Goal: Complete application form: Complete application form

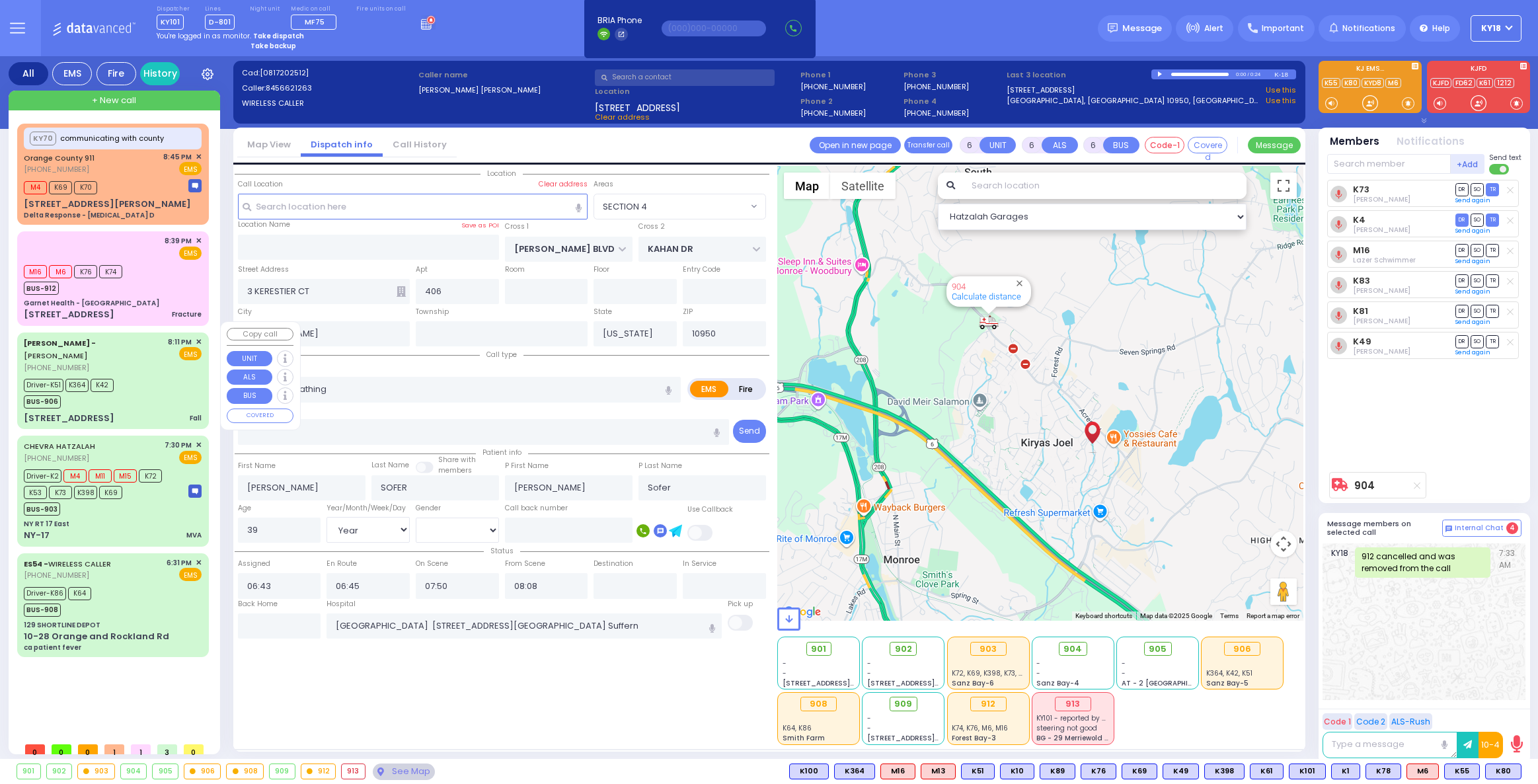
select select "SECTION 4"
select select "Year"
select select "[DEMOGRAPHIC_DATA]"
click at [125, 389] on div "Driver-K51 K364 K42 BUS-906" at bounding box center [112, 392] width 178 height 33
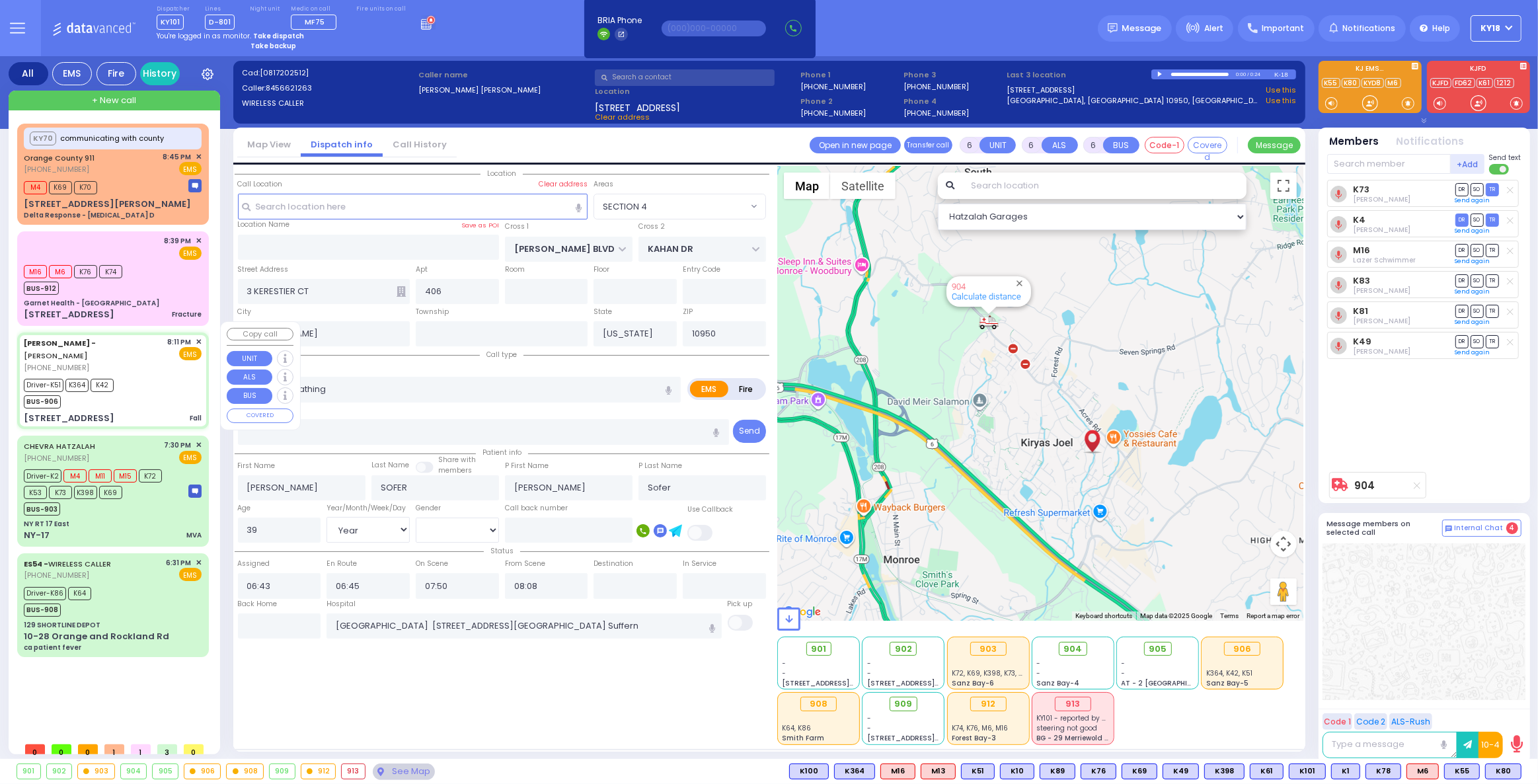
select select
type input "Fall"
radio input "true"
type input "Shevi"
type input "[PERSON_NAME]"
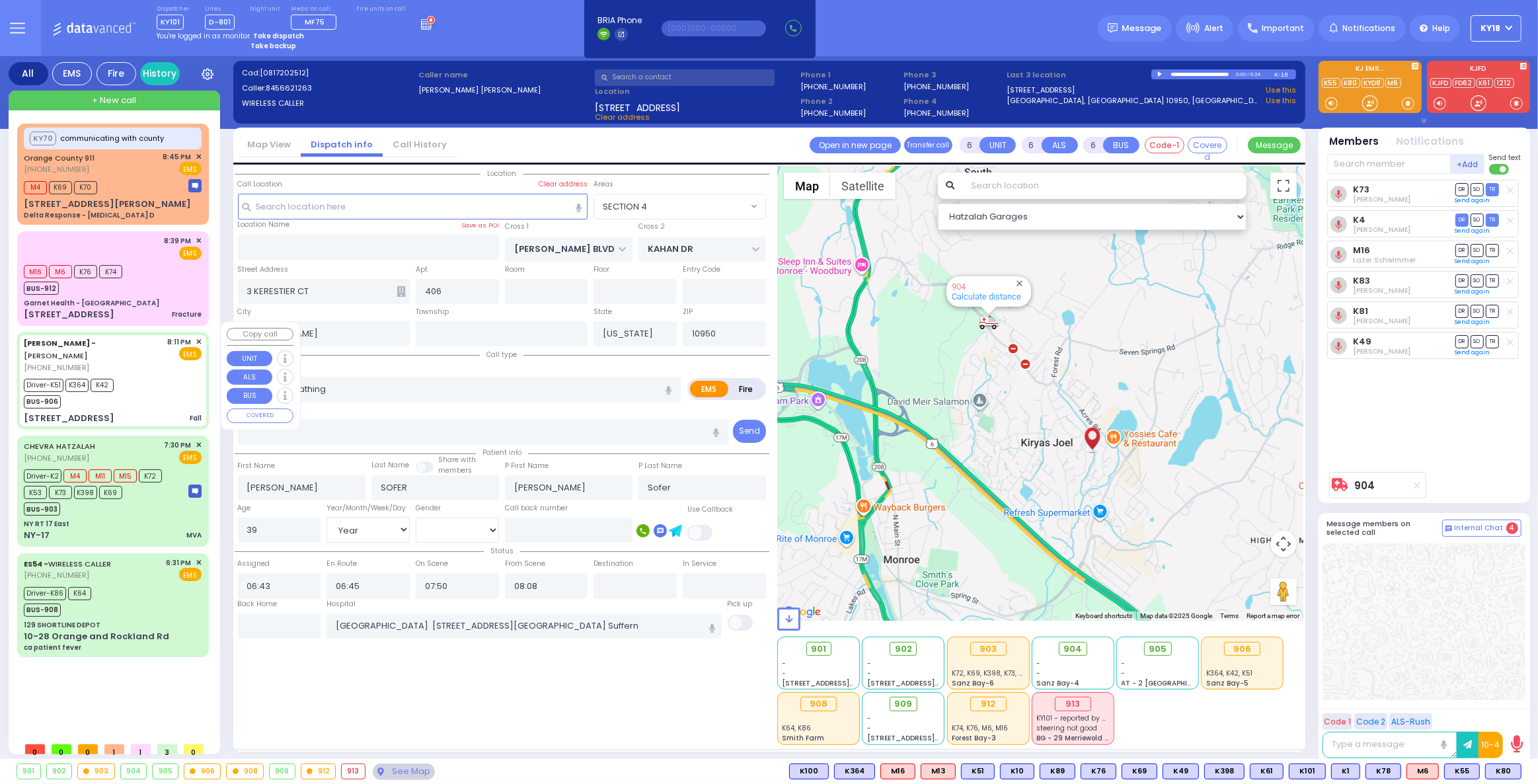
type input "54"
select select "Year"
select select "[DEMOGRAPHIC_DATA]"
type input "20:11"
type input "20:13"
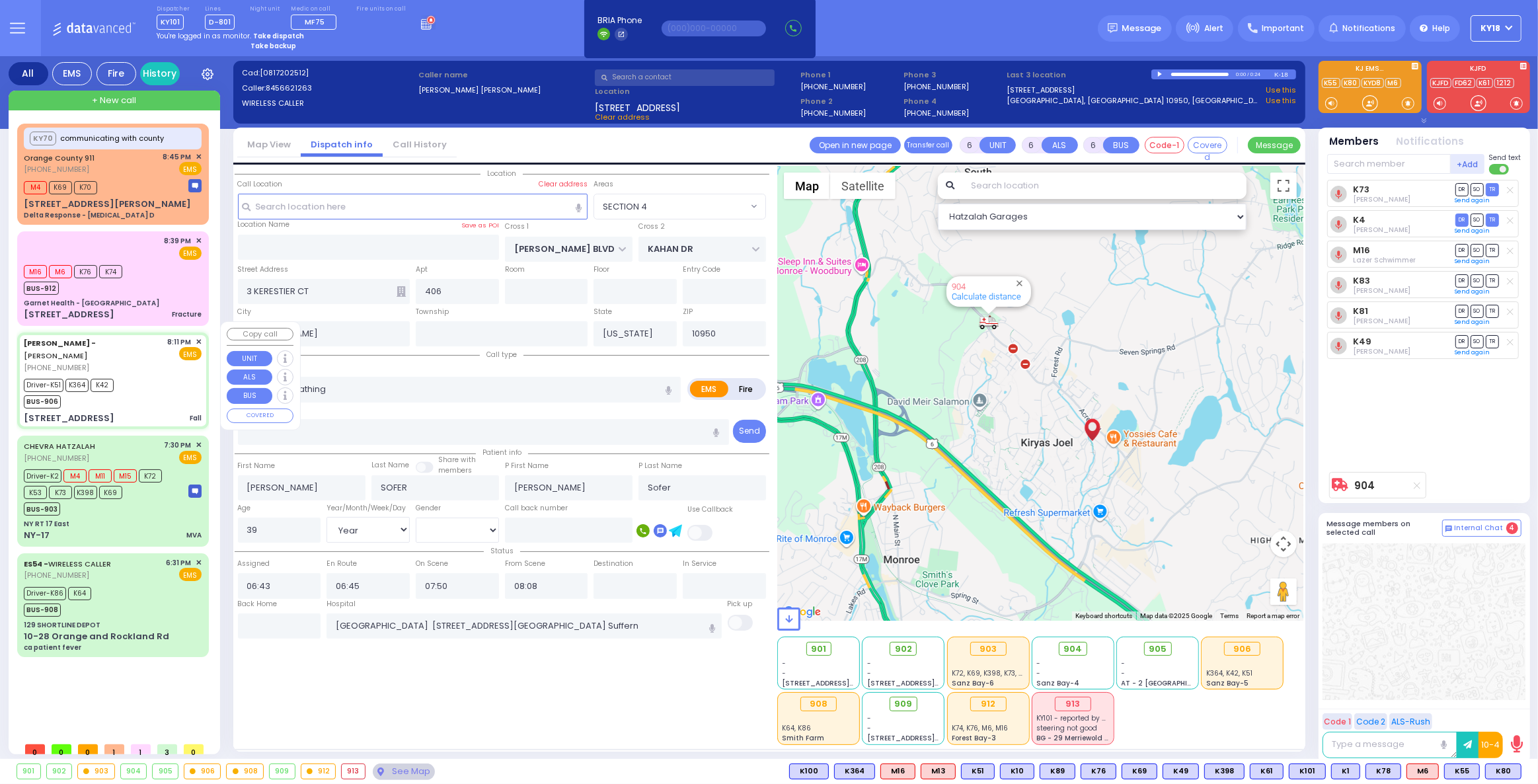
type input "20:16"
type input "20:39"
type input "Montefiore Medical Center (Wakefield Campus) 600 East 233rd Street Bronx"
select select "Hatzalah Garages"
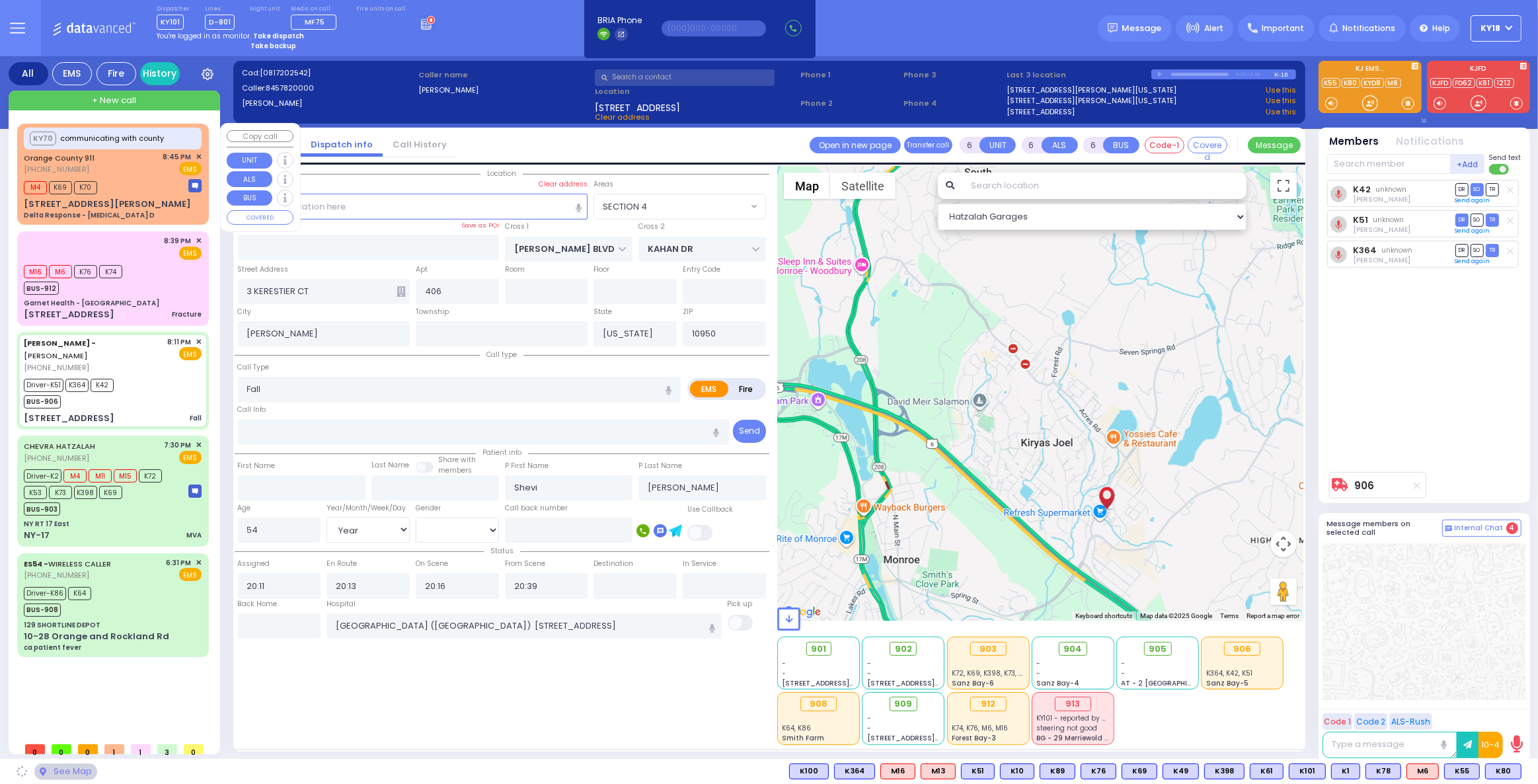
type input "[STREET_ADDRESS]"
type input "011"
type input "13"
click at [163, 75] on link "History" at bounding box center [160, 74] width 40 height 23
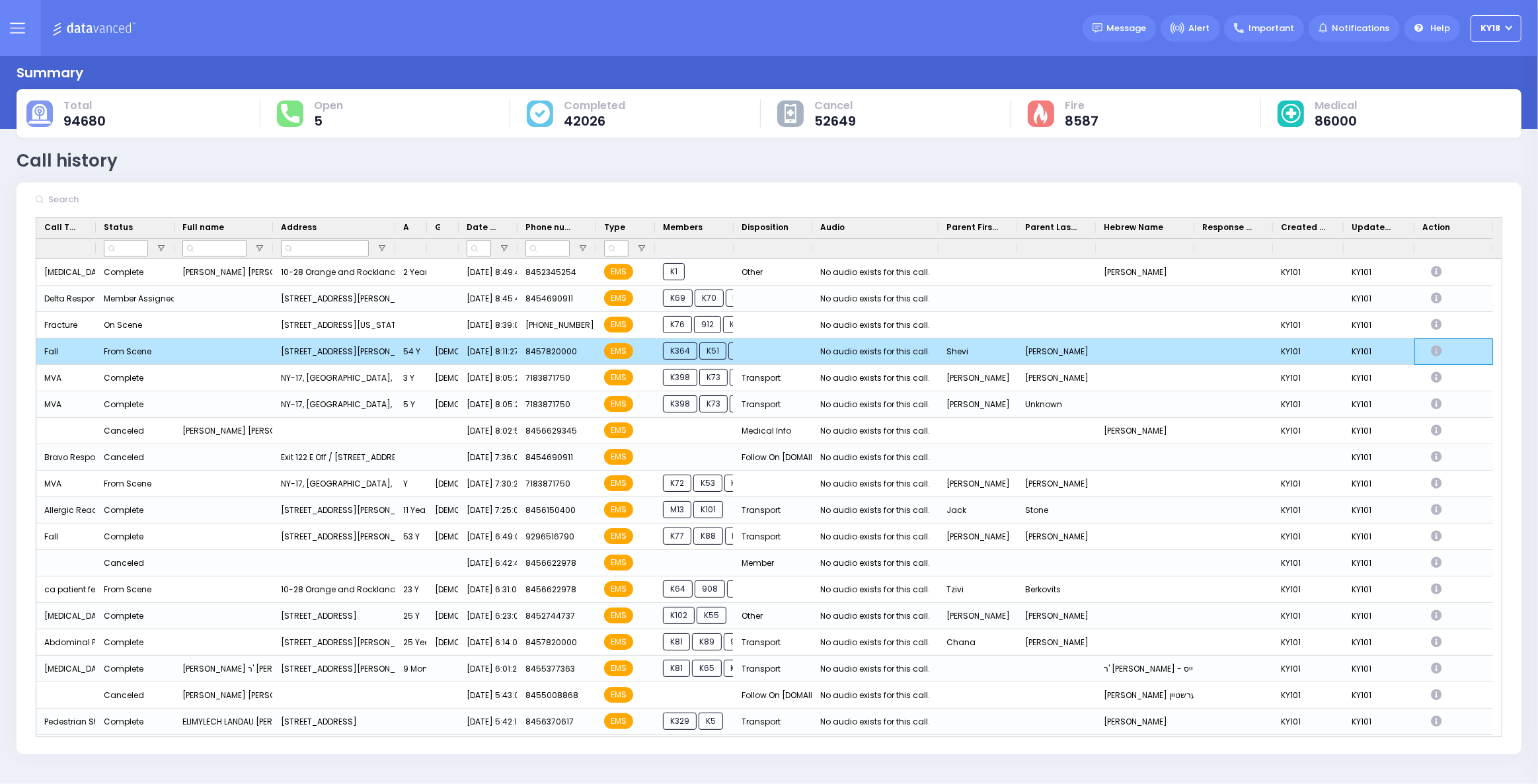
click at [1440, 349] on icon "Press SPACE to deselect this row." at bounding box center [1438, 351] width 15 height 12
select select
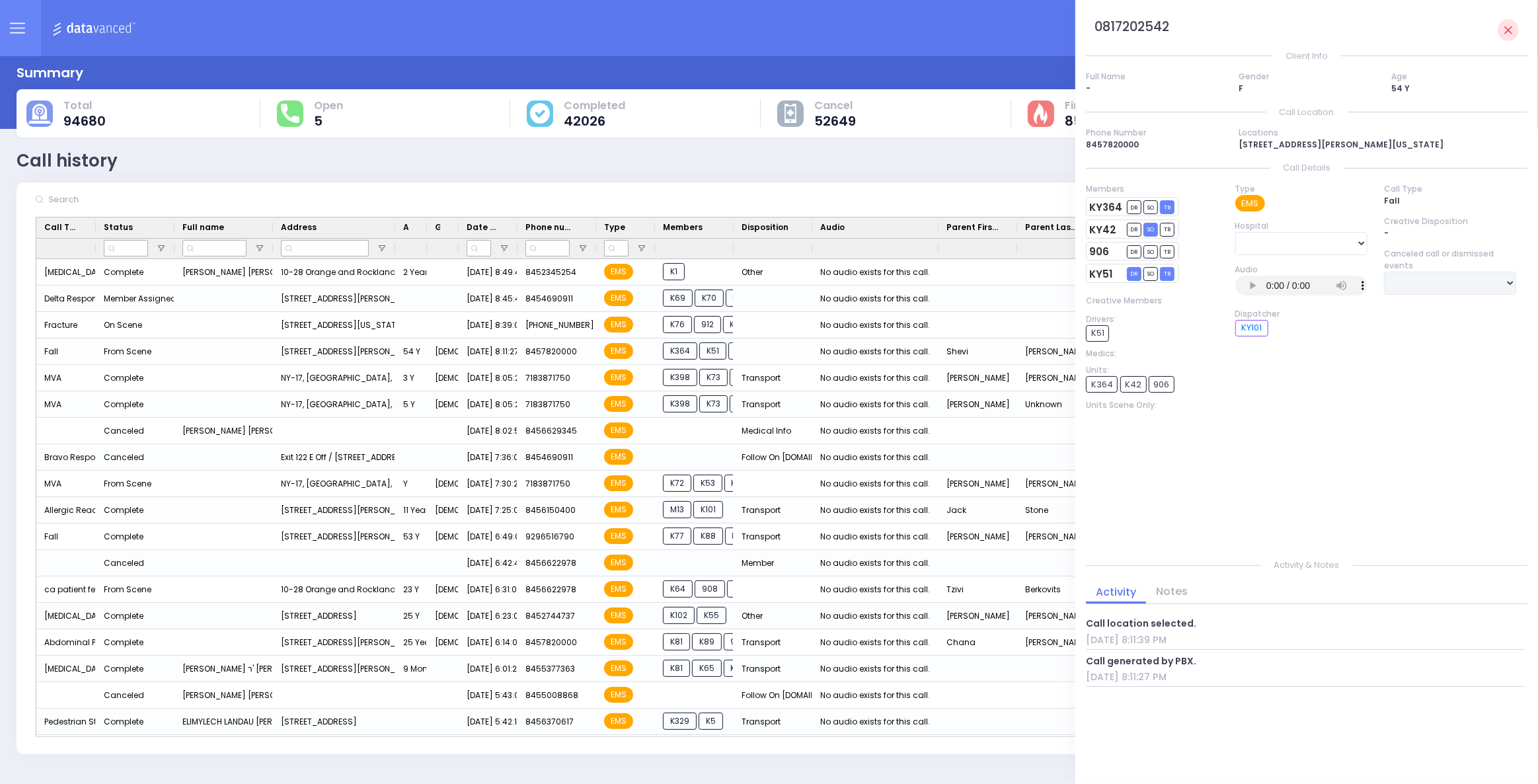
click at [106, 29] on img at bounding box center [96, 27] width 88 height 17
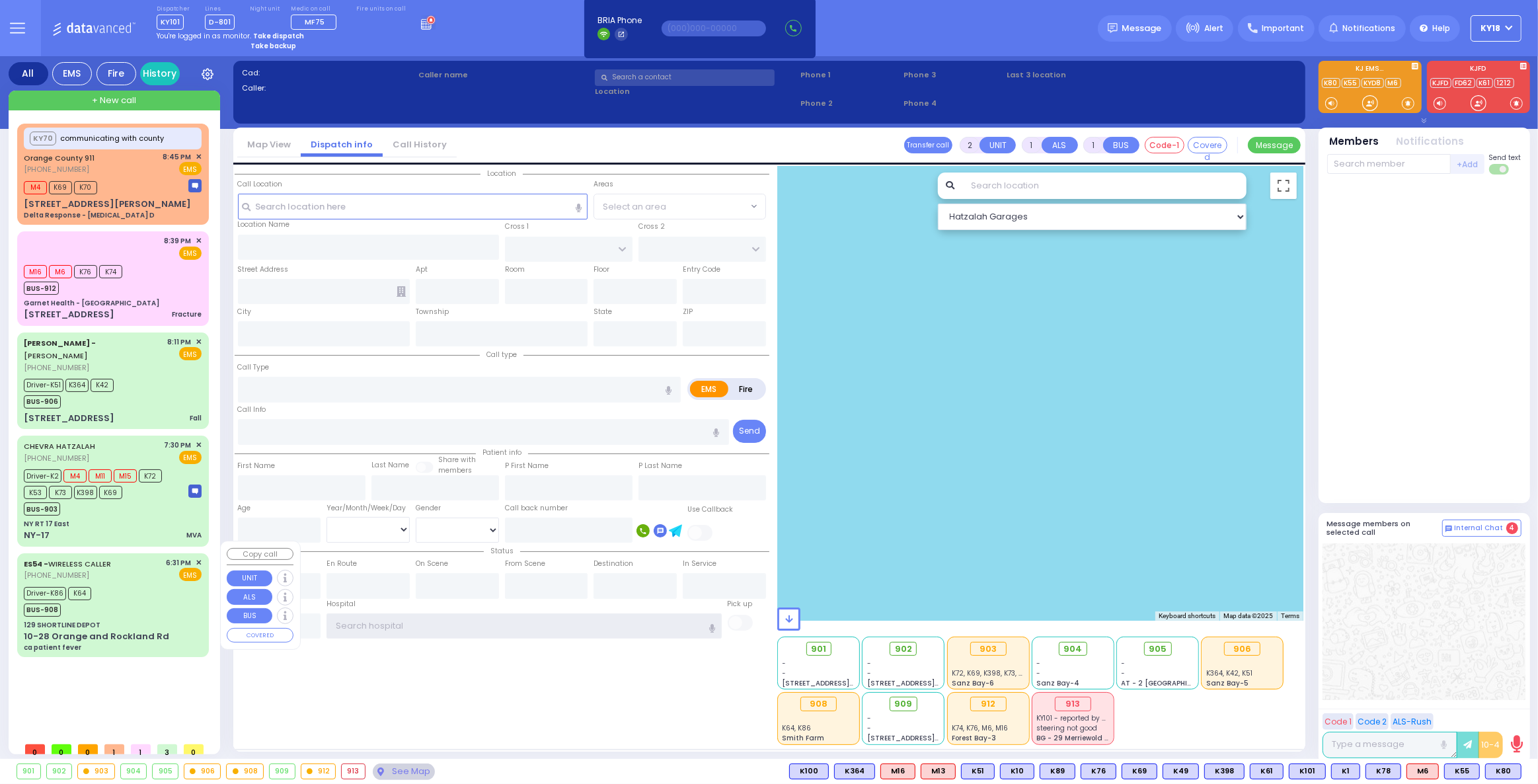
type input "ky18"
click at [140, 584] on div "Driver-K86 K64 BUS-908" at bounding box center [112, 600] width 178 height 33
type input "6"
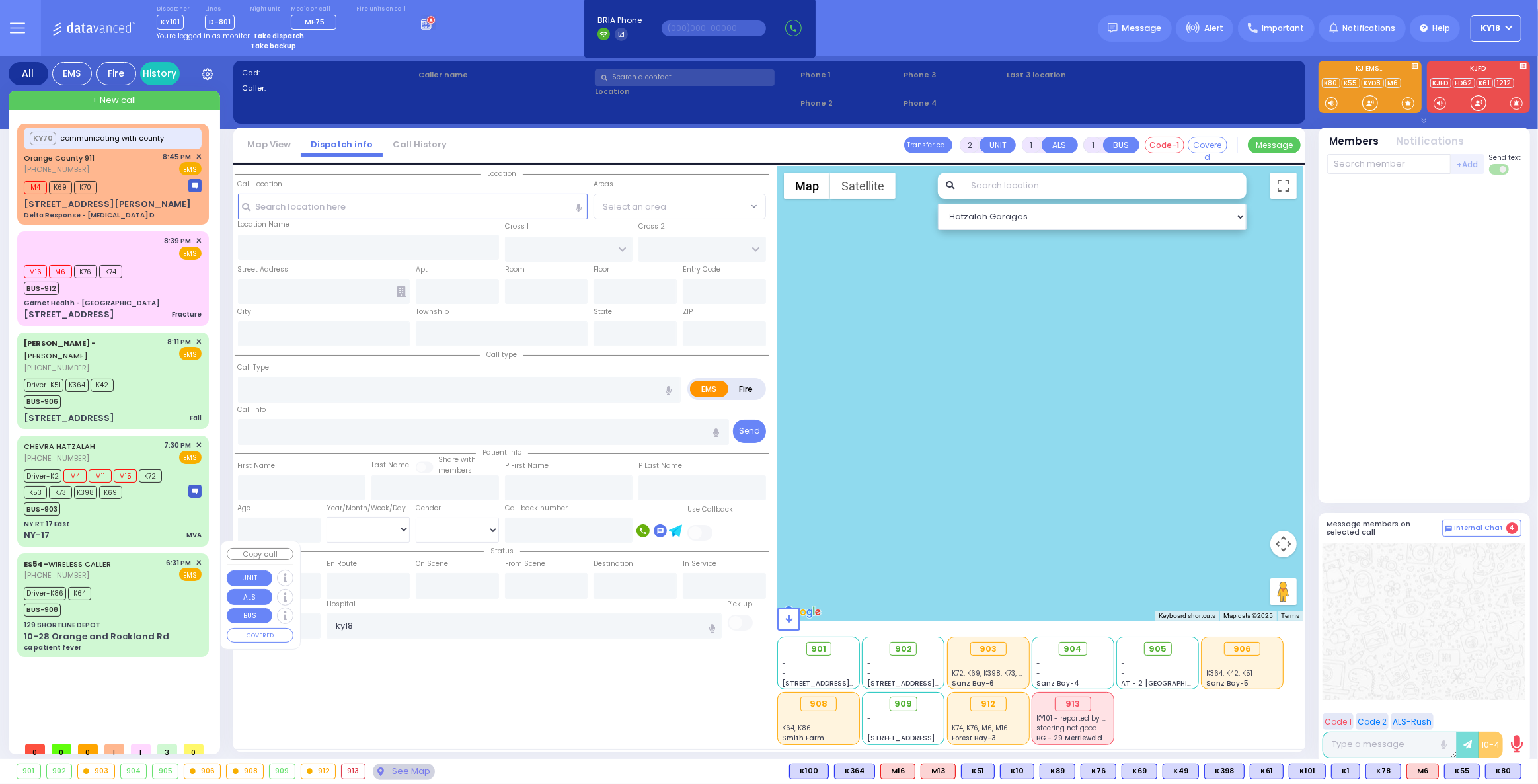
select select
type input "ca patient fever"
radio input "true"
type input "Tzivi"
type input "Berkovits"
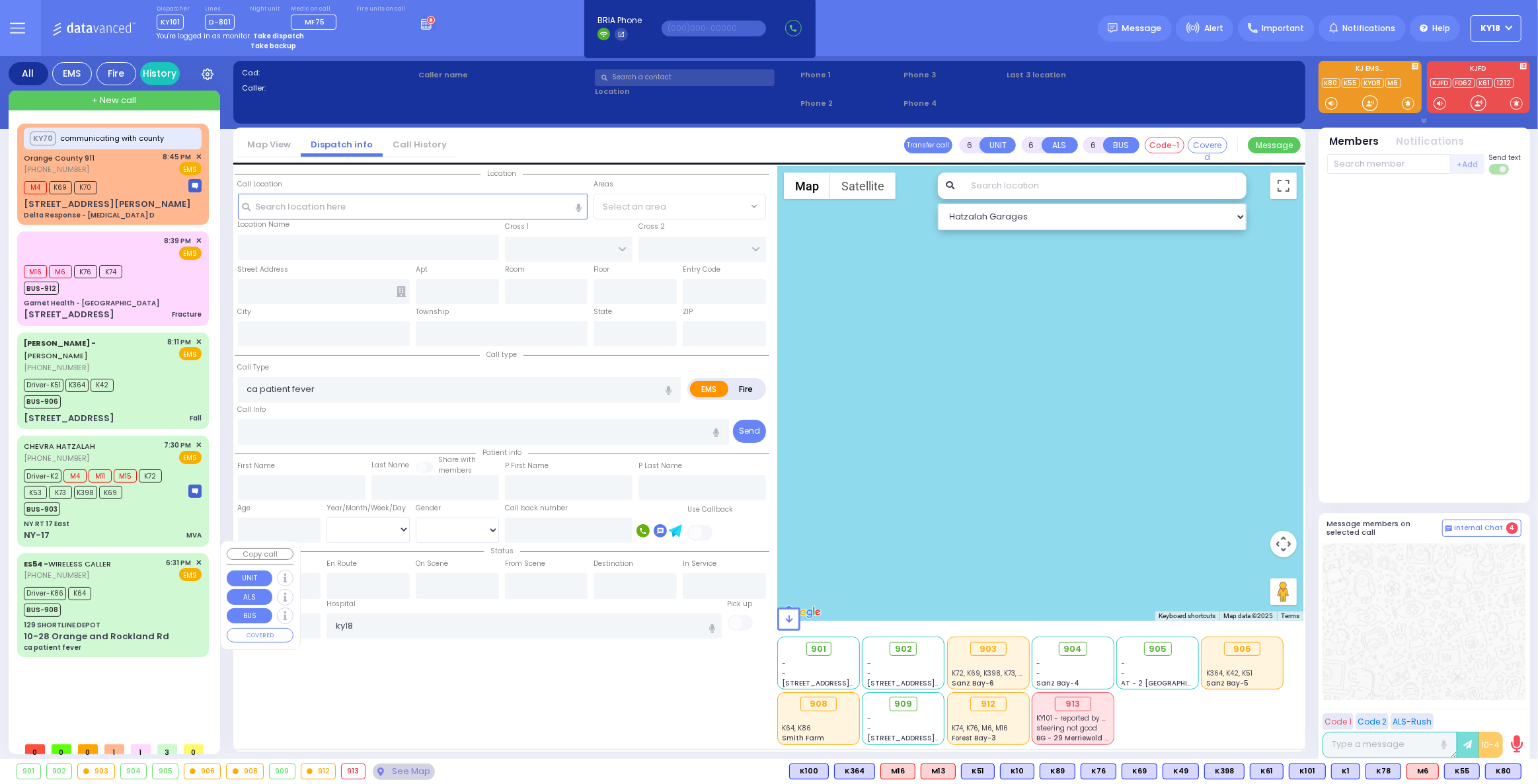
type input "23"
select select "Year"
select select "[DEMOGRAPHIC_DATA]"
type input "18:31"
type input "18:38"
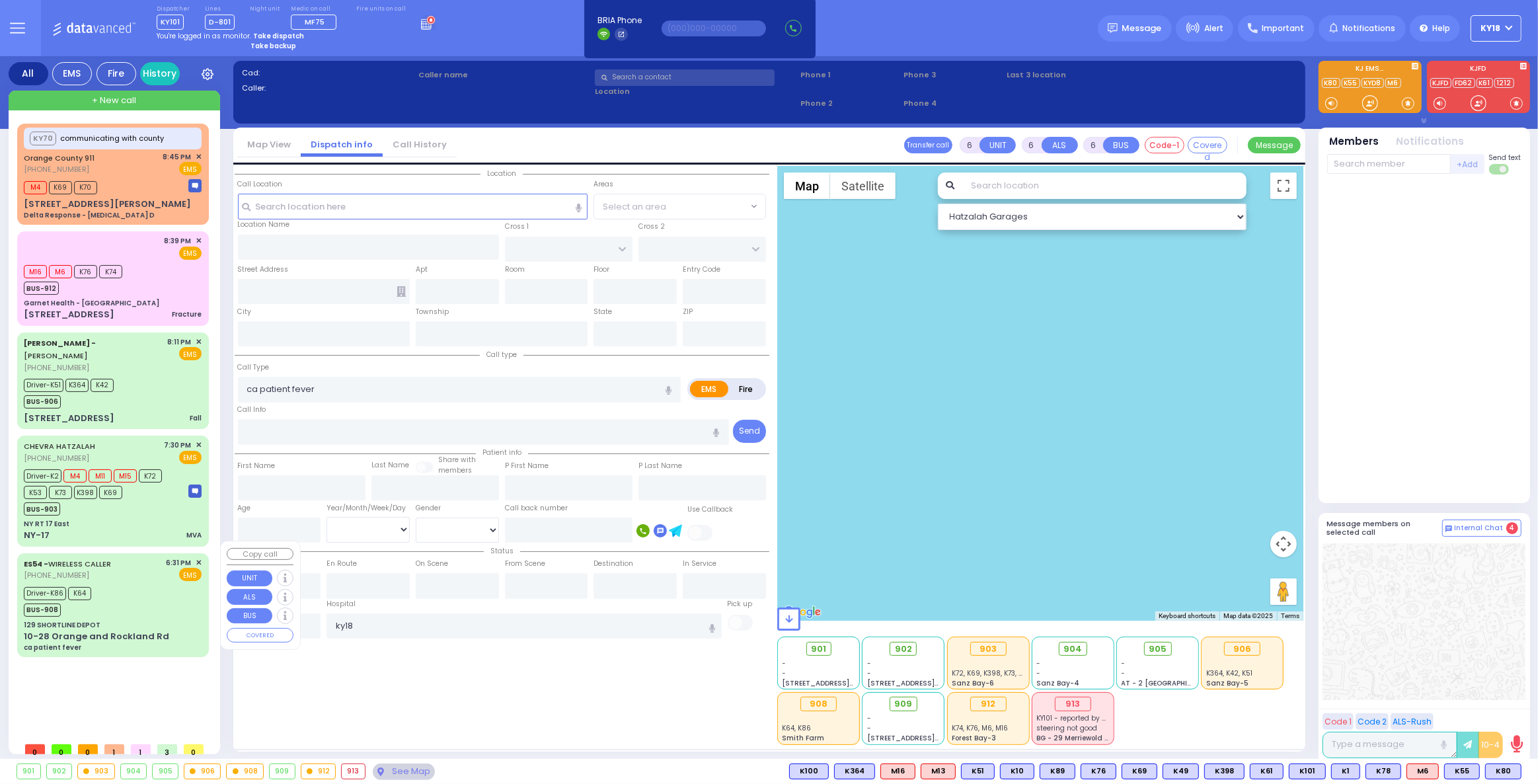
type input "18:45"
type input "19:05"
type input "20:39"
type input "[US_STATE] Presbyterian [PERSON_NAME][GEOGRAPHIC_DATA]"
select select "Hatzalah Garages"
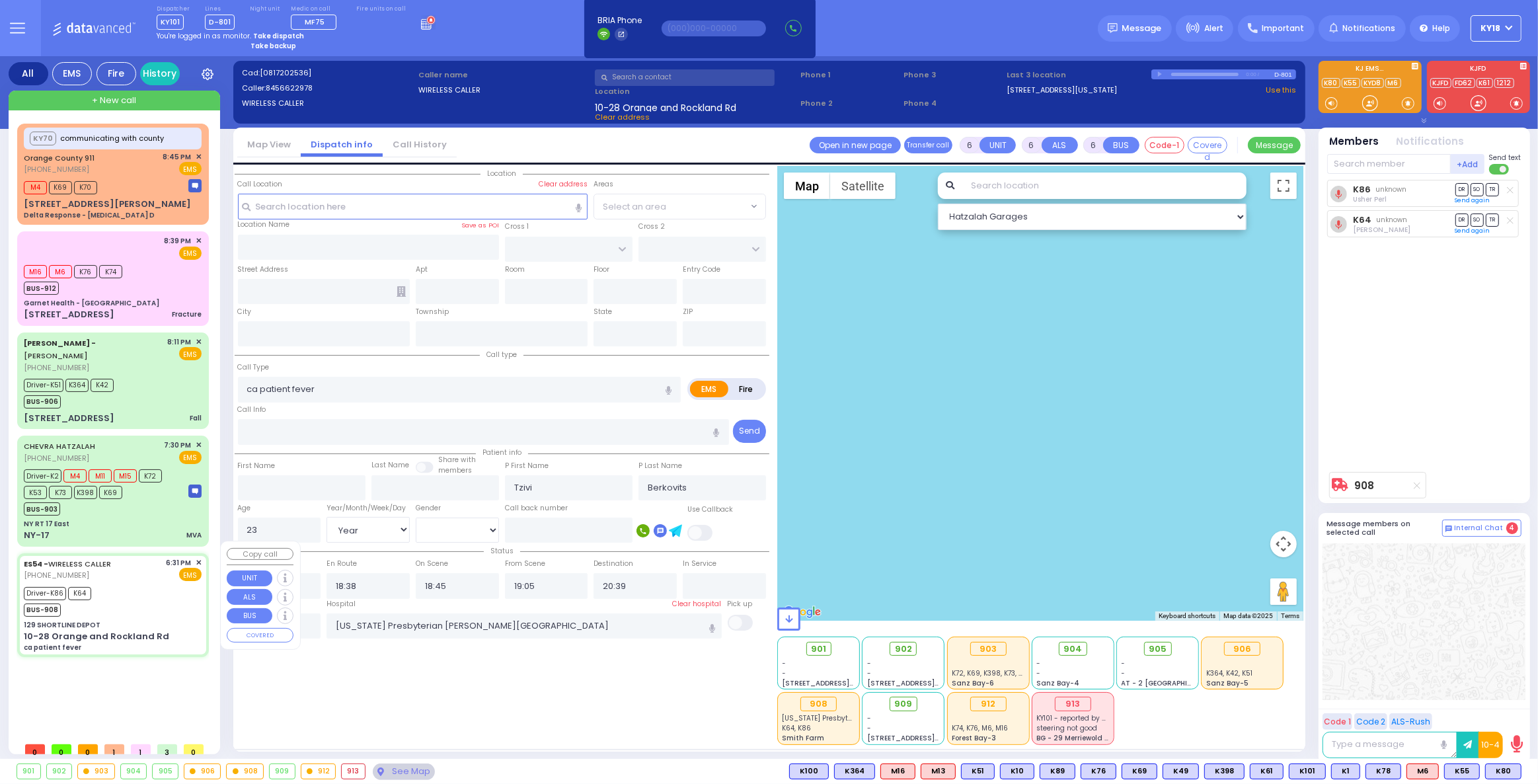
type input "129 SHORTLINE DEPOT"
type input "10-28 Orange and Rockland Rd"
type input "Monroe"
type input "[US_STATE]"
type input "10950"
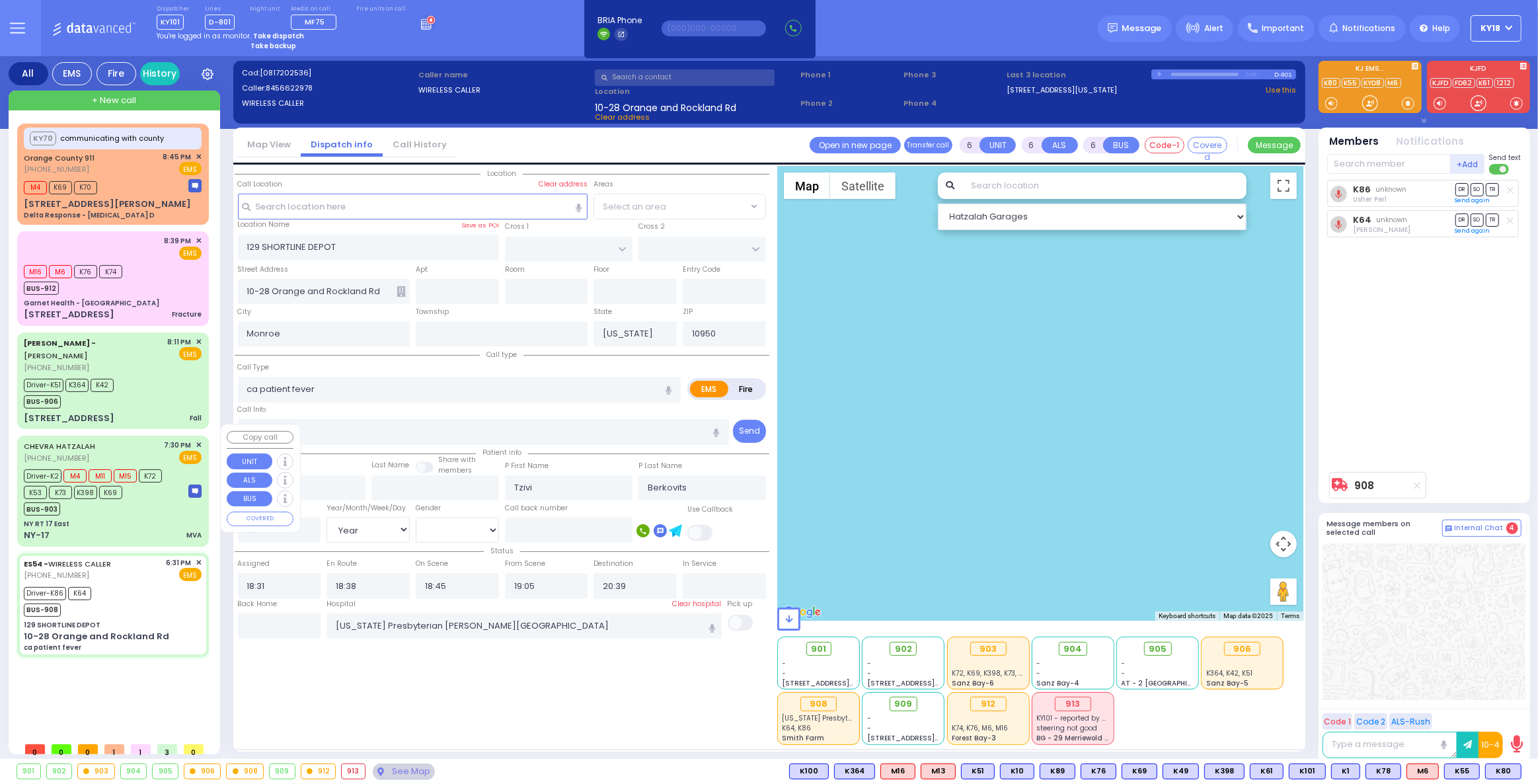
click at [158, 504] on div "CHEVRA HATZALAH [PHONE_NUMBER] 7:30 PM ✕ EMS Driver-K2 M4" at bounding box center [113, 490] width 187 height 106
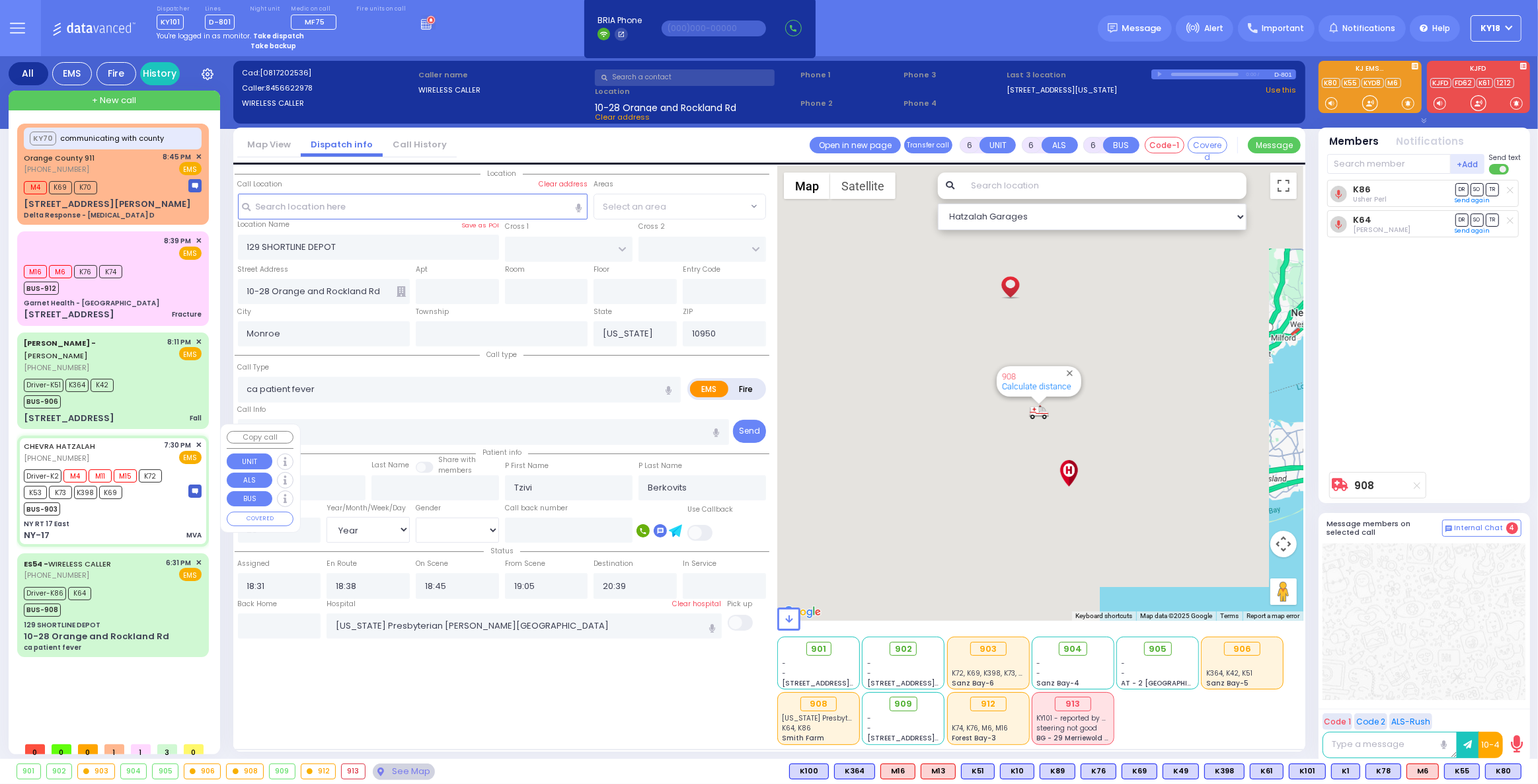
select select
type input "MVA"
radio input "true"
type input "exit 122"
type input "[PERSON_NAME]"
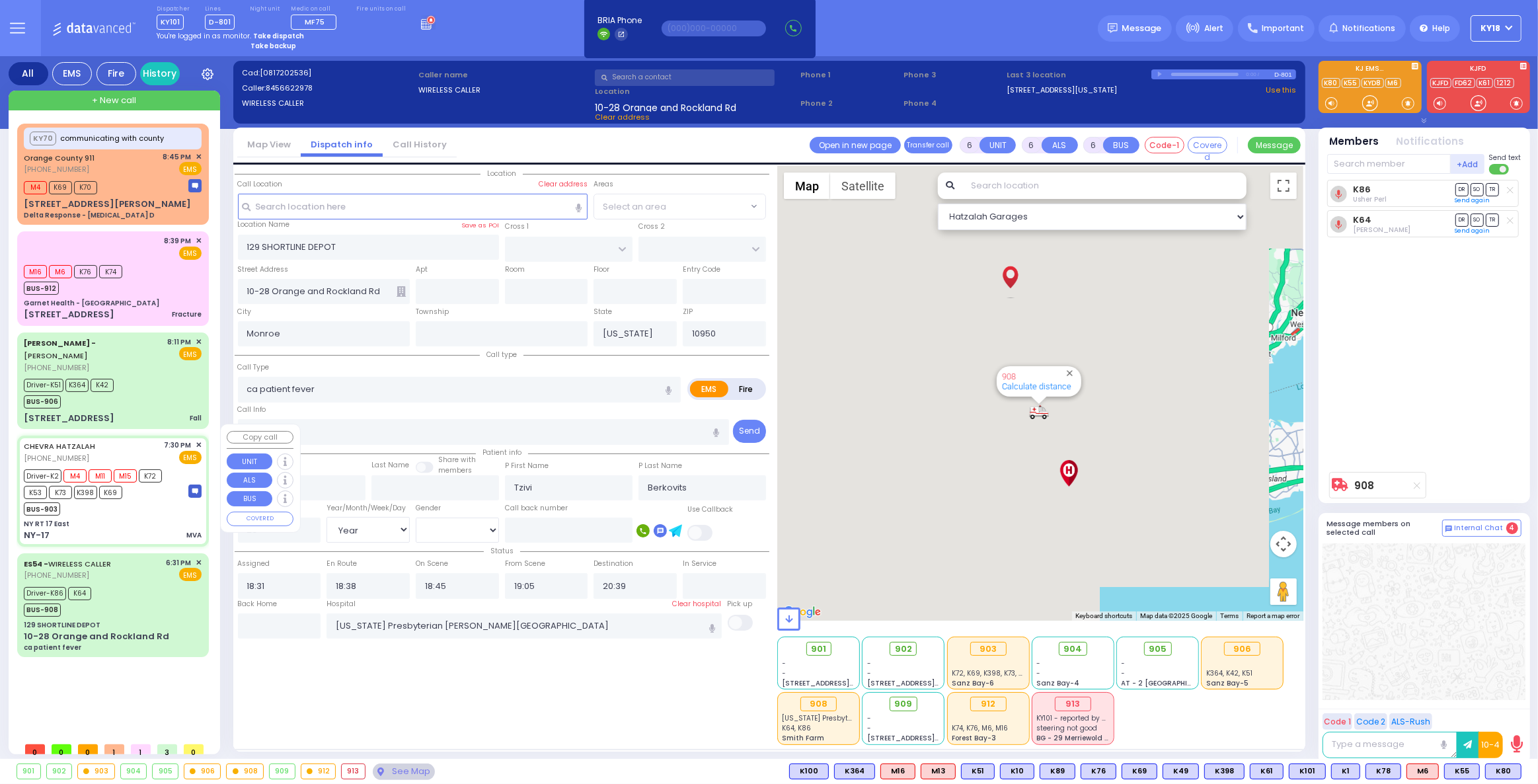
type input "[PERSON_NAME]"
select select "Year"
select select "[DEMOGRAPHIC_DATA]"
type input "19:30"
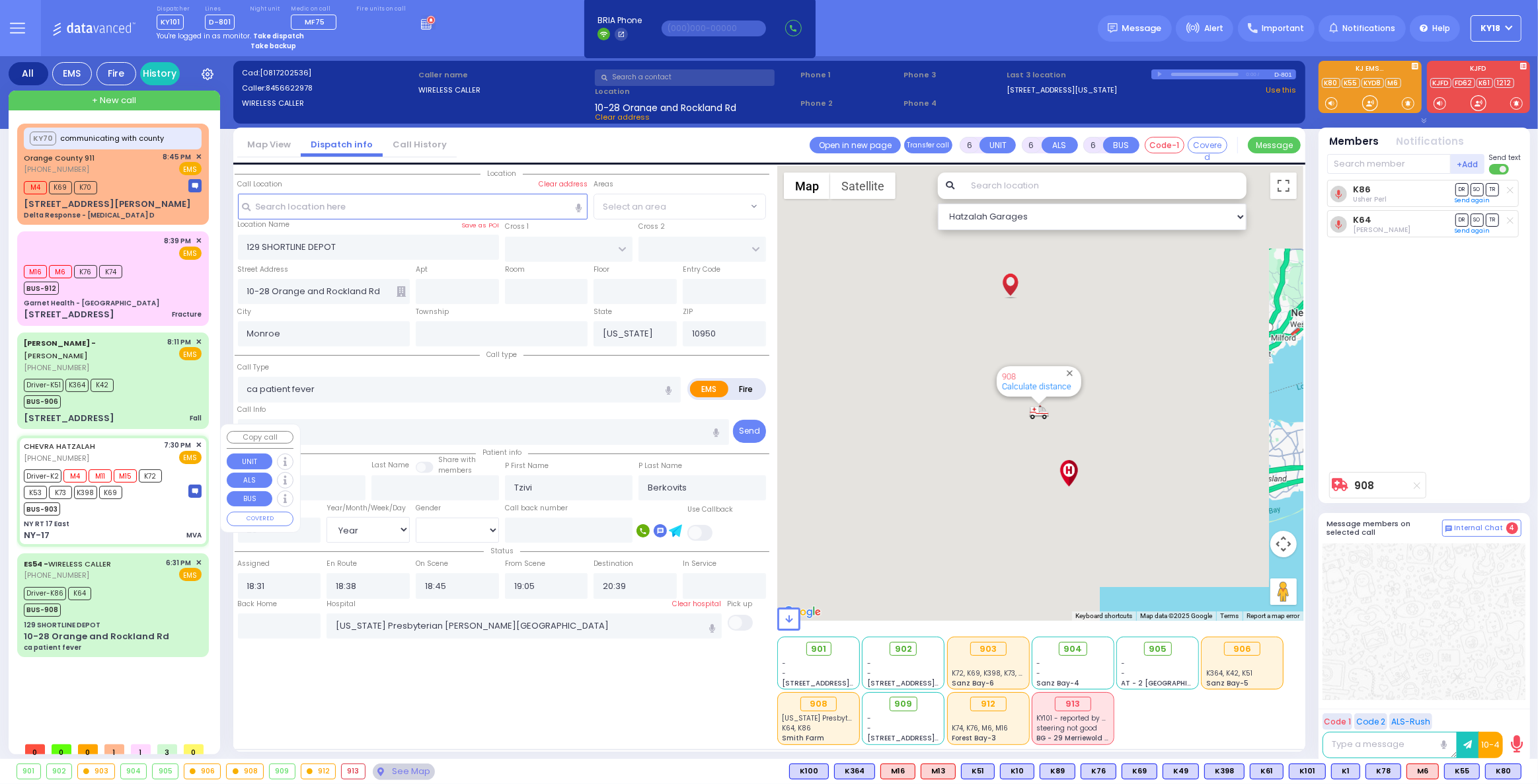
type input "19:45"
type input "20:02"
type input "20:54"
type input "[GEOGRAPHIC_DATA]"
select select "Hatzalah Garages"
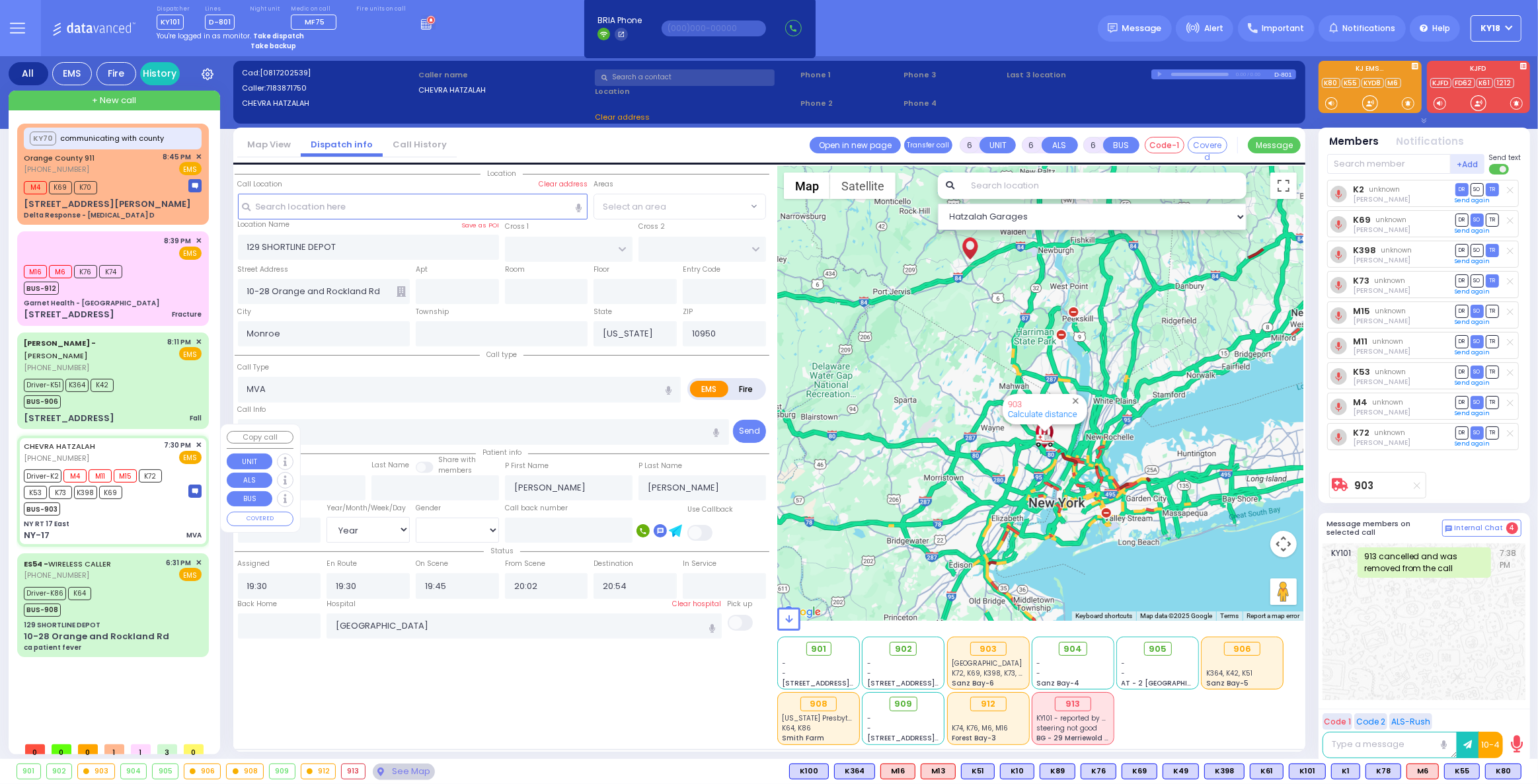
type input "NY RT 17 East"
type input "NY-17"
type input "[GEOGRAPHIC_DATA]"
type input "10941"
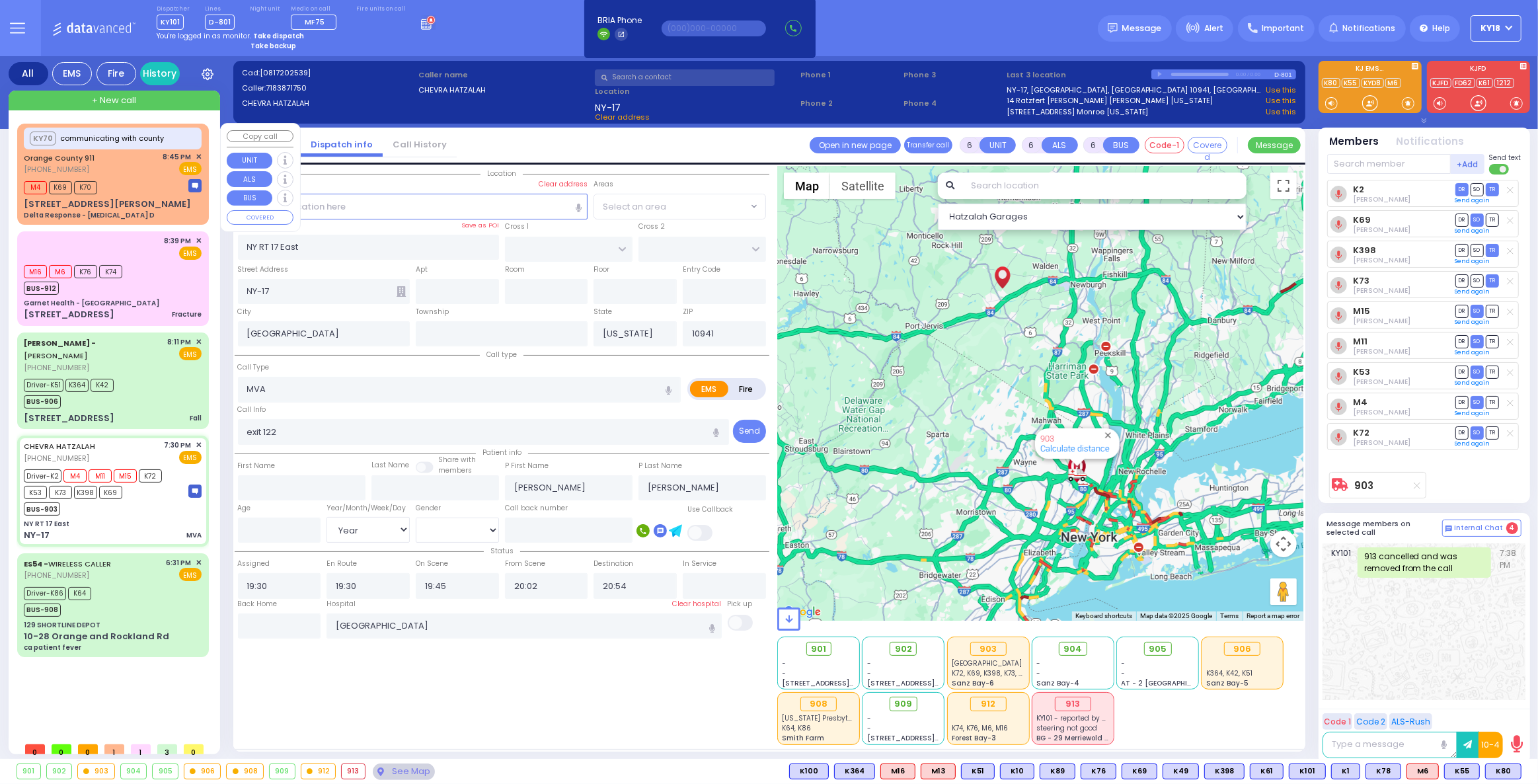
click at [122, 191] on div "M4 K69 K70" at bounding box center [112, 186] width 178 height 17
select select
type input "Delta Response - [MEDICAL_DATA] D"
radio input "true"
type input "Nature: : Delta Response - [MEDICAL_DATA] D Address: : [STREET_ADDRESS][GEOGRAP…"
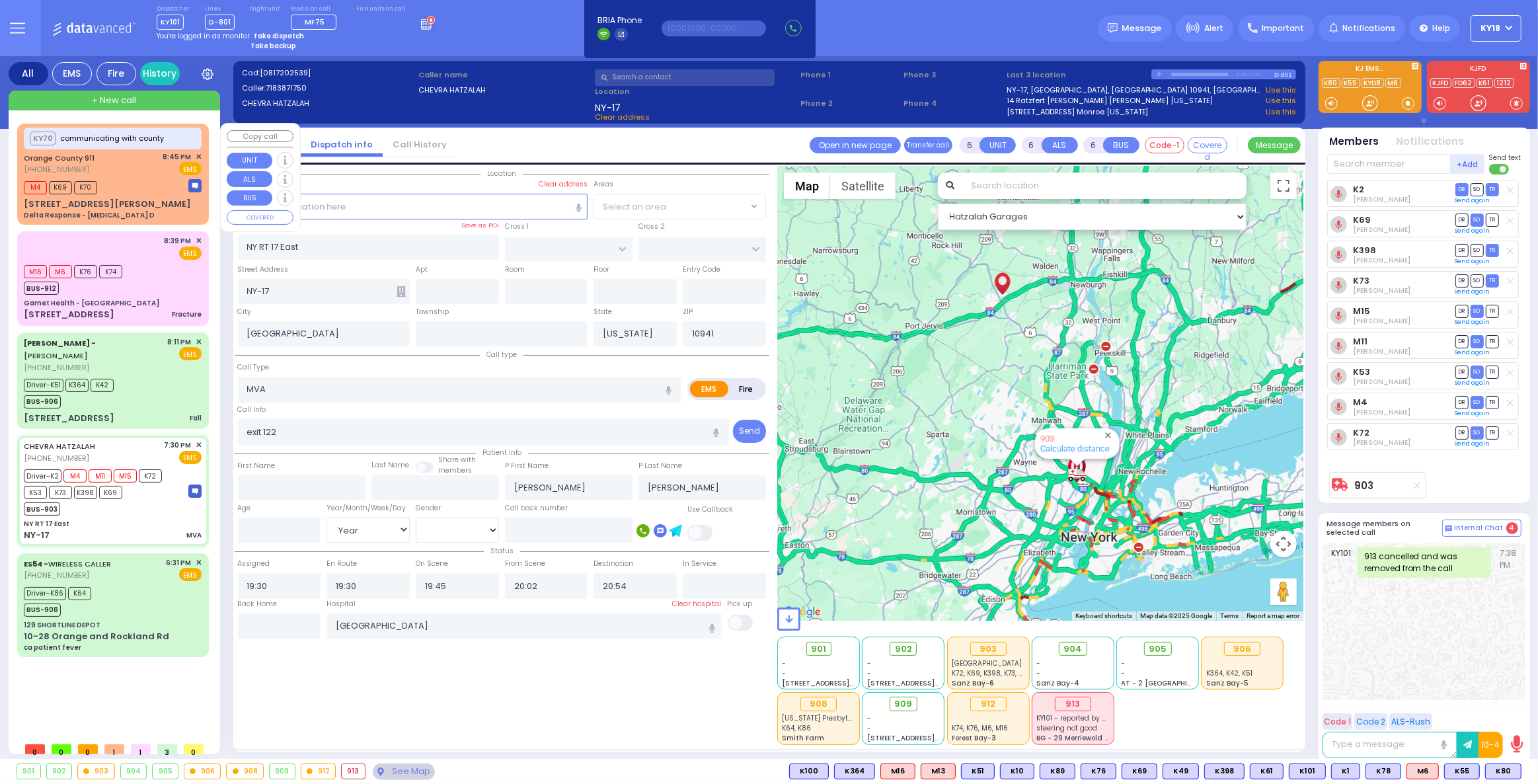
select select
type input "20:46"
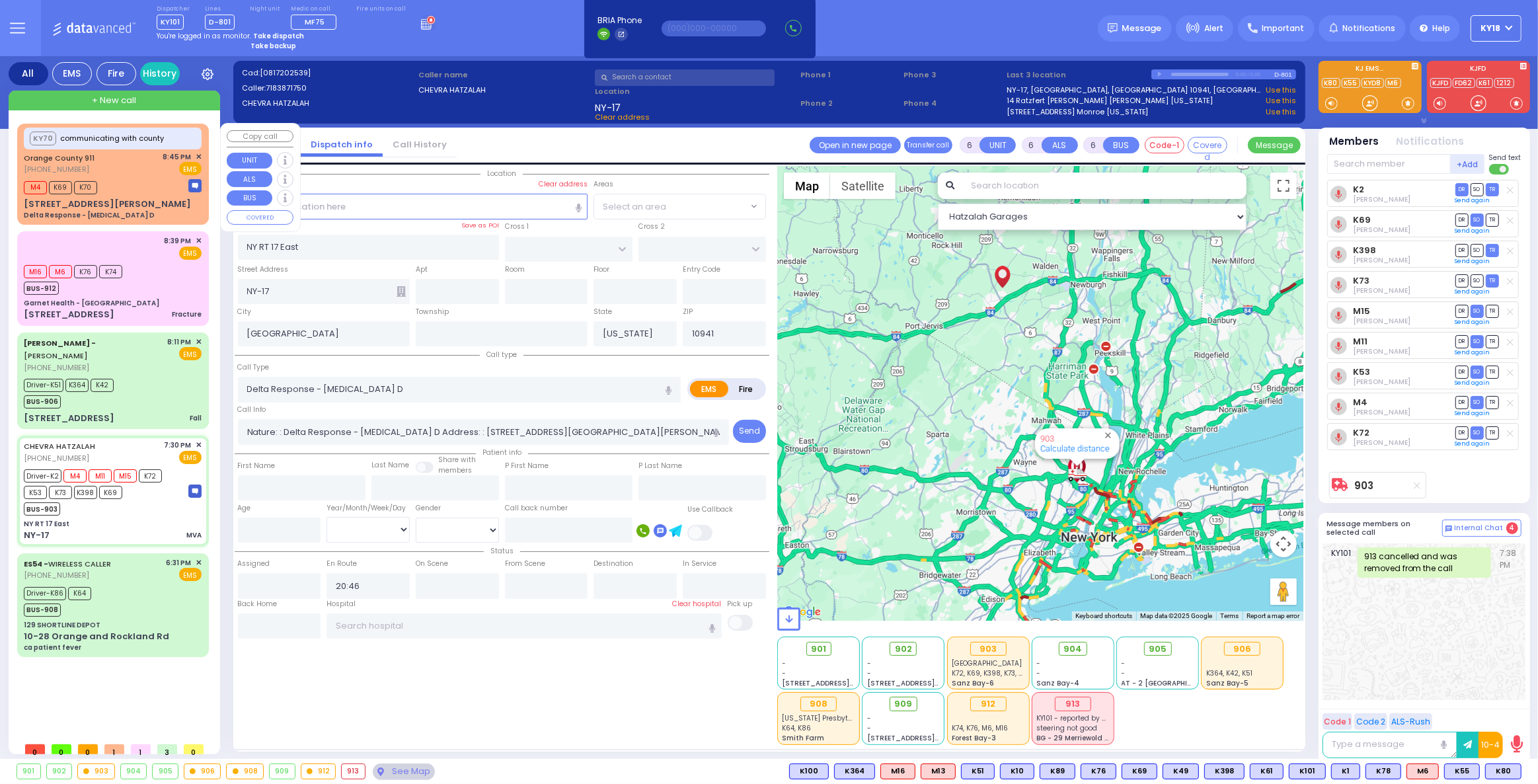
select select "Hatzalah Garages"
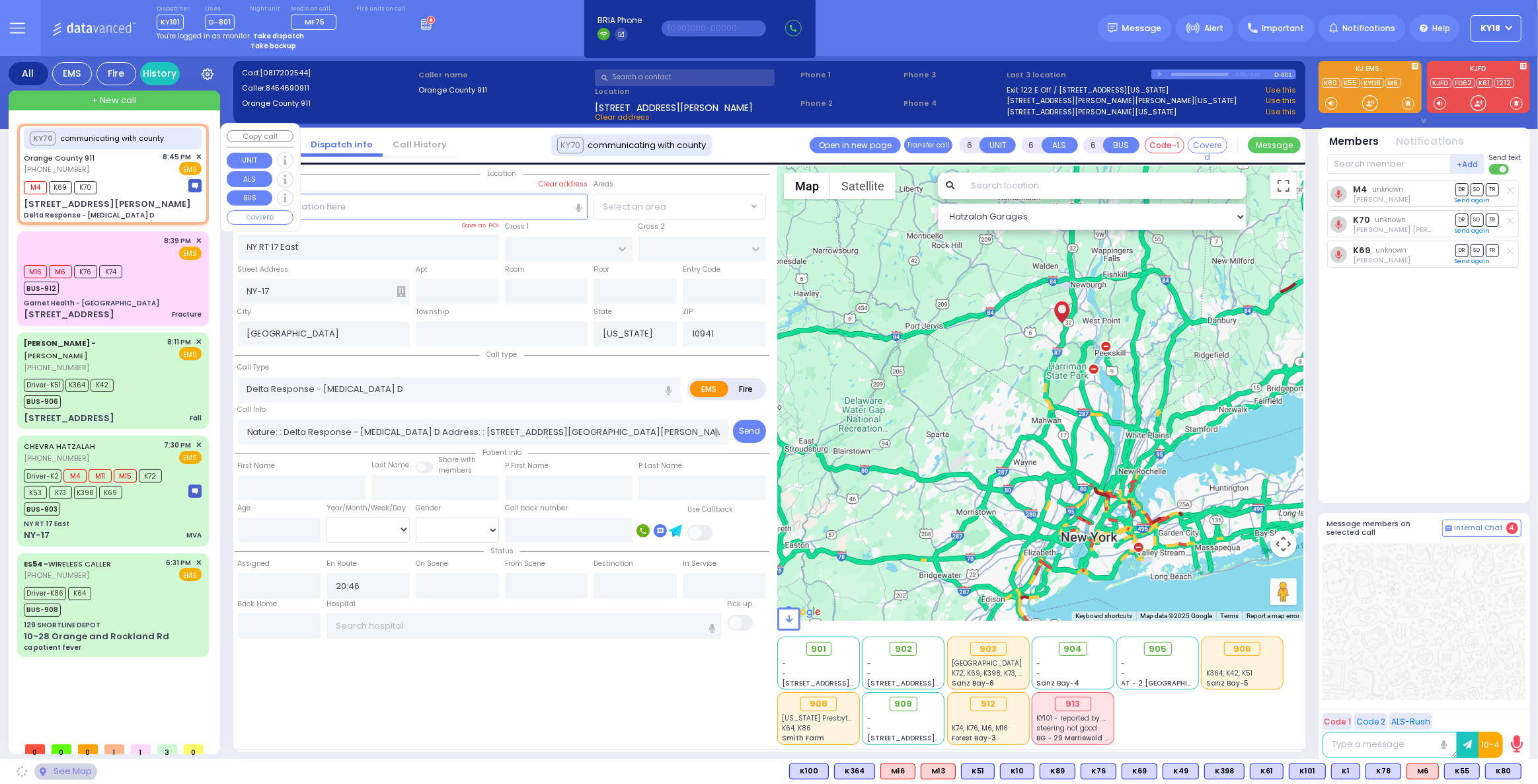
type input "[STREET_ADDRESS][PERSON_NAME]"
type input "Monroe"
type input "10930"
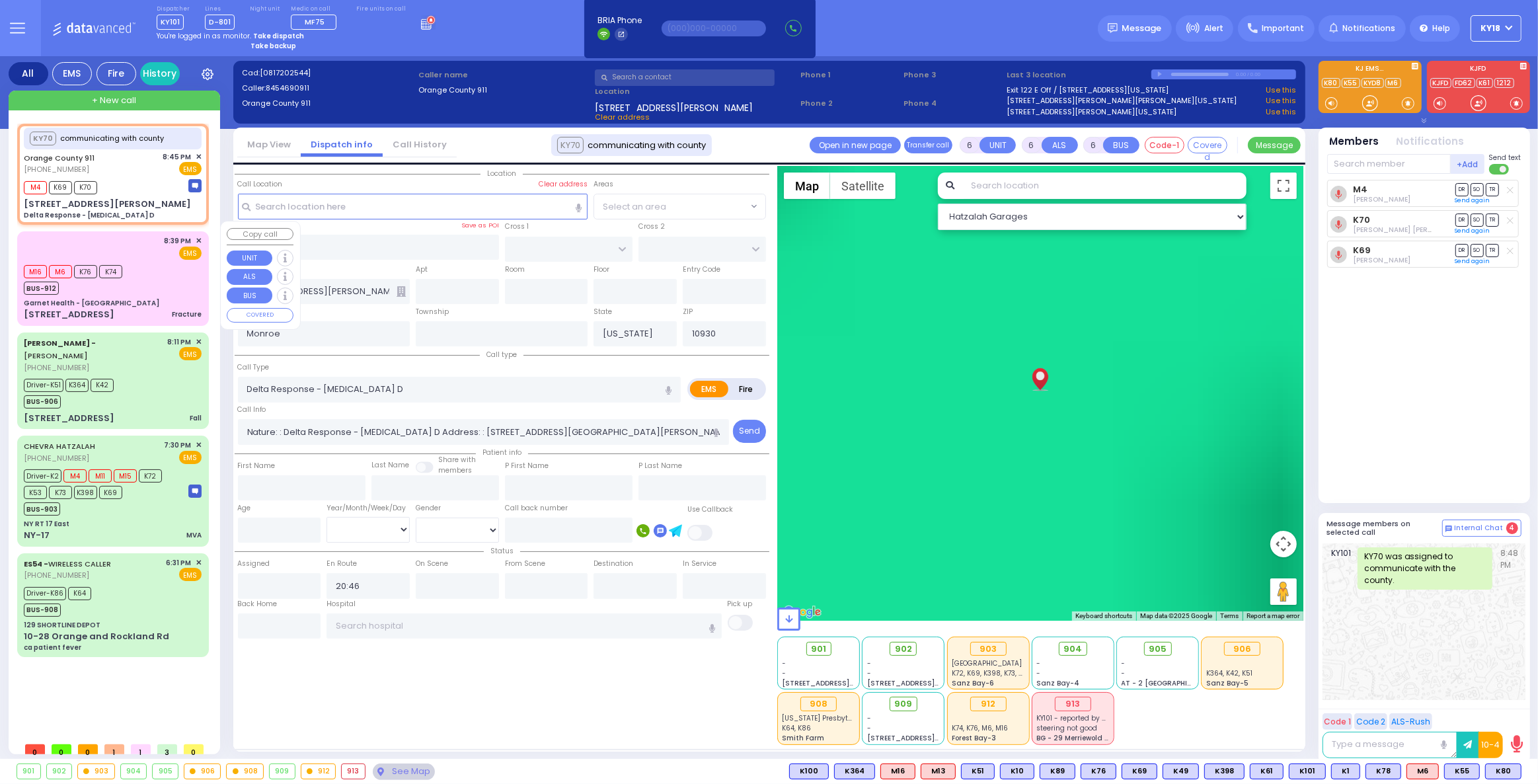
click at [139, 286] on div "8:39 PM ✕ EMS M16 M6 K76" at bounding box center [113, 278] width 187 height 89
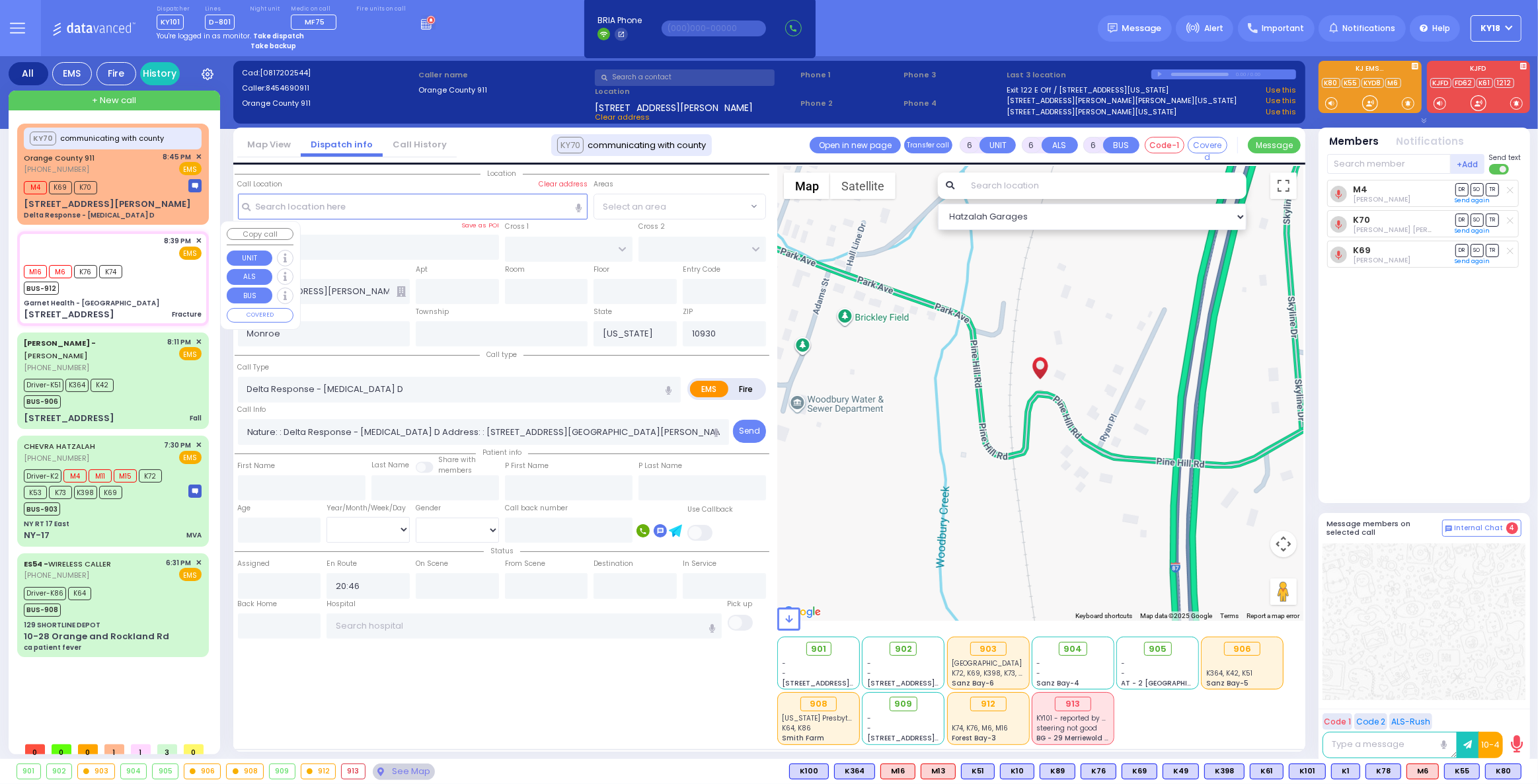
type input "2"
type input "0"
type input "1"
select select
type input "Fracture"
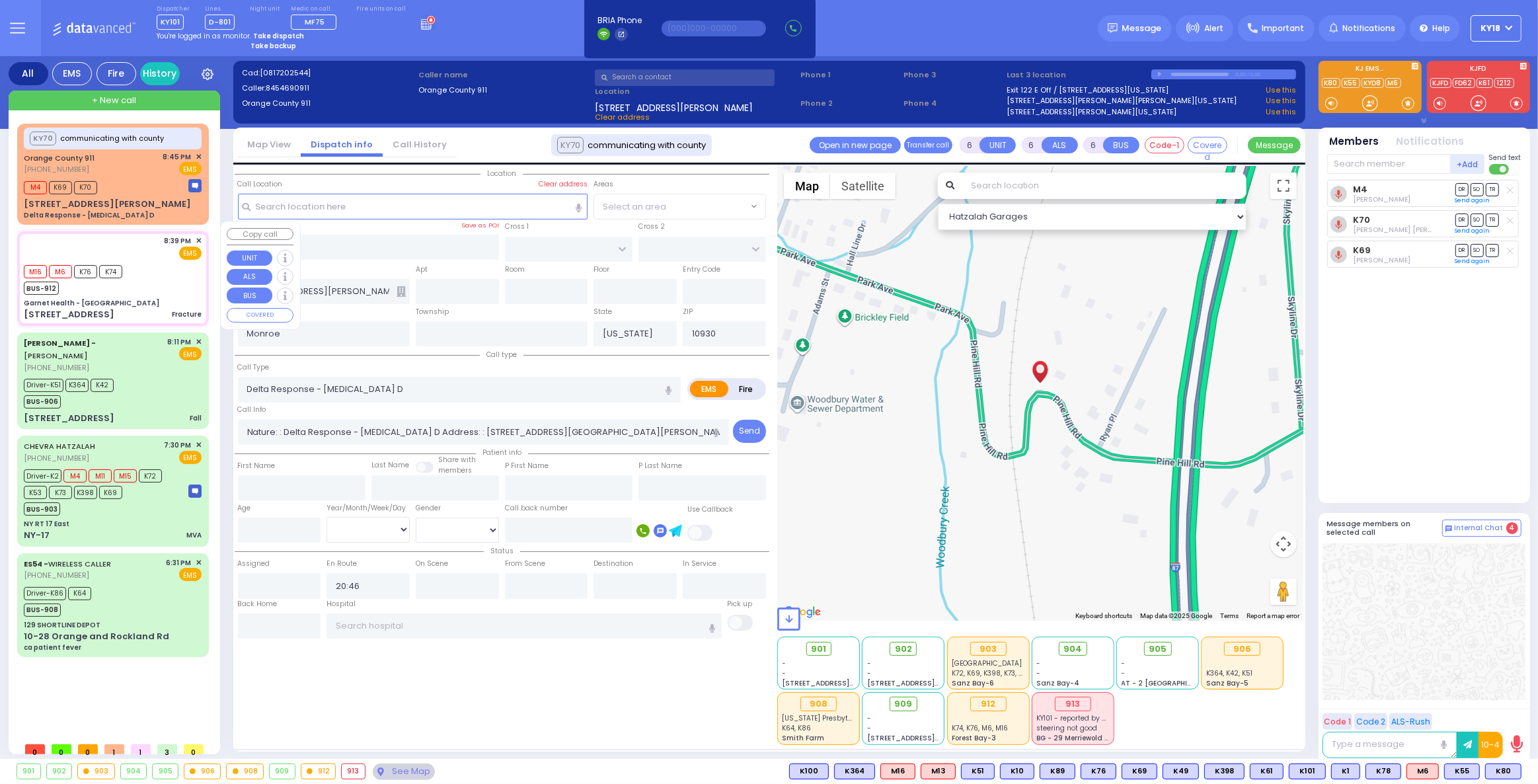
radio input "true"
type input "er room yellow 10"
select select
type input "20:39"
type input "20:41"
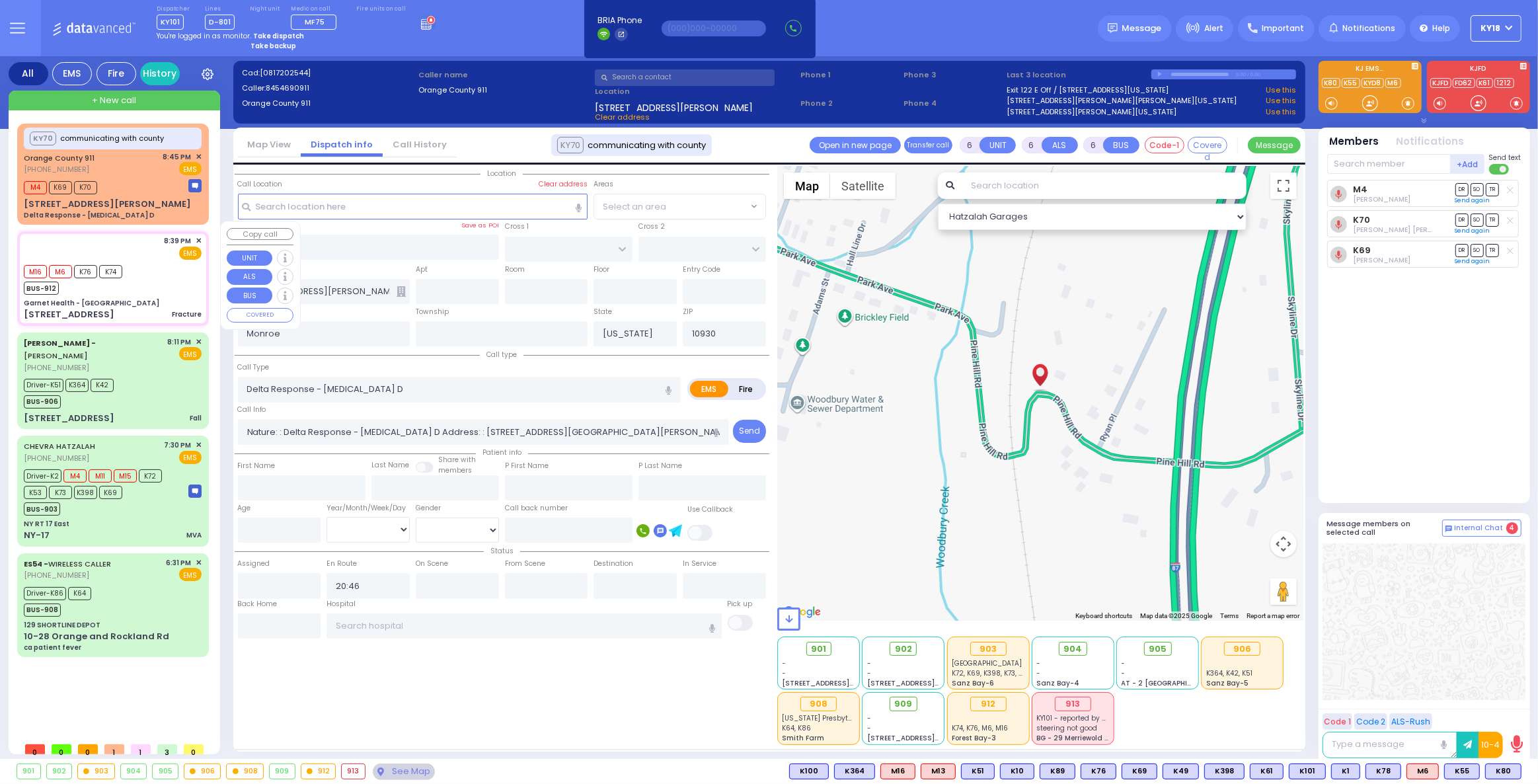
type input "21:10"
type input "[GEOGRAPHIC_DATA]-[PERSON_NAME][GEOGRAPHIC_DATA]"
select select "Hatzalah Garages"
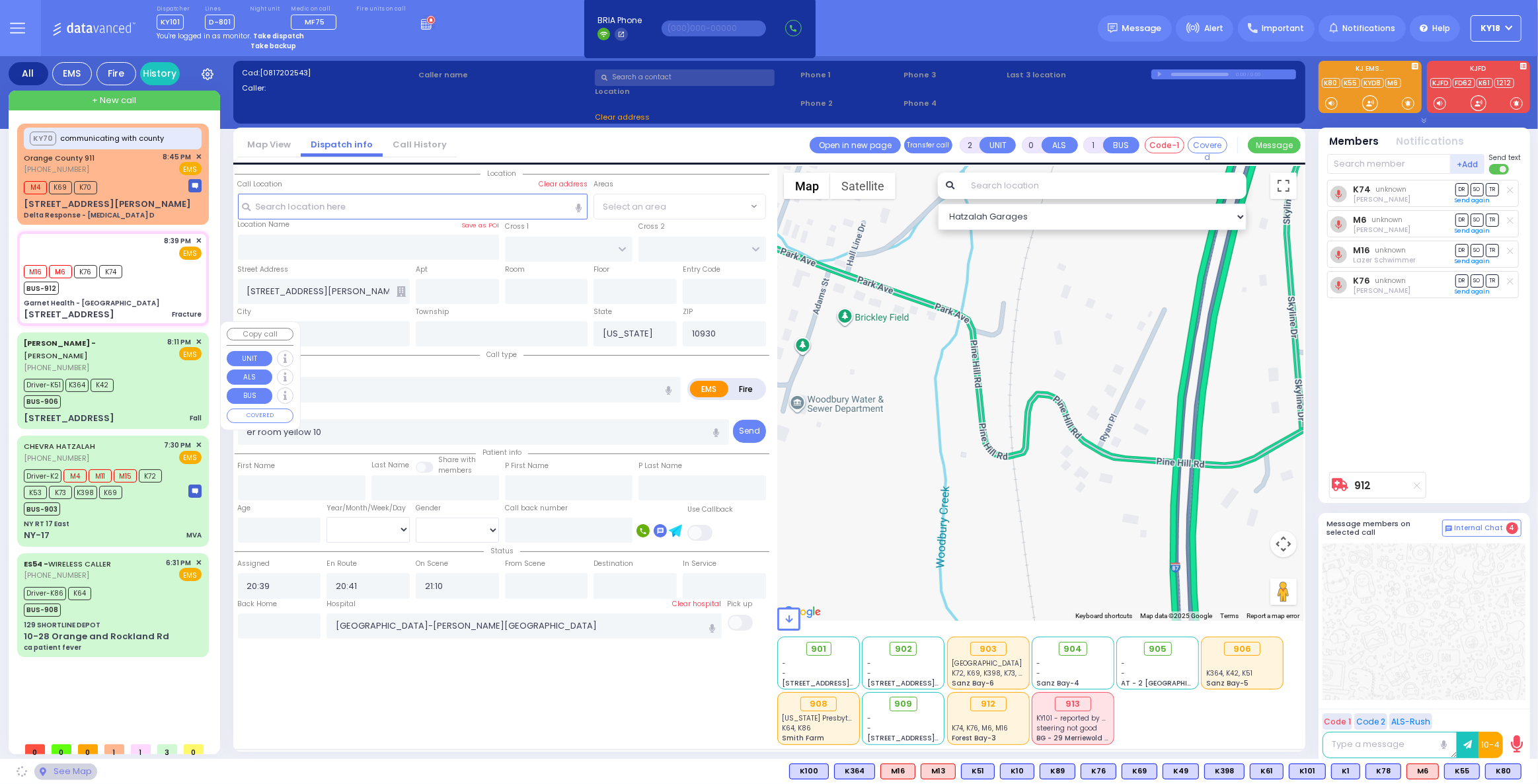
type input "Garnet Health - [GEOGRAPHIC_DATA]"
type input "GOLF LINKS RD"
type input "[GEOGRAPHIC_DATA]"
type input "[STREET_ADDRESS]"
type input "10"
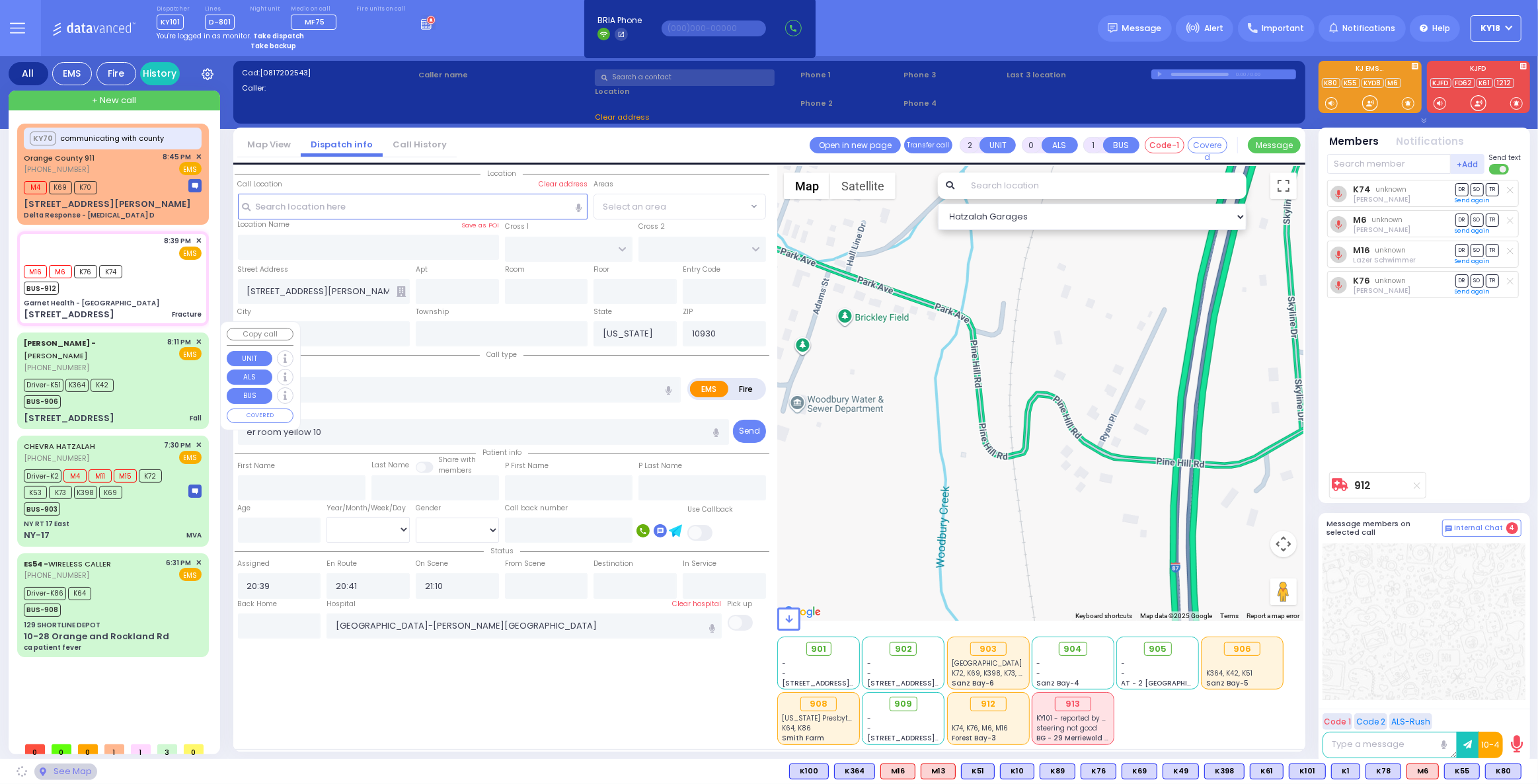
type input "[GEOGRAPHIC_DATA]"
type input "10940"
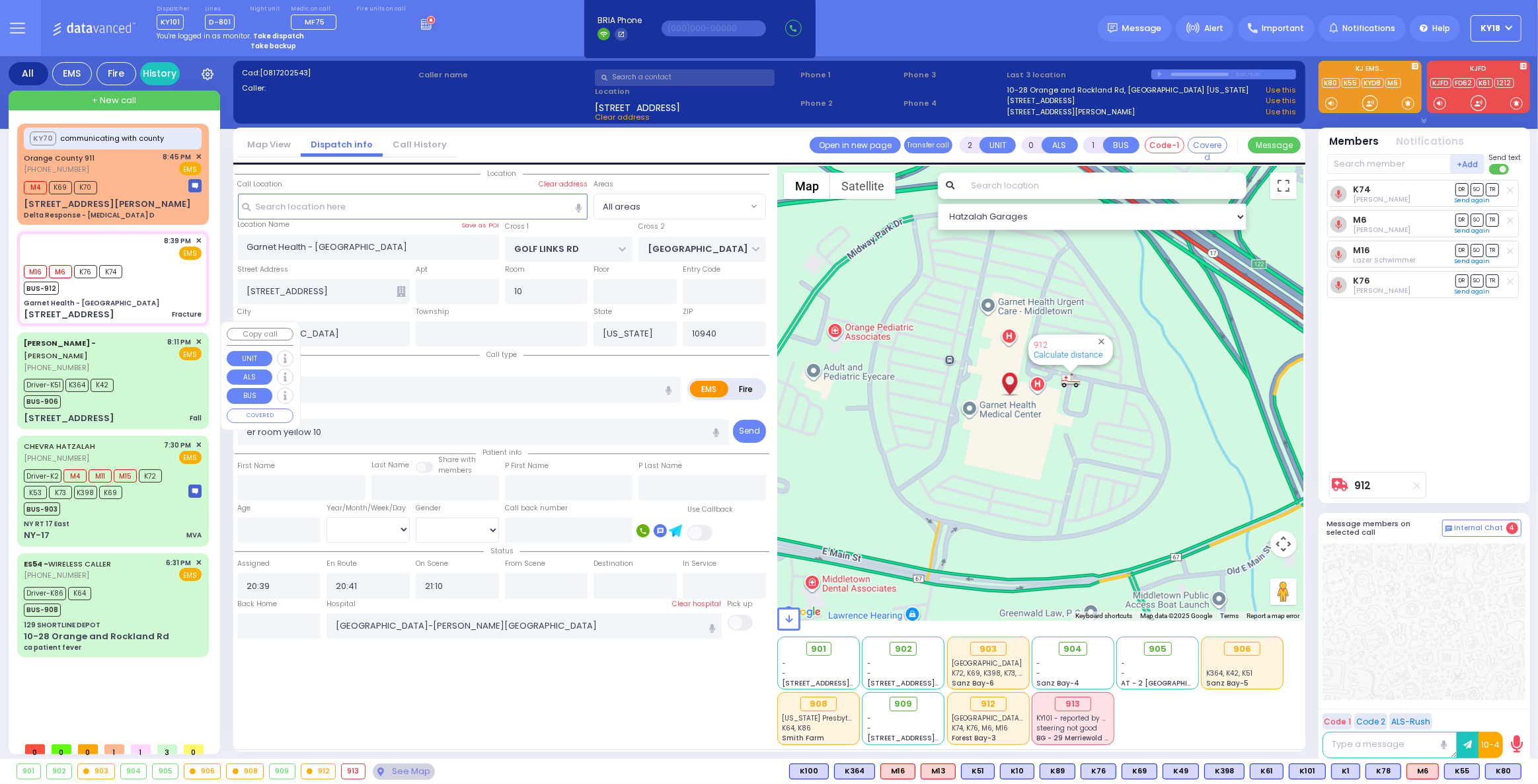
click at [136, 375] on div "Driver-K51 K364 K42 BUS-906" at bounding box center [112, 392] width 178 height 33
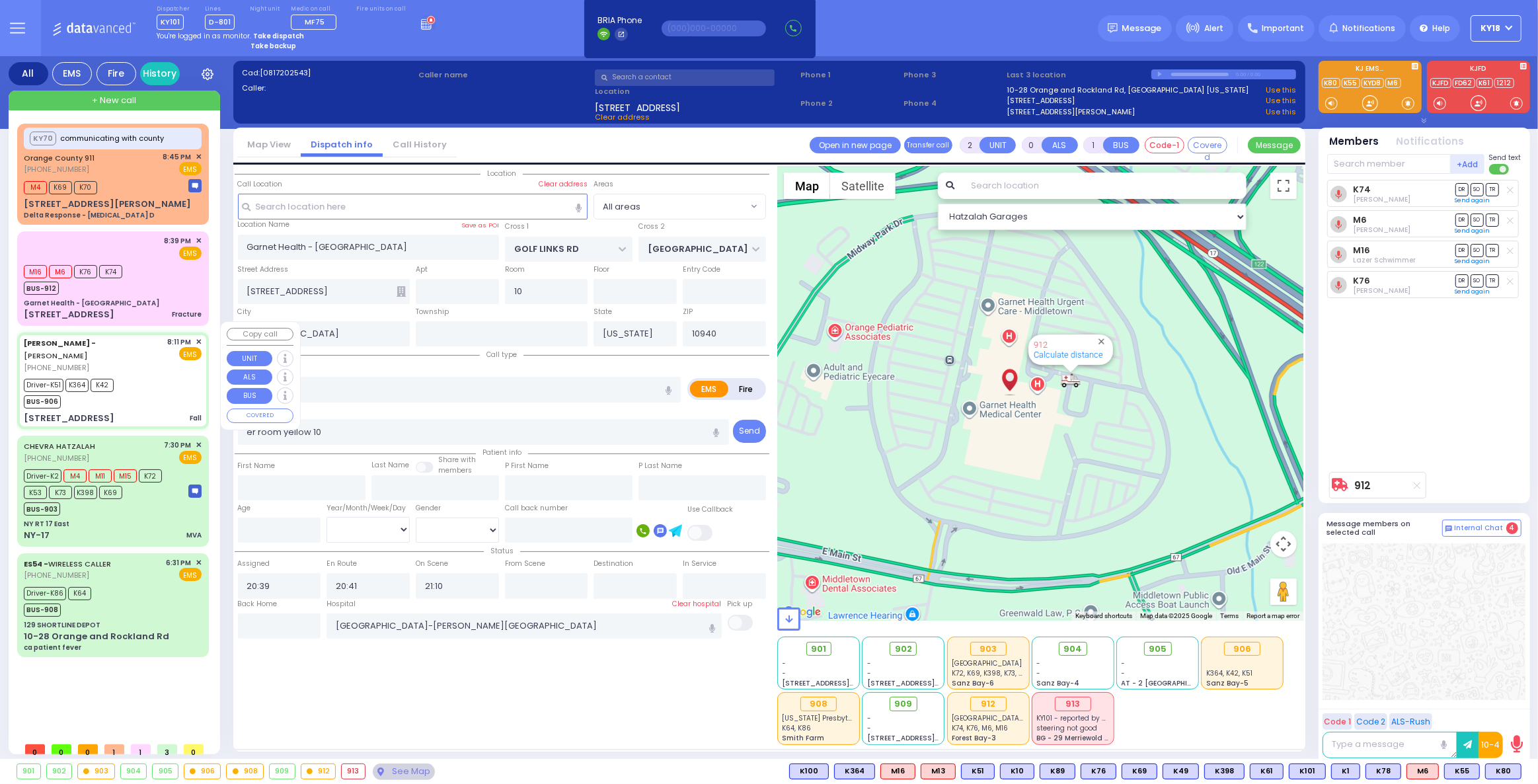
type input "6"
select select
type input "Fall"
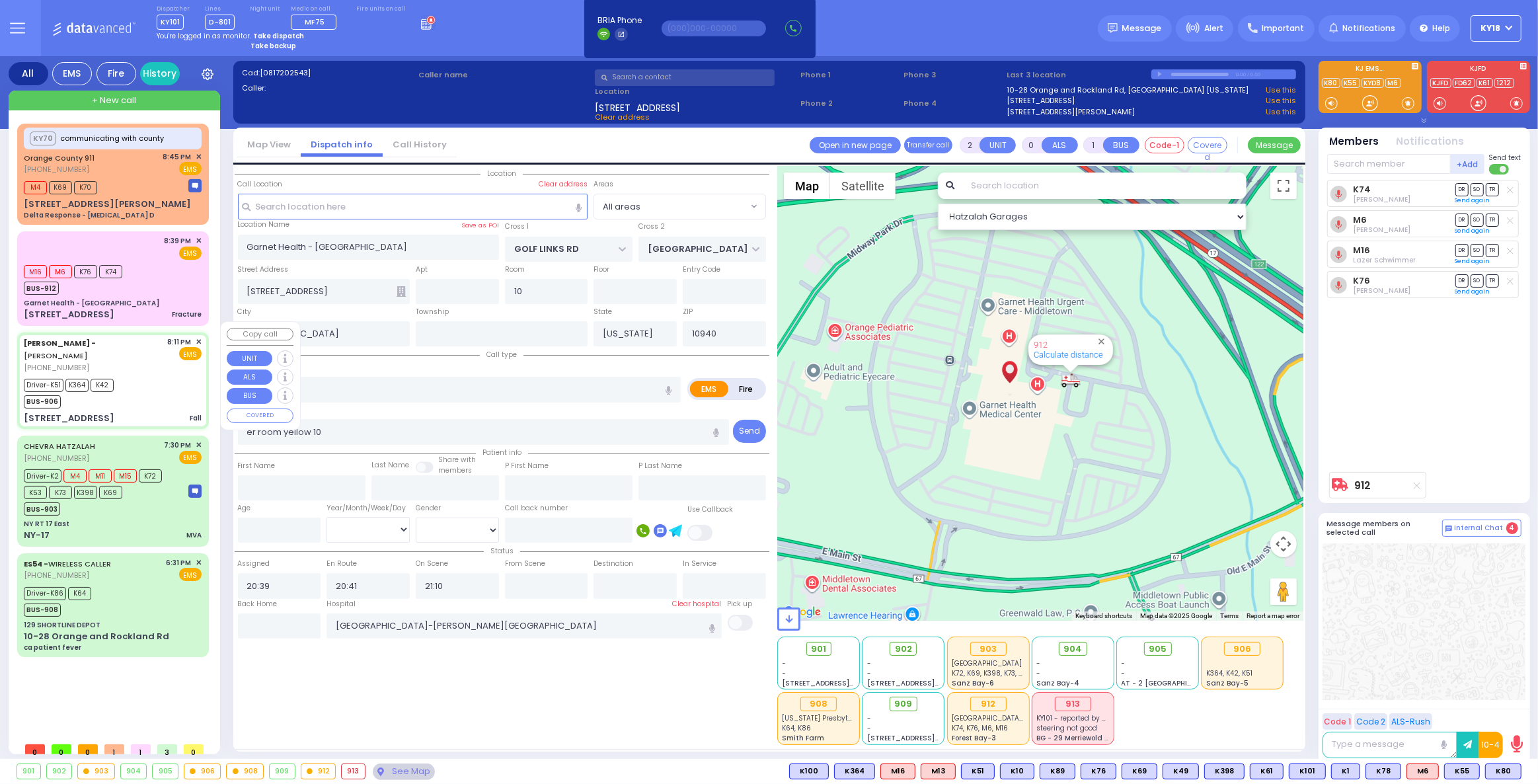
radio input "true"
type input "Shevi"
type input "[PERSON_NAME]"
type input "54"
select select "Year"
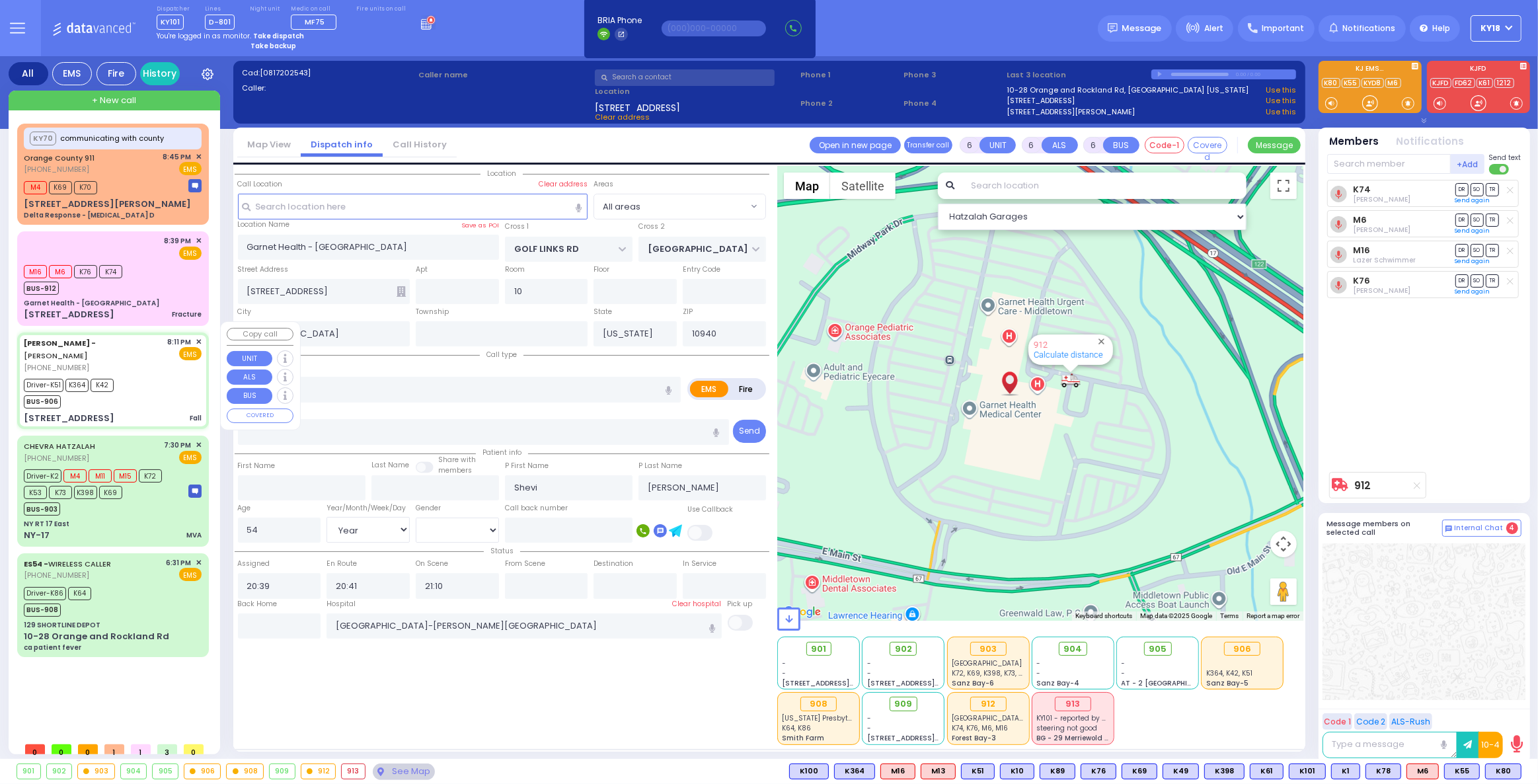
select select "[DEMOGRAPHIC_DATA]"
type input "20:11"
type input "20:13"
type input "20:16"
type input "20:39"
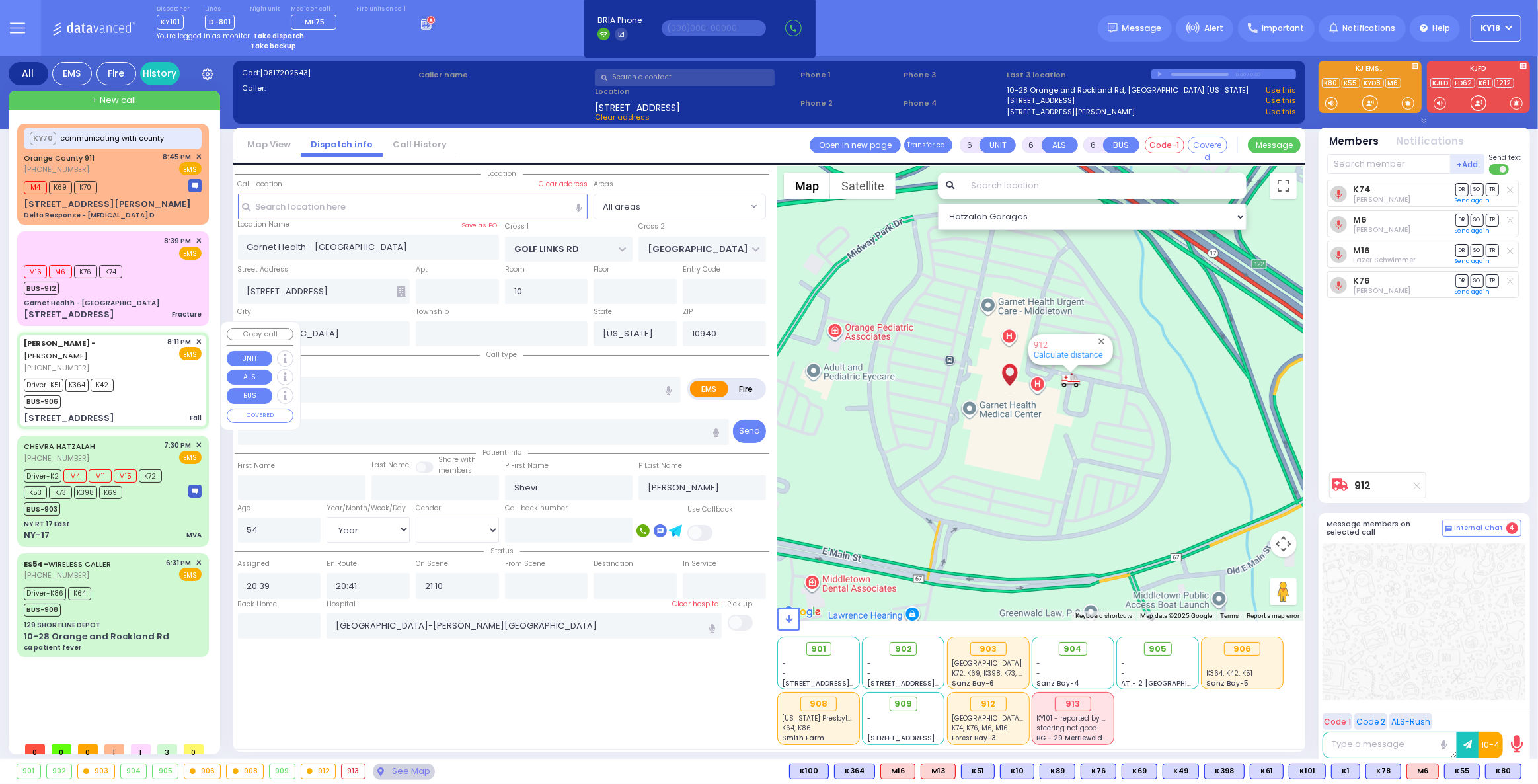
type input "[GEOGRAPHIC_DATA] (Moses Division)"
type input "[STREET_ADDRESS]"
type input "011"
type input "13"
type input "[PERSON_NAME]"
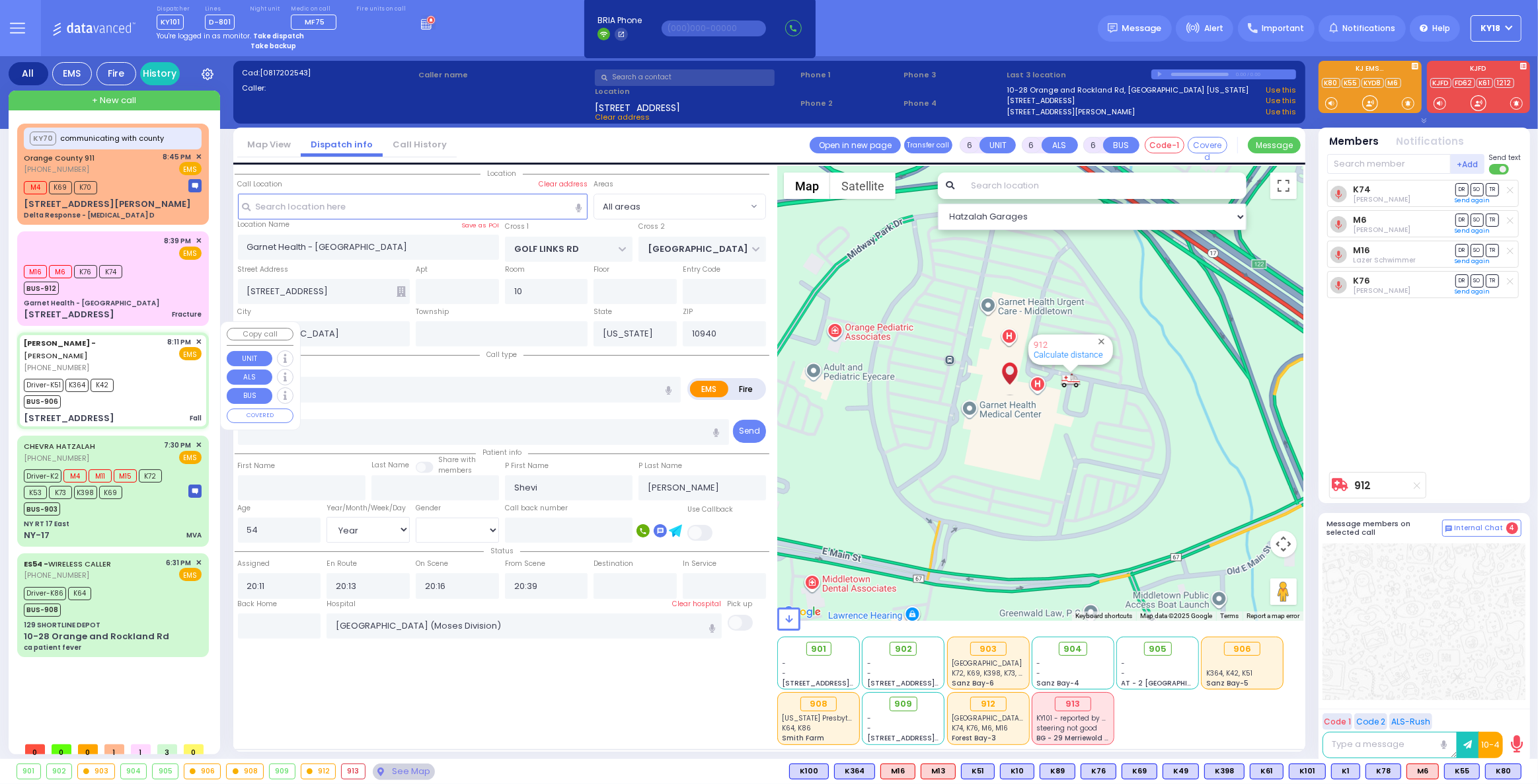
type input "10950"
select select "Hatzalah Garages"
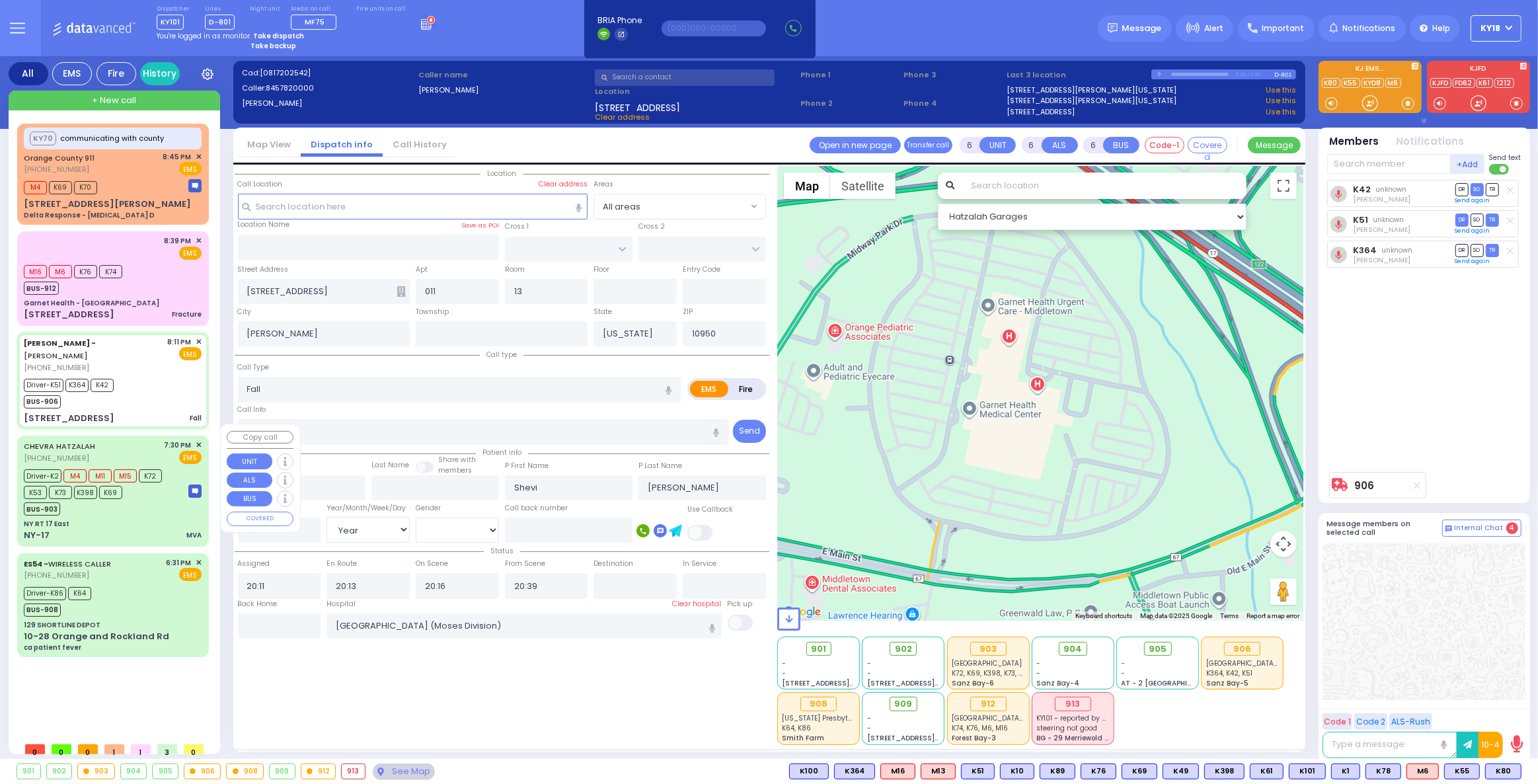
click at [126, 446] on div "CHEVRA HATZALAH [PHONE_NUMBER] 7:30 PM ✕ EMS" at bounding box center [112, 451] width 178 height 24
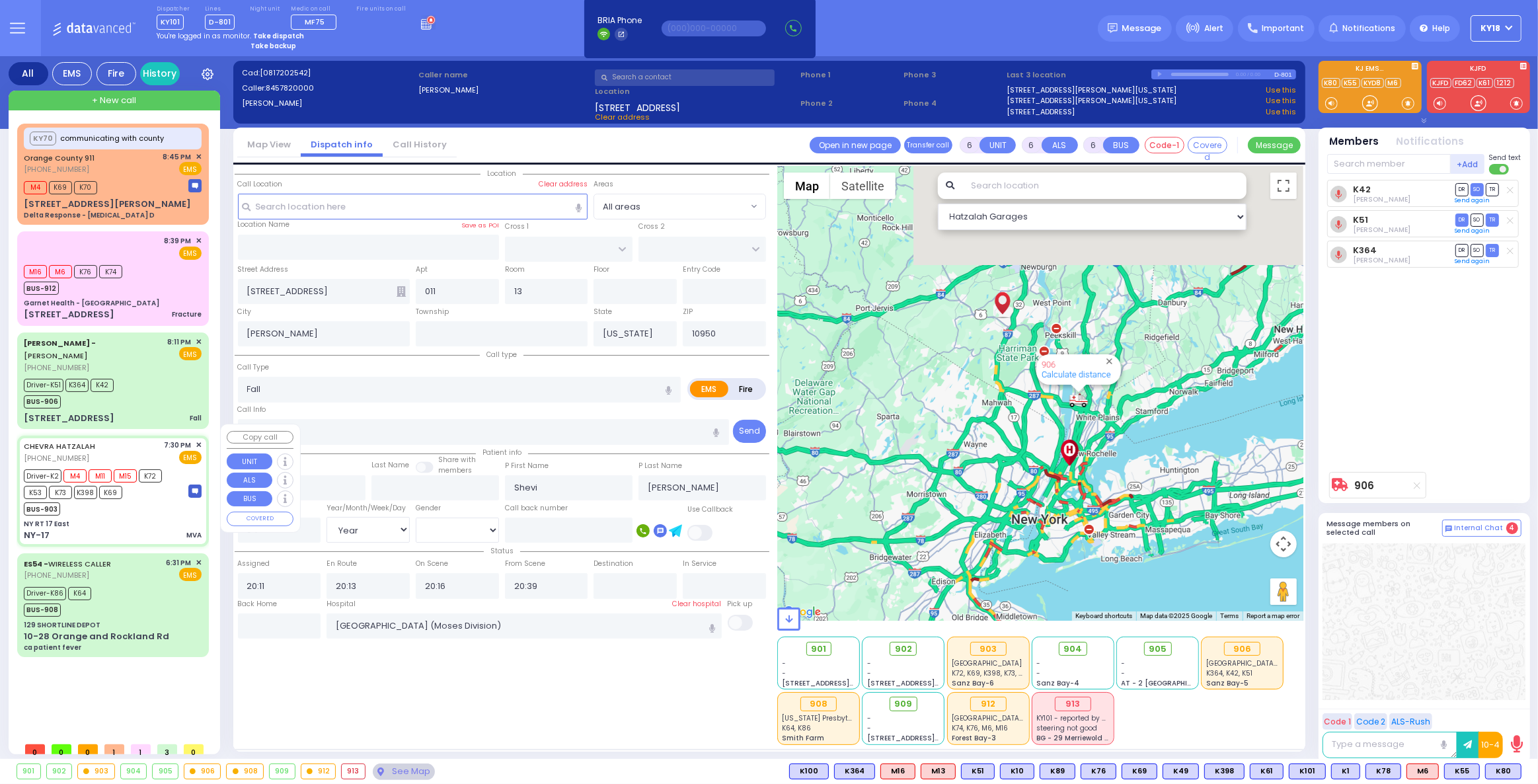
select select
type input "MVA"
radio input "true"
type input "exit 122"
type input "[PERSON_NAME]"
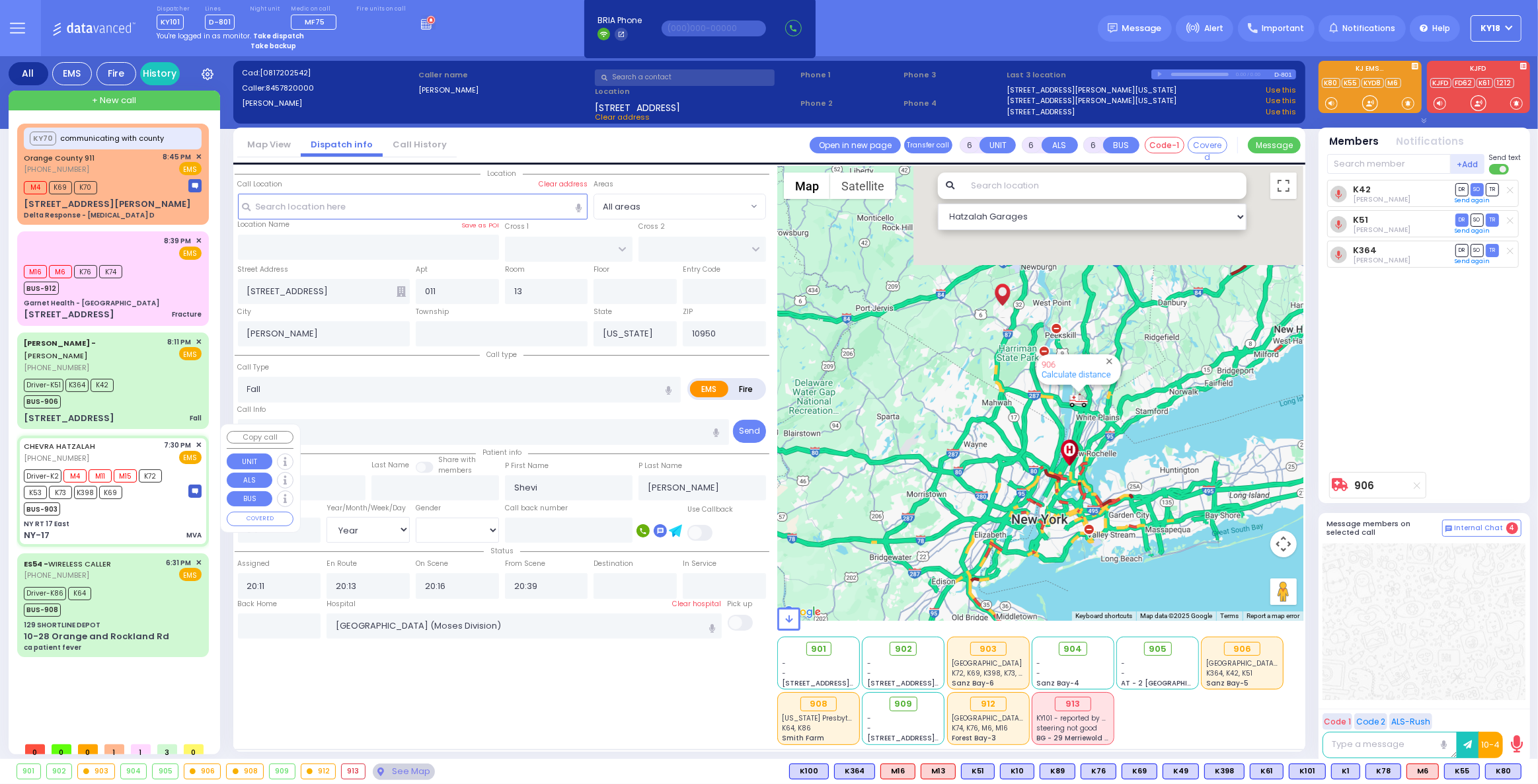
type input "[PERSON_NAME]"
select select "Year"
select select "[DEMOGRAPHIC_DATA]"
type input "19:30"
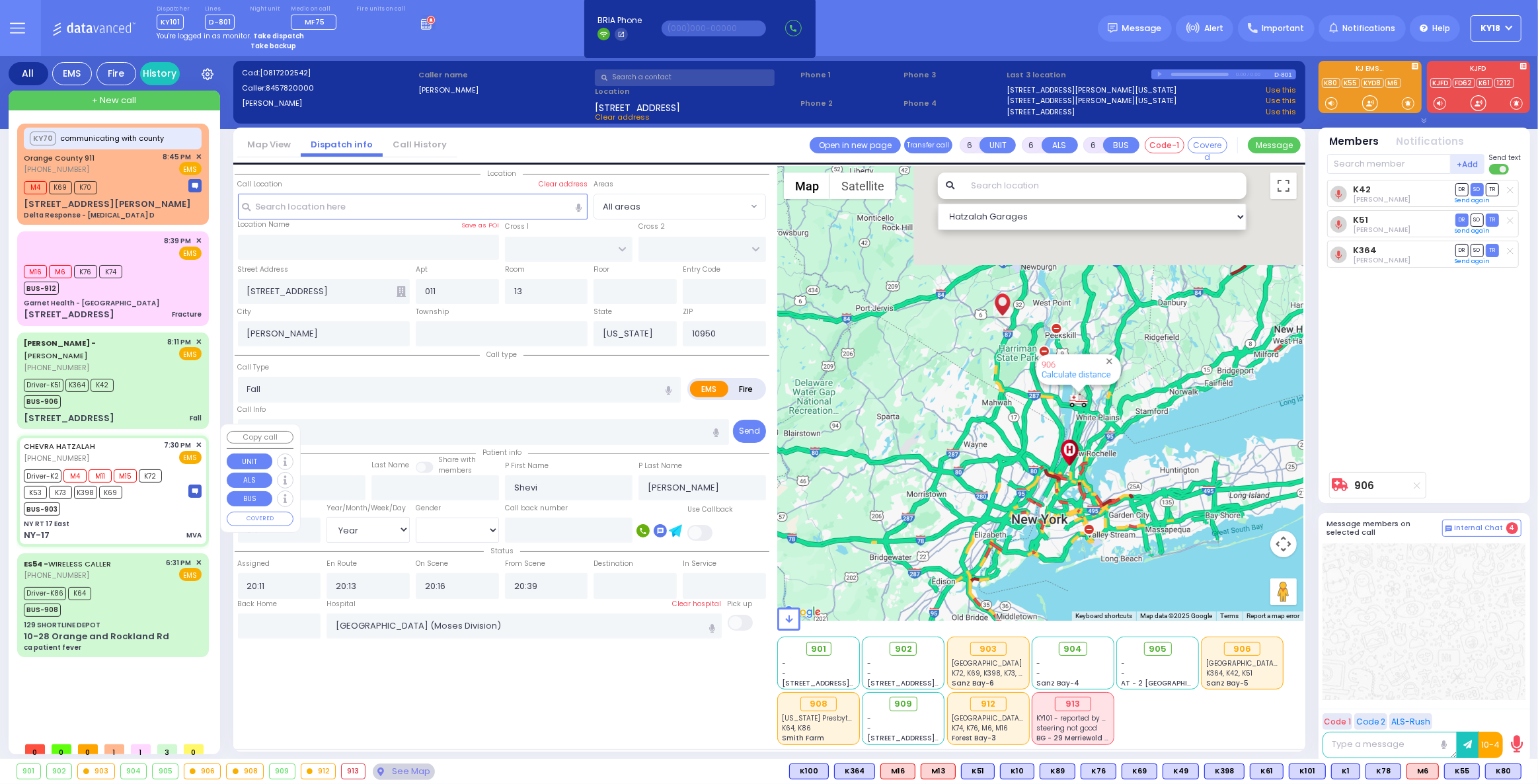
type input "19:45"
type input "20:02"
type input "20:54"
type input "[GEOGRAPHIC_DATA]"
select select "Hatzalah Garages"
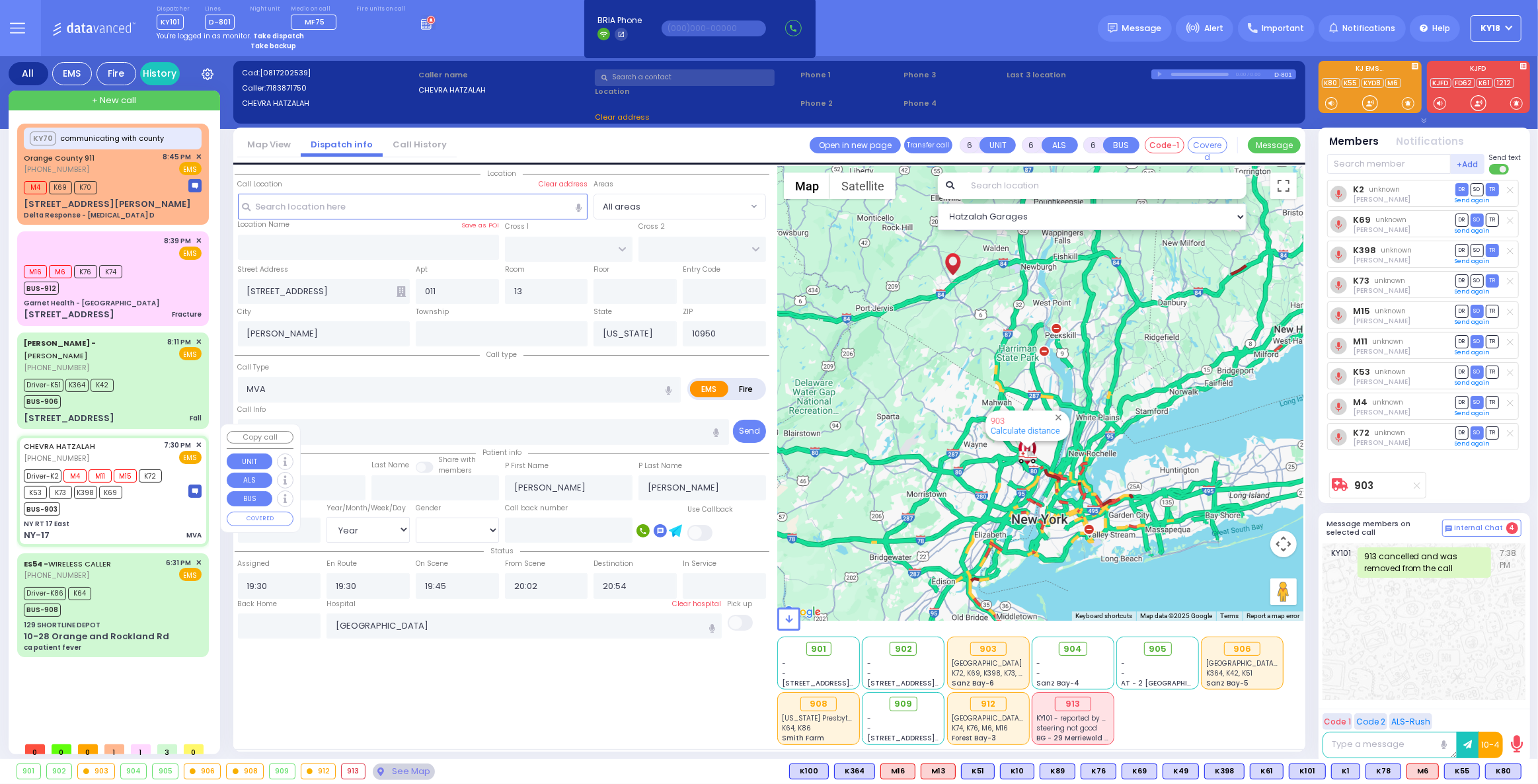
type input "NY RT 17 East"
type input "NY-17"
type input "[GEOGRAPHIC_DATA]"
type input "10941"
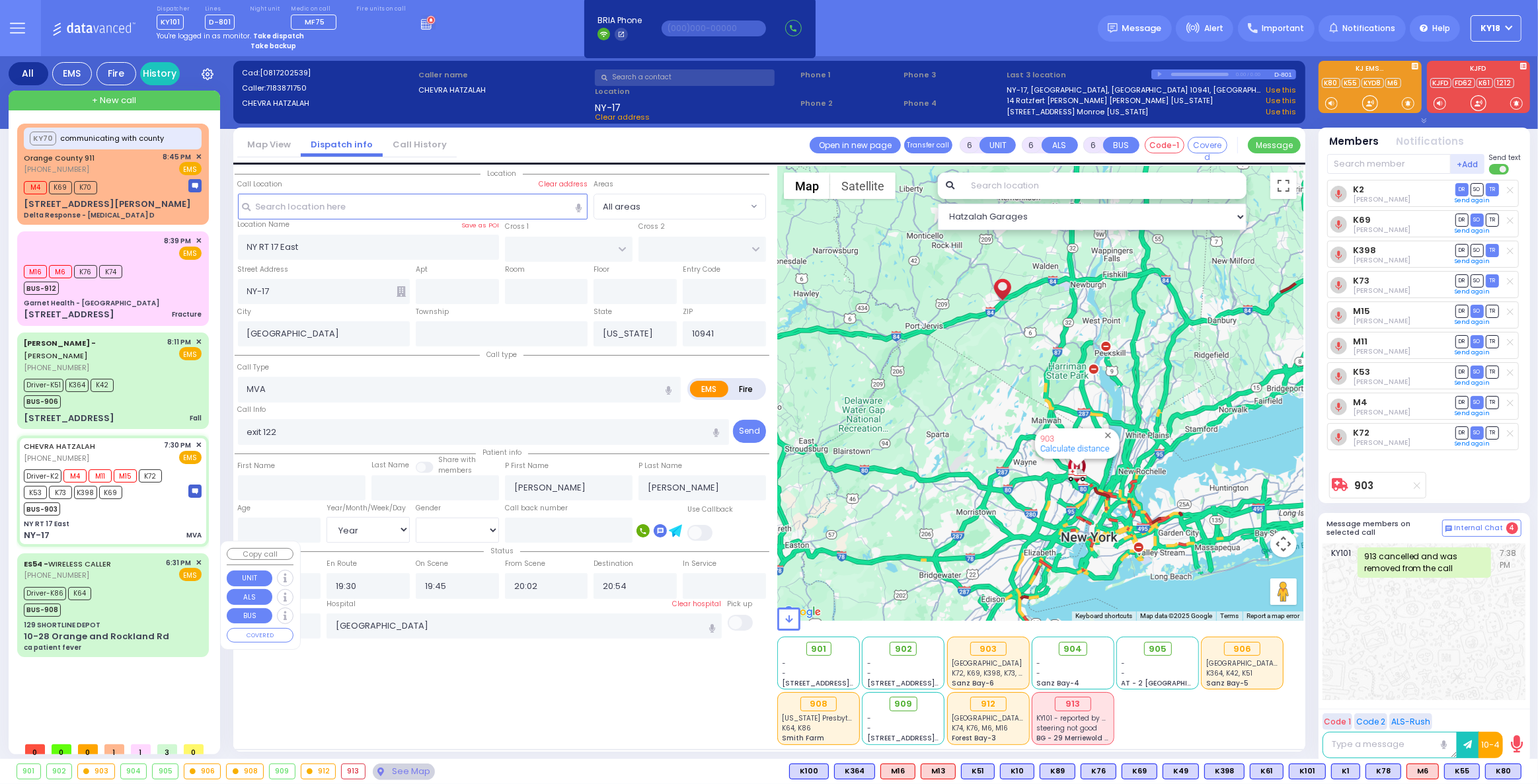
click at [164, 599] on div "Driver-K86 K64 BUS-908" at bounding box center [112, 600] width 178 height 33
select select
type input "ca patient fever"
radio input "true"
type input "Tzivi"
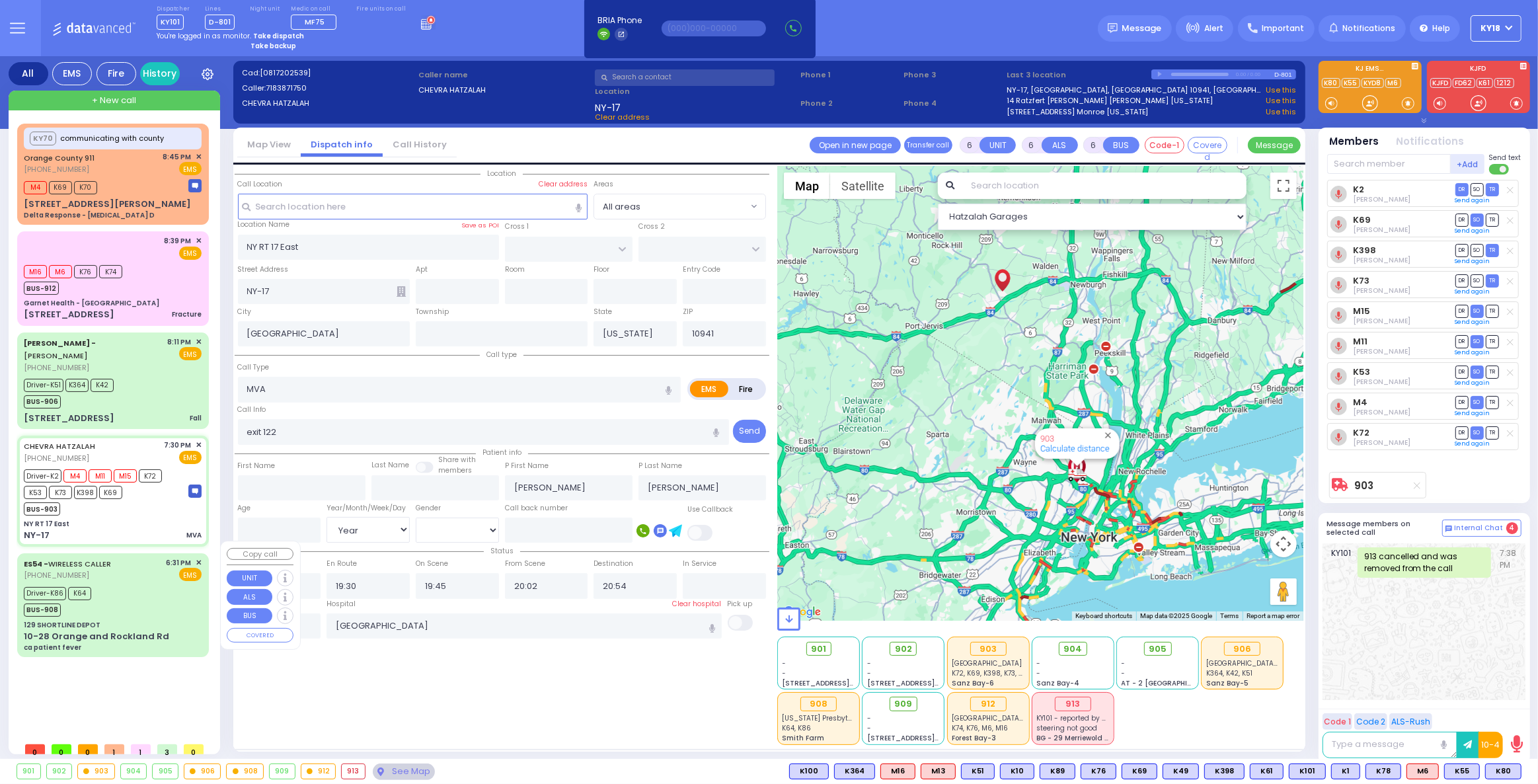
type input "Berkovits"
type input "23"
select select "Year"
select select "[DEMOGRAPHIC_DATA]"
type input "18:31"
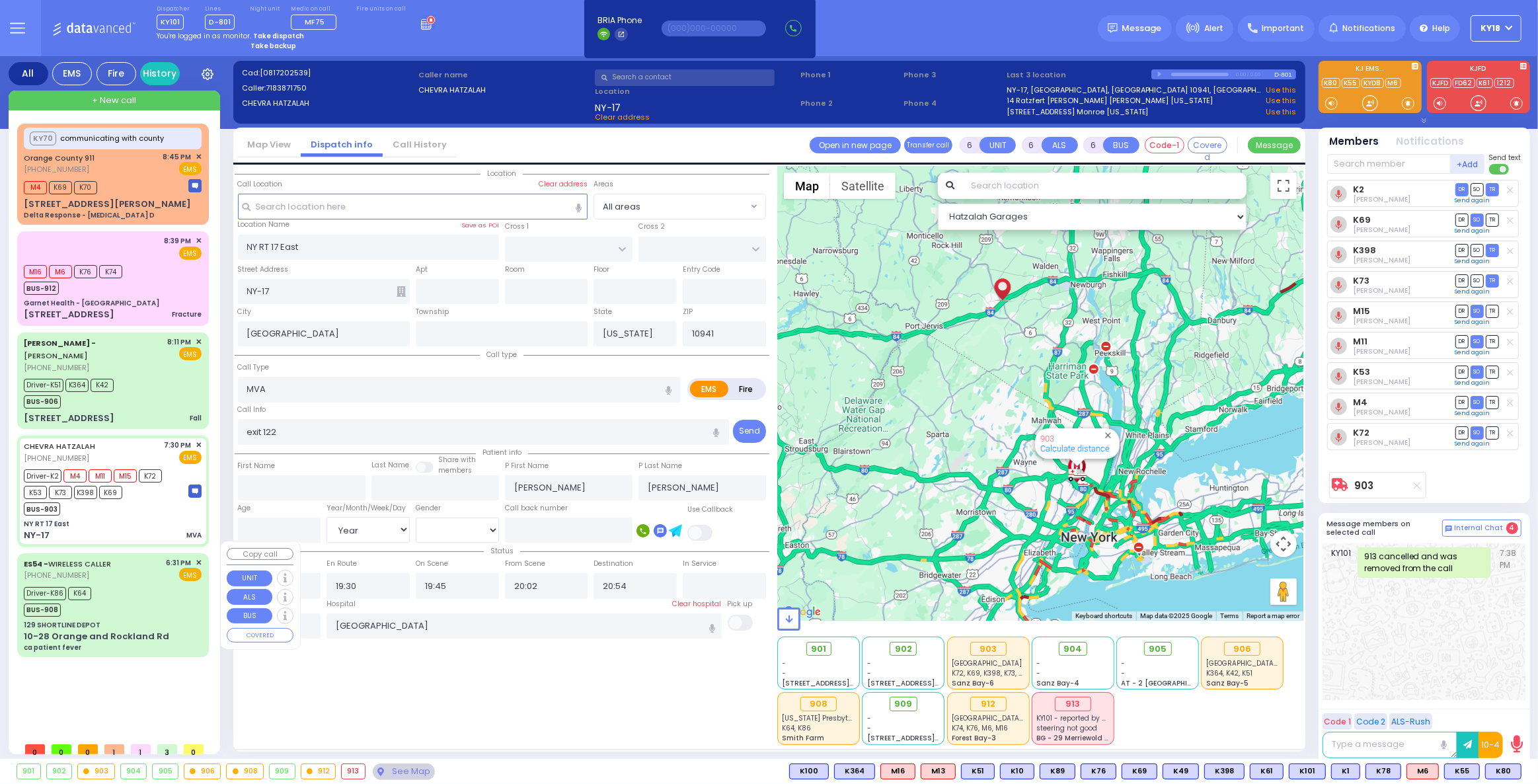
type input "18:38"
type input "18:45"
type input "19:05"
type input "20:39"
type input "[US_STATE] Presbyterian [PERSON_NAME][GEOGRAPHIC_DATA]"
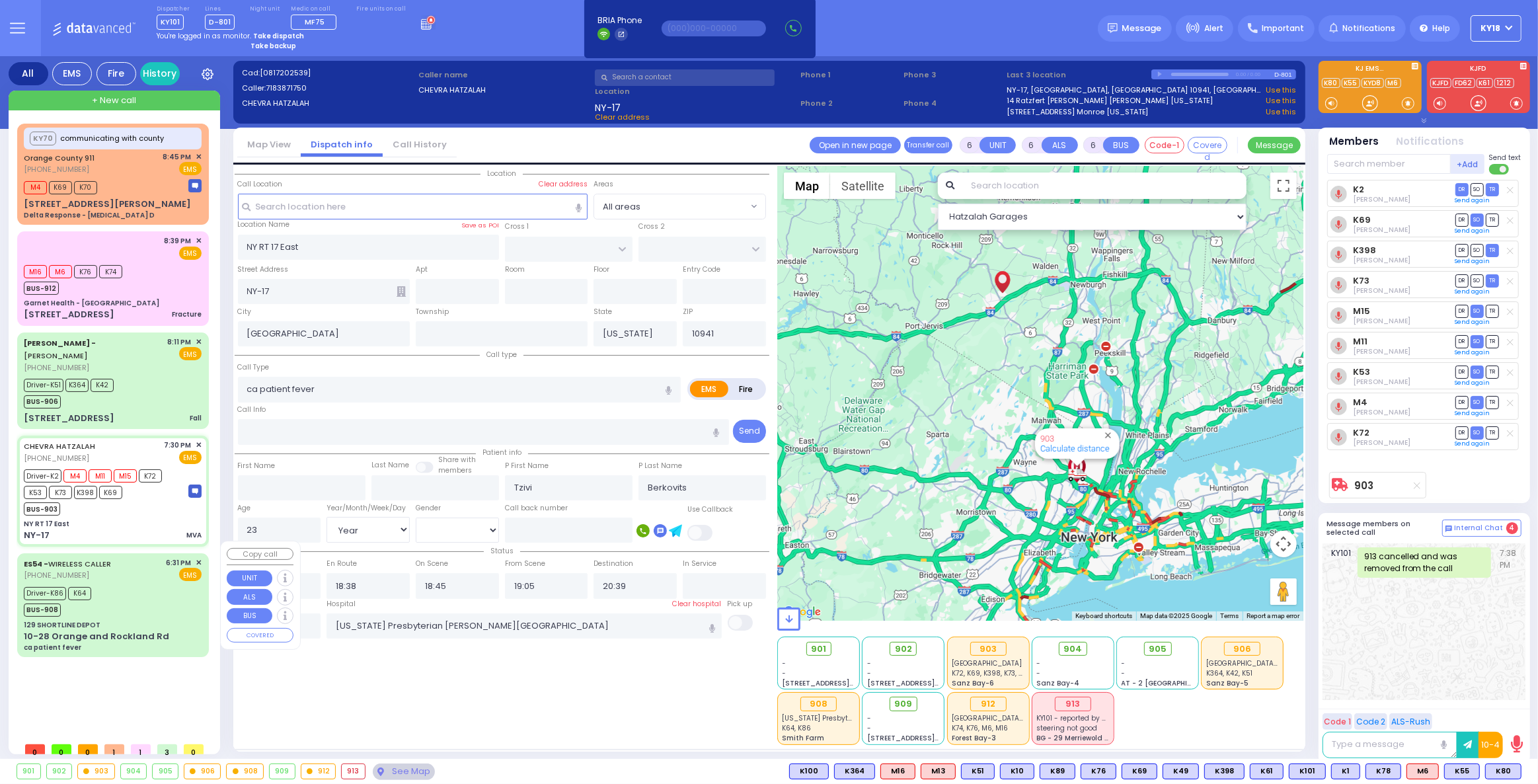
select select "Hatzalah Garages"
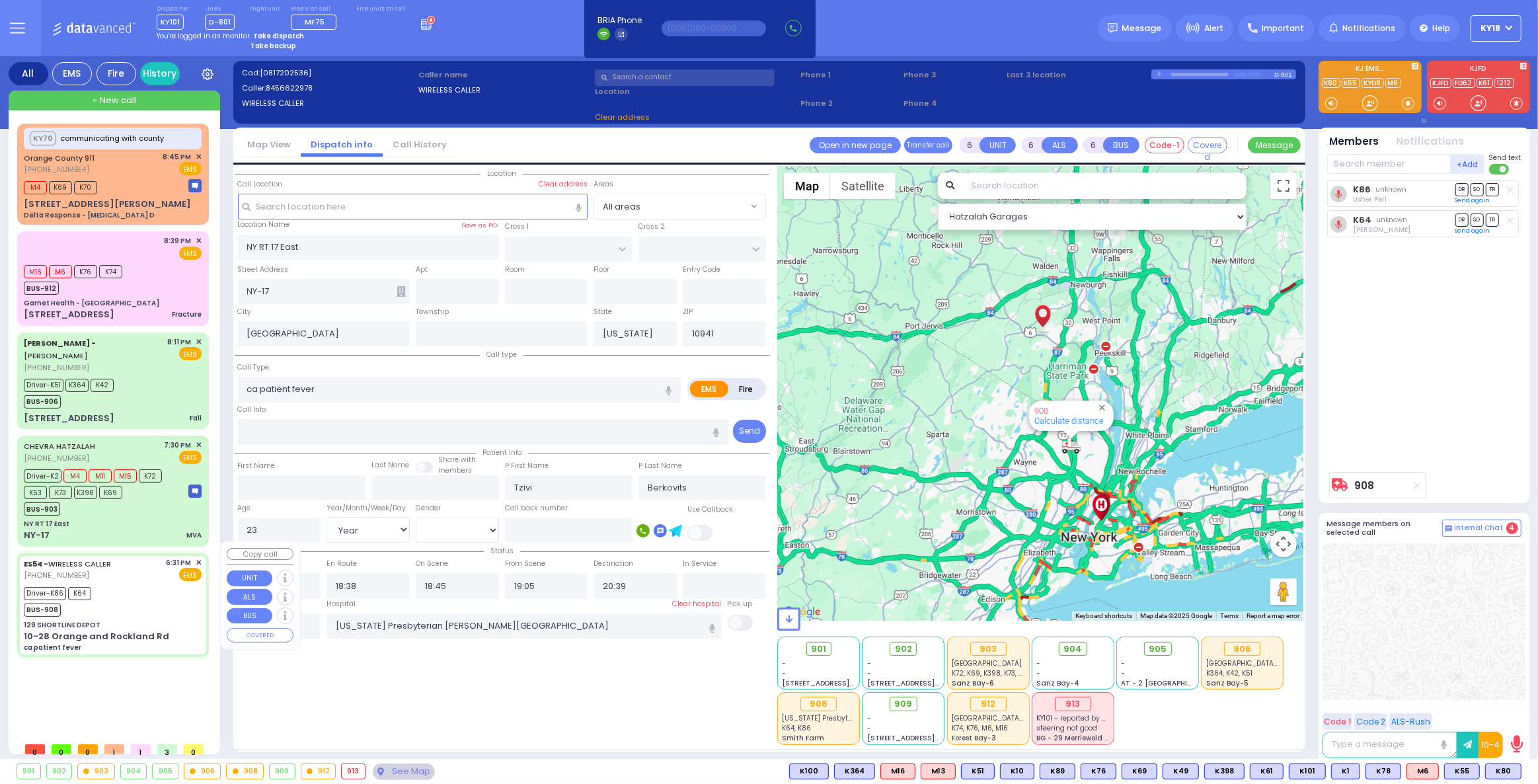
type input "129 SHORTLINE DEPOT"
type input "10-28 Orange and Rockland Rd"
type input "Monroe"
type input "10950"
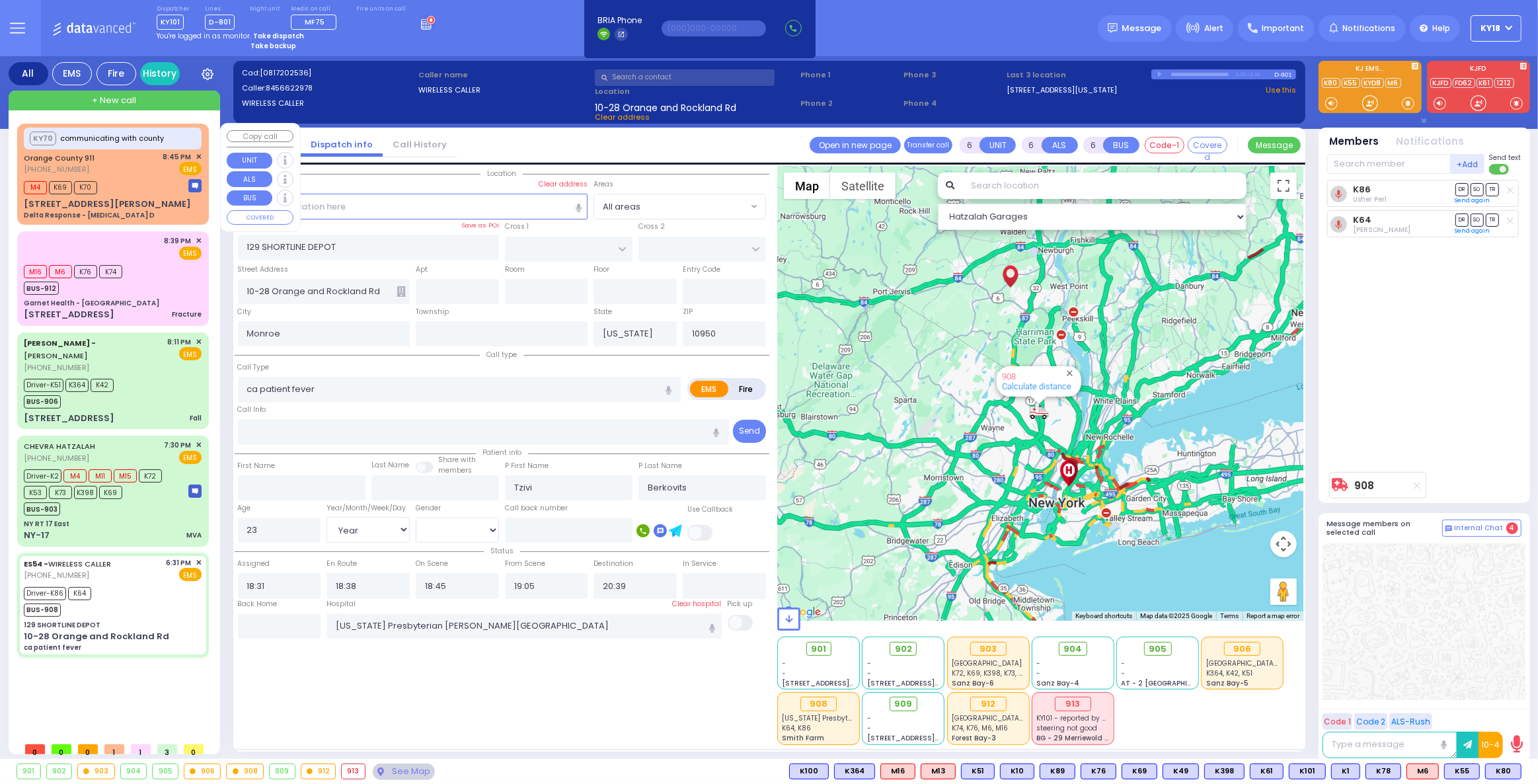
click at [150, 172] on div "Orange County 911 [PHONE_NUMBER] 8:45 PM ✕ EMS" at bounding box center [112, 163] width 178 height 24
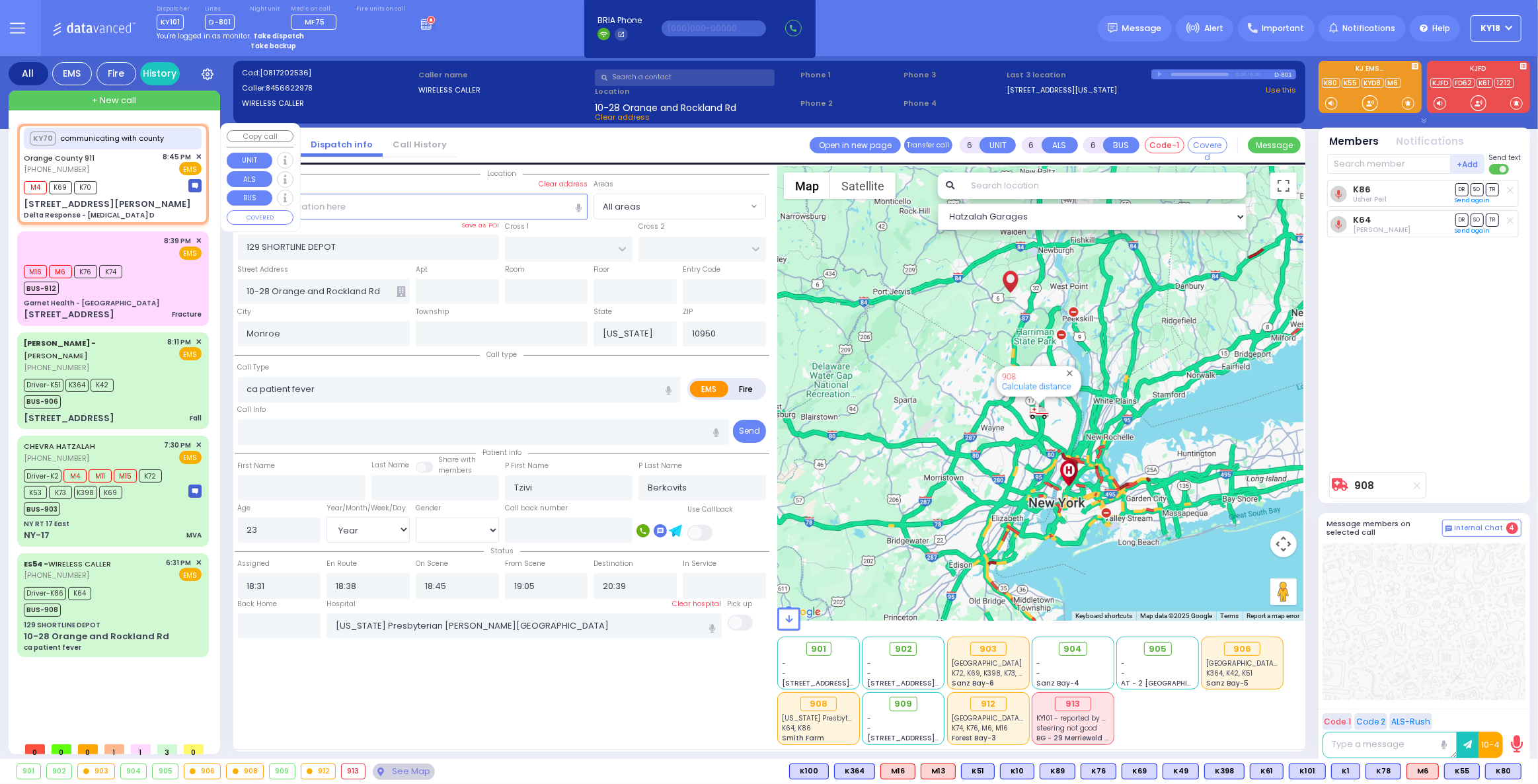
select select
type input "Delta Response - [MEDICAL_DATA] D"
radio input "true"
type input "Nature: : Delta Response - [MEDICAL_DATA] D Address: : [STREET_ADDRESS][GEOGRAP…"
select select
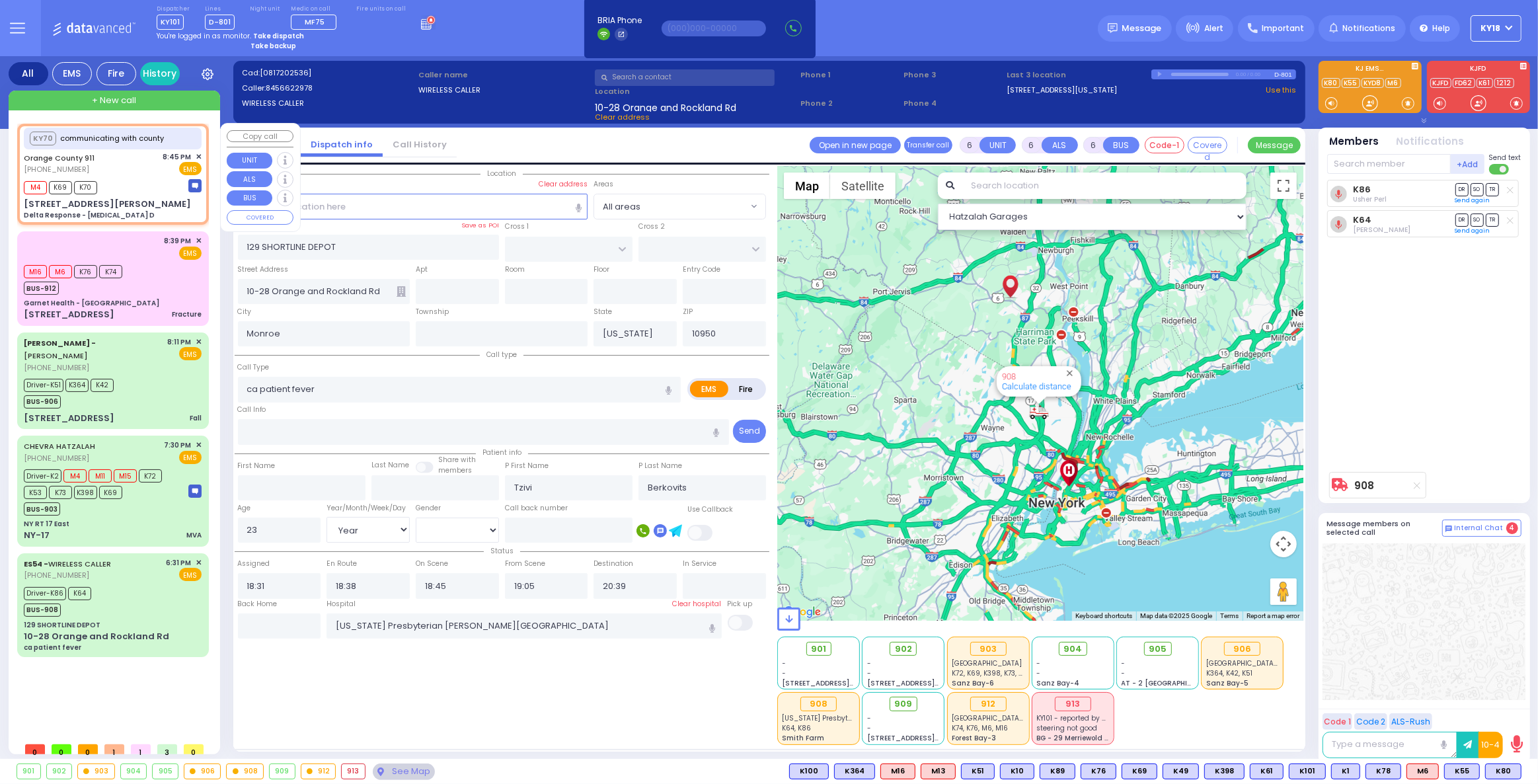
select select
type input "20:46"
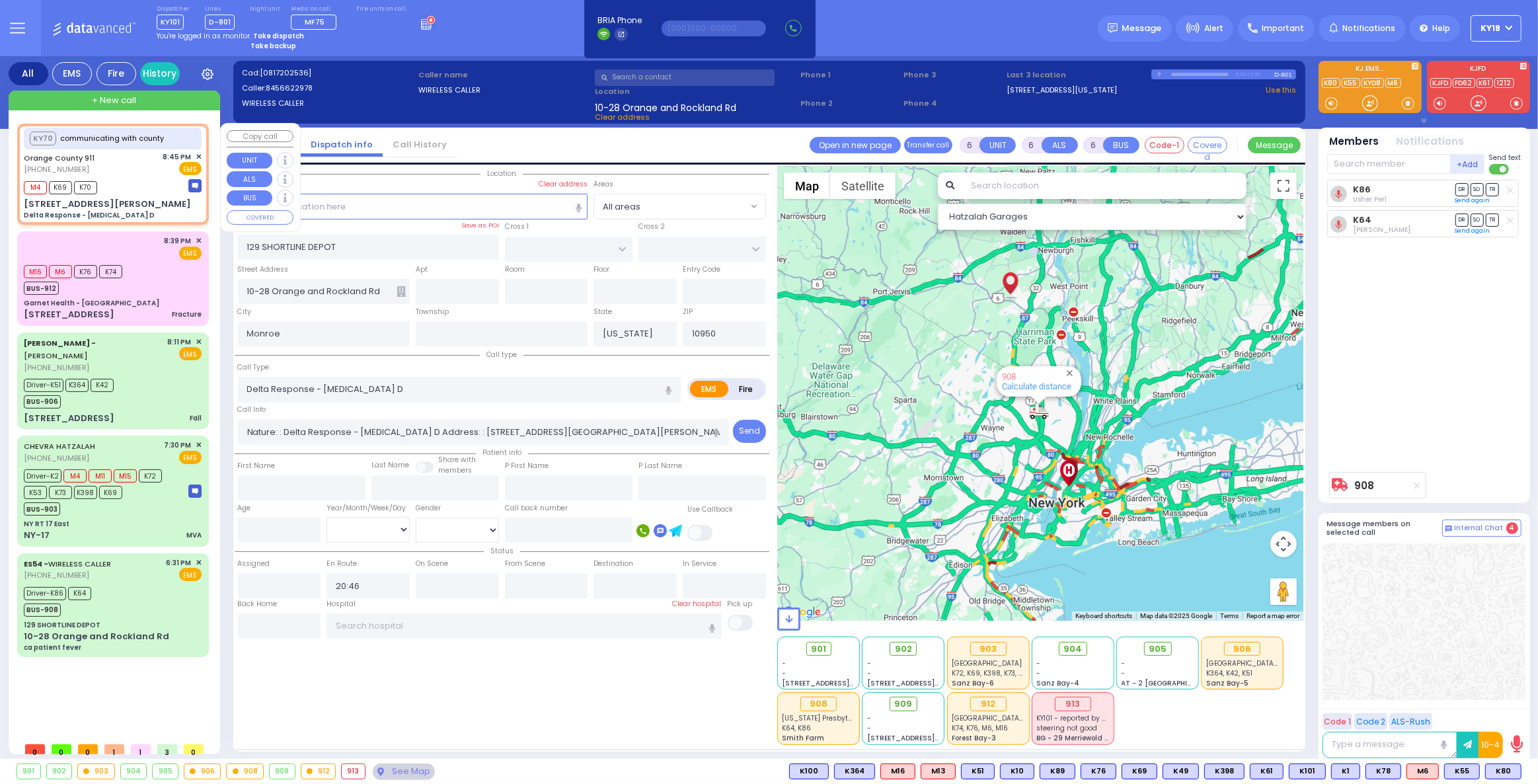
select select "Hatzalah Garages"
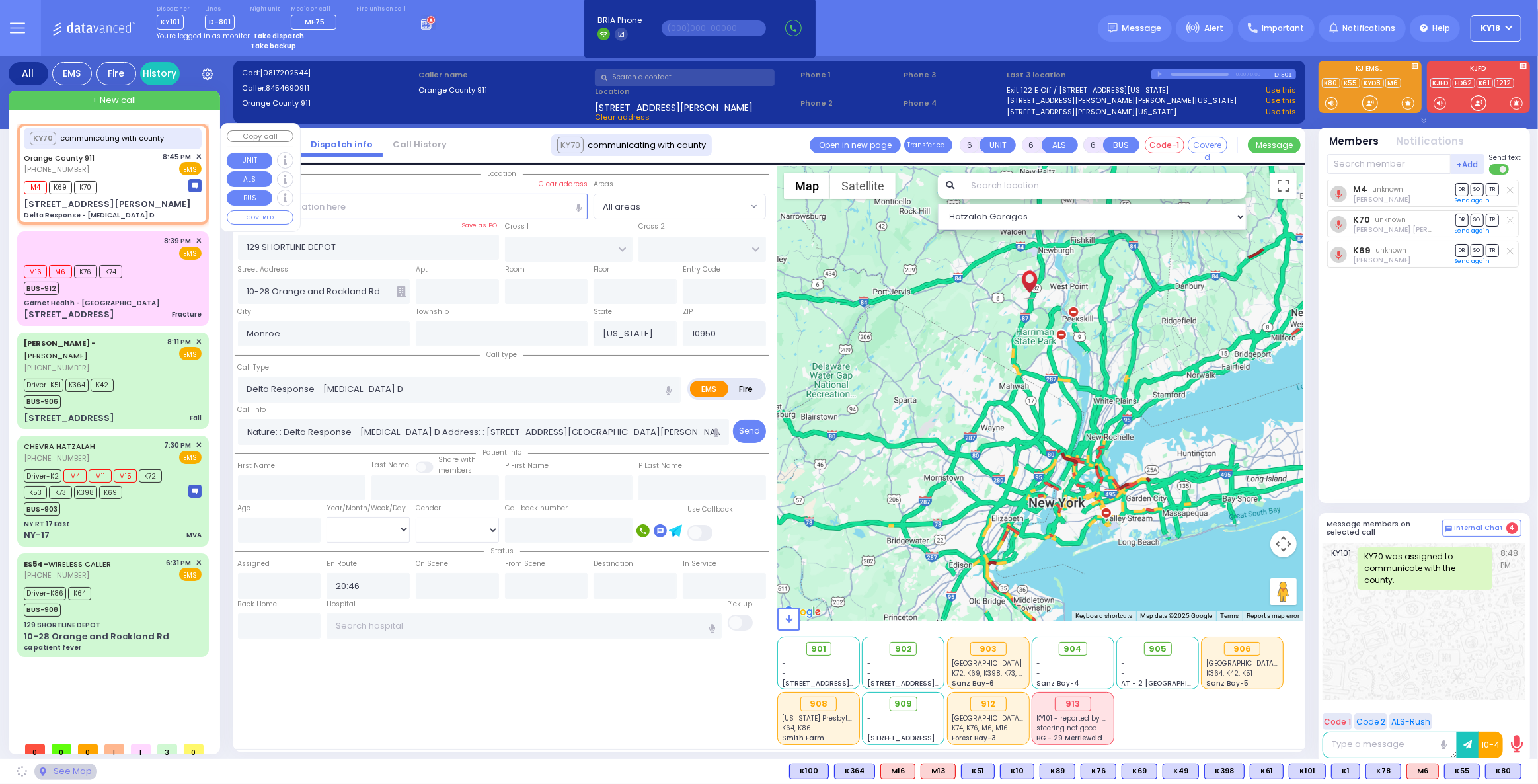
type input "[STREET_ADDRESS][PERSON_NAME]"
type input "10930"
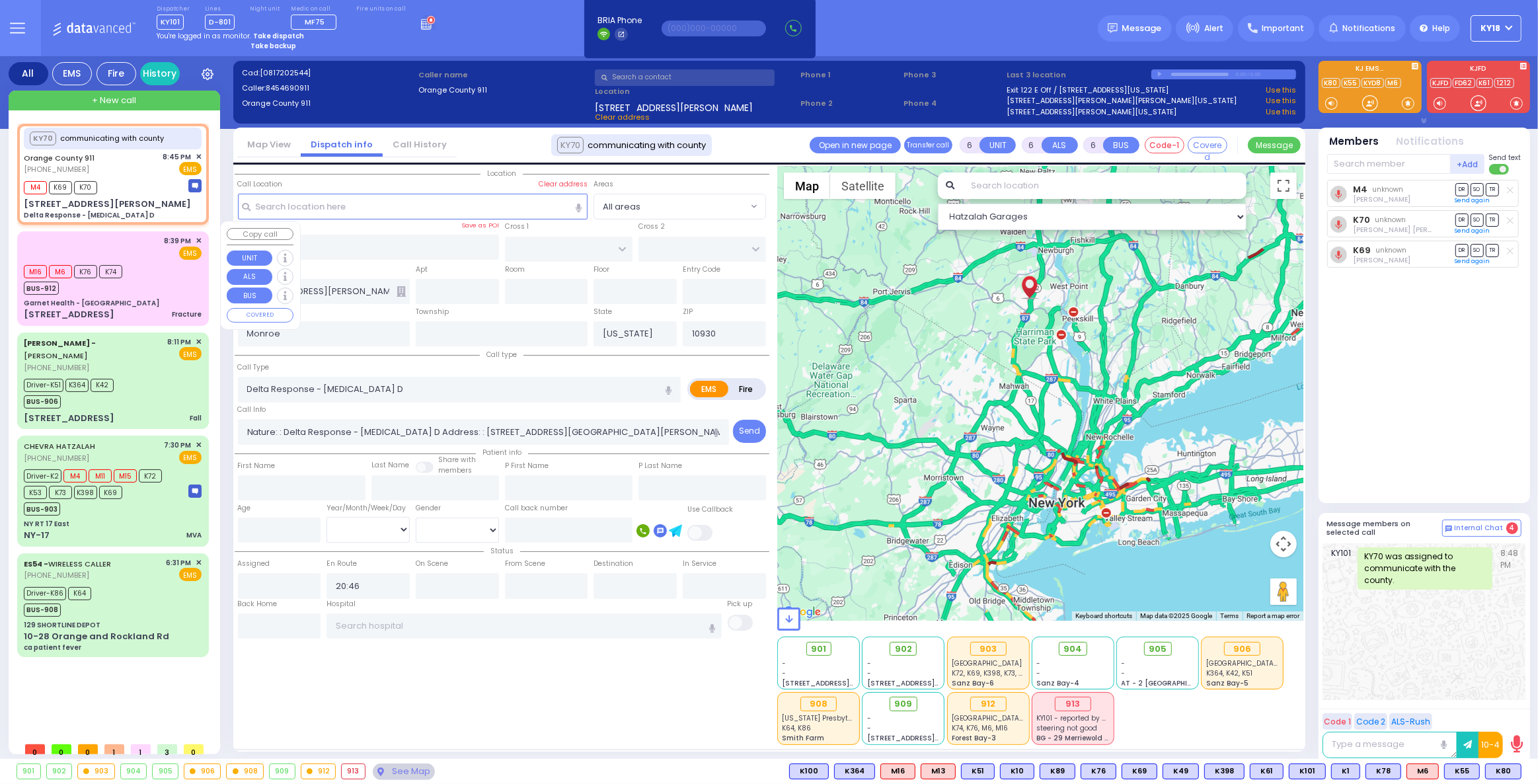
click at [139, 262] on div "M16 M6 K76 K74 BUS-912" at bounding box center [112, 278] width 178 height 33
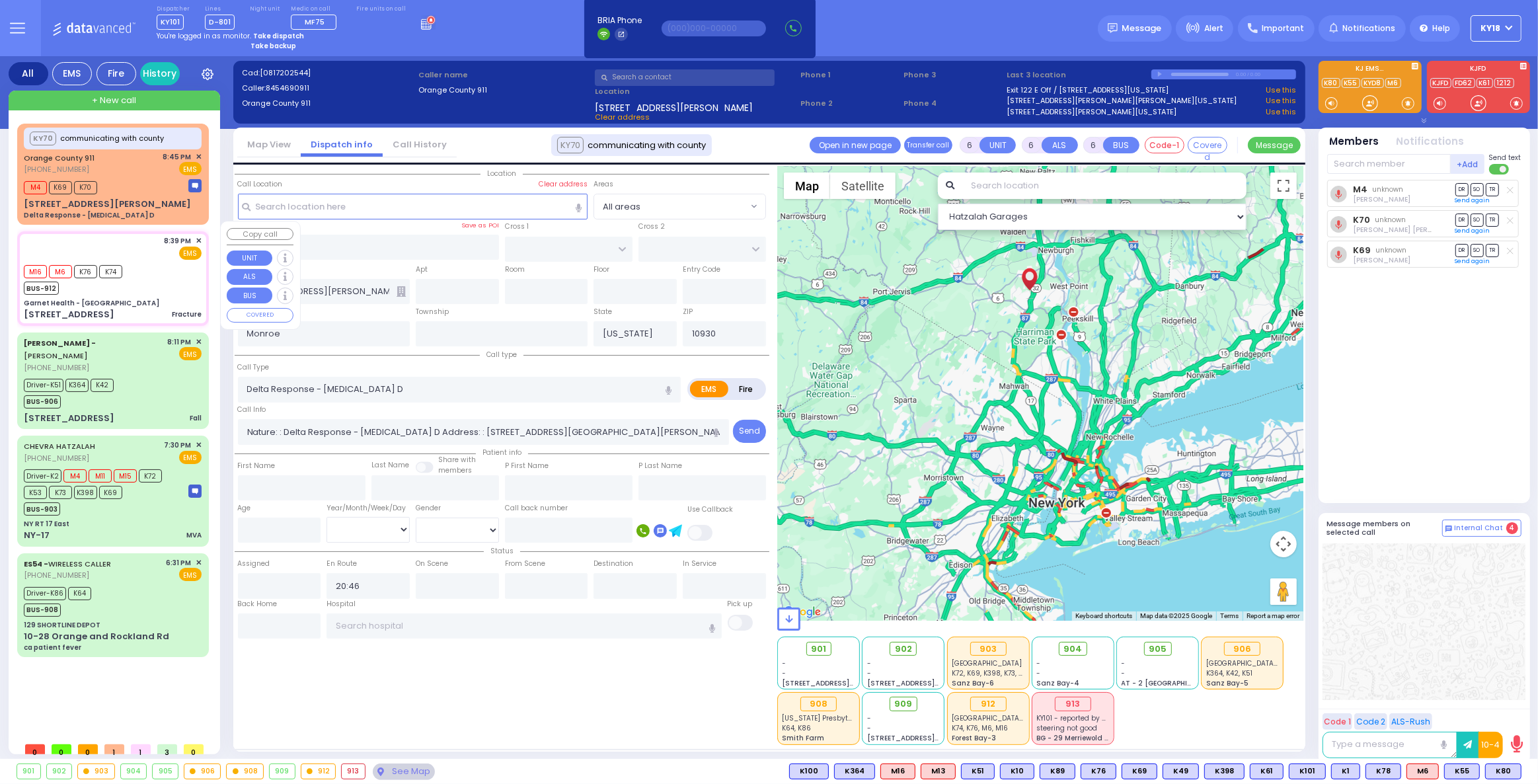
type input "2"
type input "0"
type input "1"
select select
type input "Fracture"
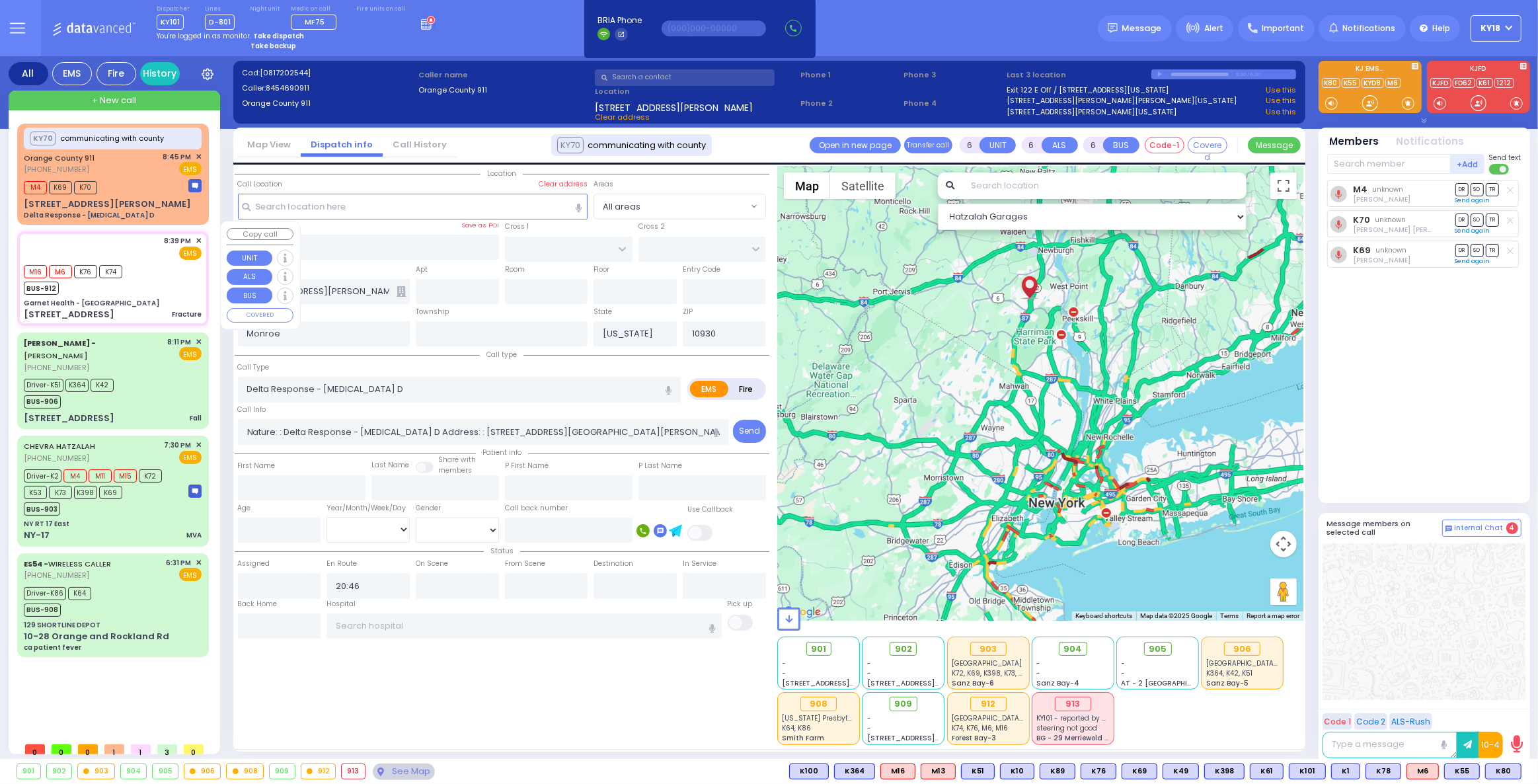
radio input "true"
type input "er room yellow 10"
select select
type input "20:39"
type input "20:41"
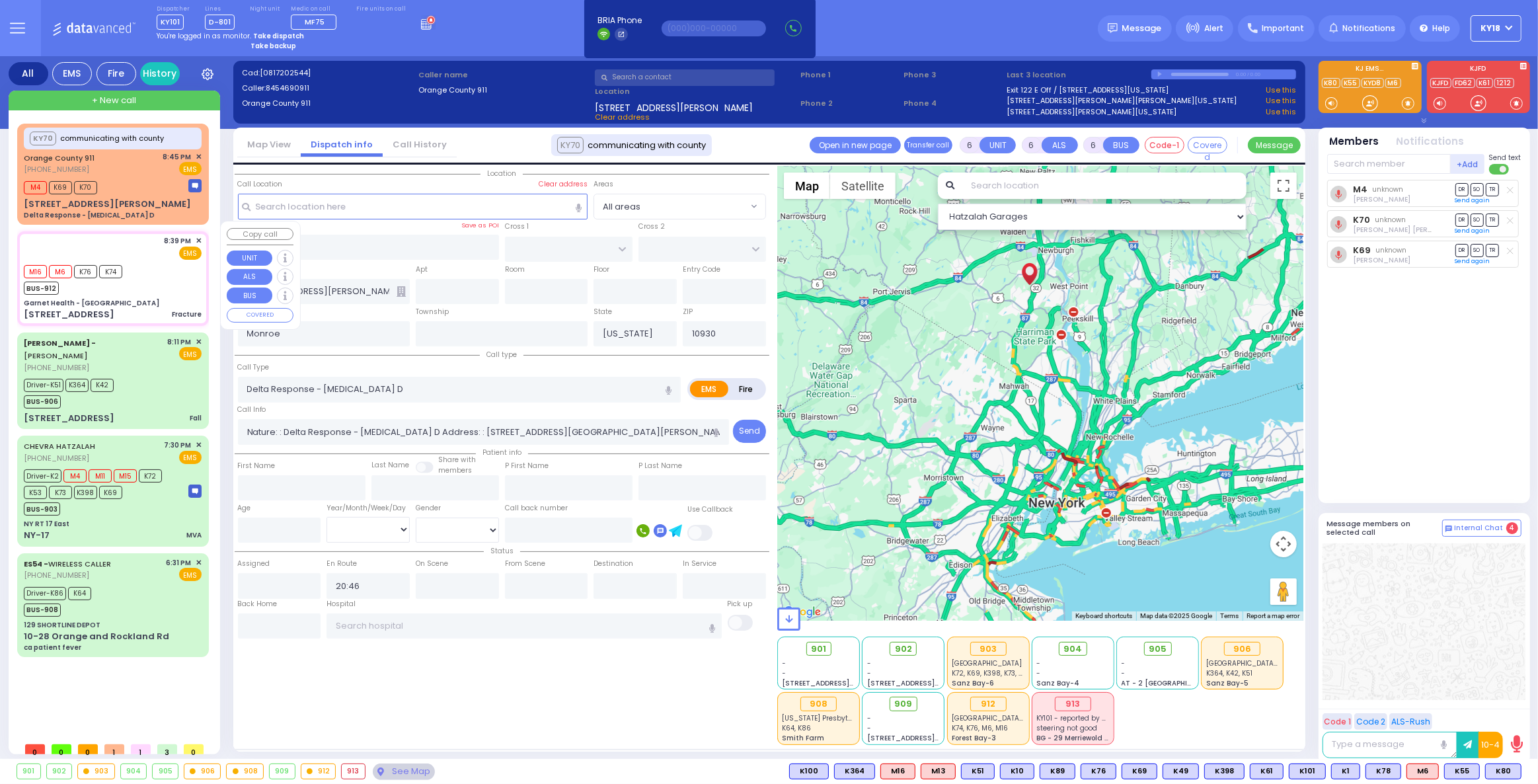
type input "21:10"
type input "[GEOGRAPHIC_DATA]-[PERSON_NAME][GEOGRAPHIC_DATA]"
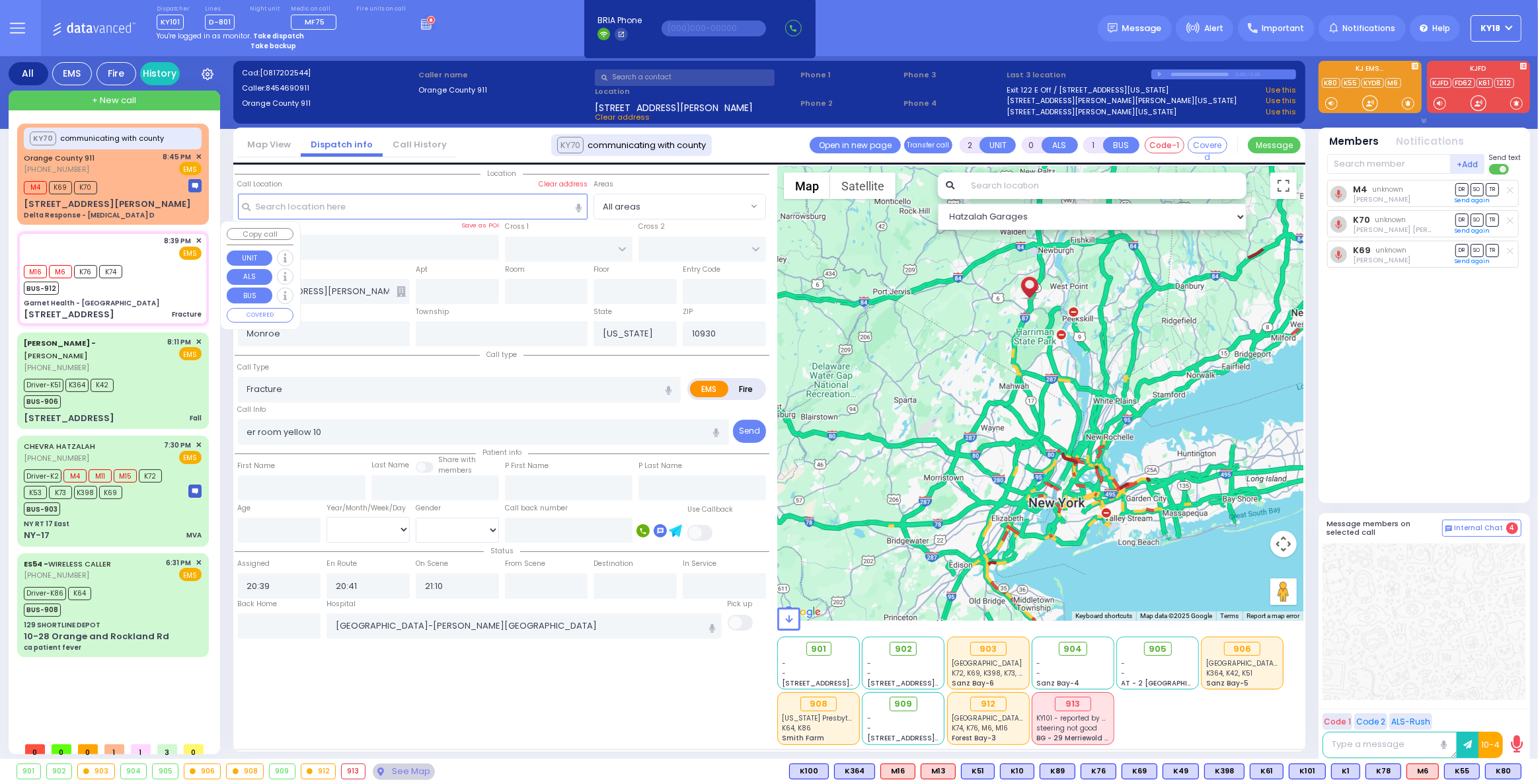
type input "Garnet Health - [GEOGRAPHIC_DATA]"
type input "GOLF LINKS RD"
type input "[GEOGRAPHIC_DATA]"
type input "[STREET_ADDRESS]"
type input "10"
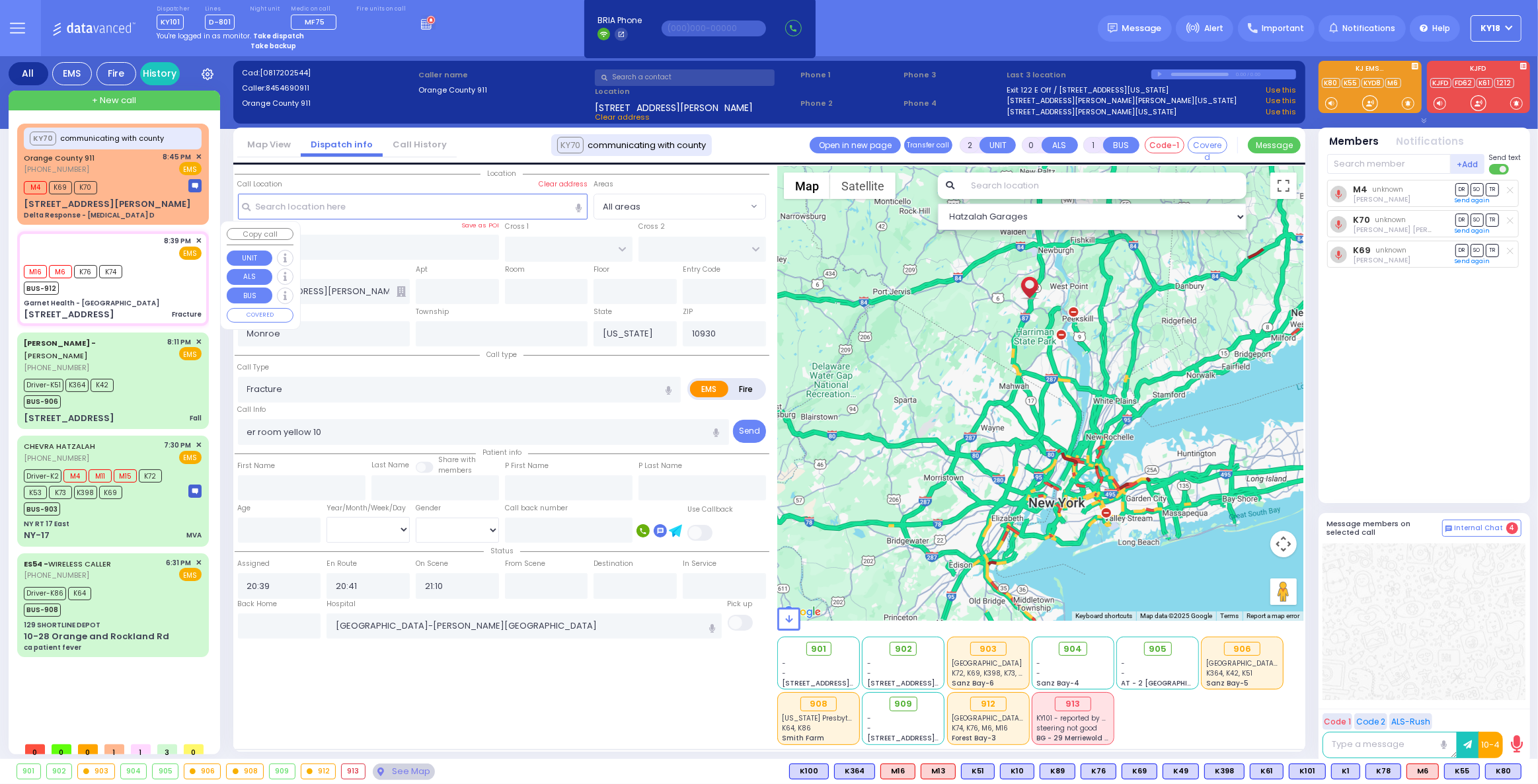
type input "[GEOGRAPHIC_DATA]"
type input "10940"
select select "Hatzalah Garages"
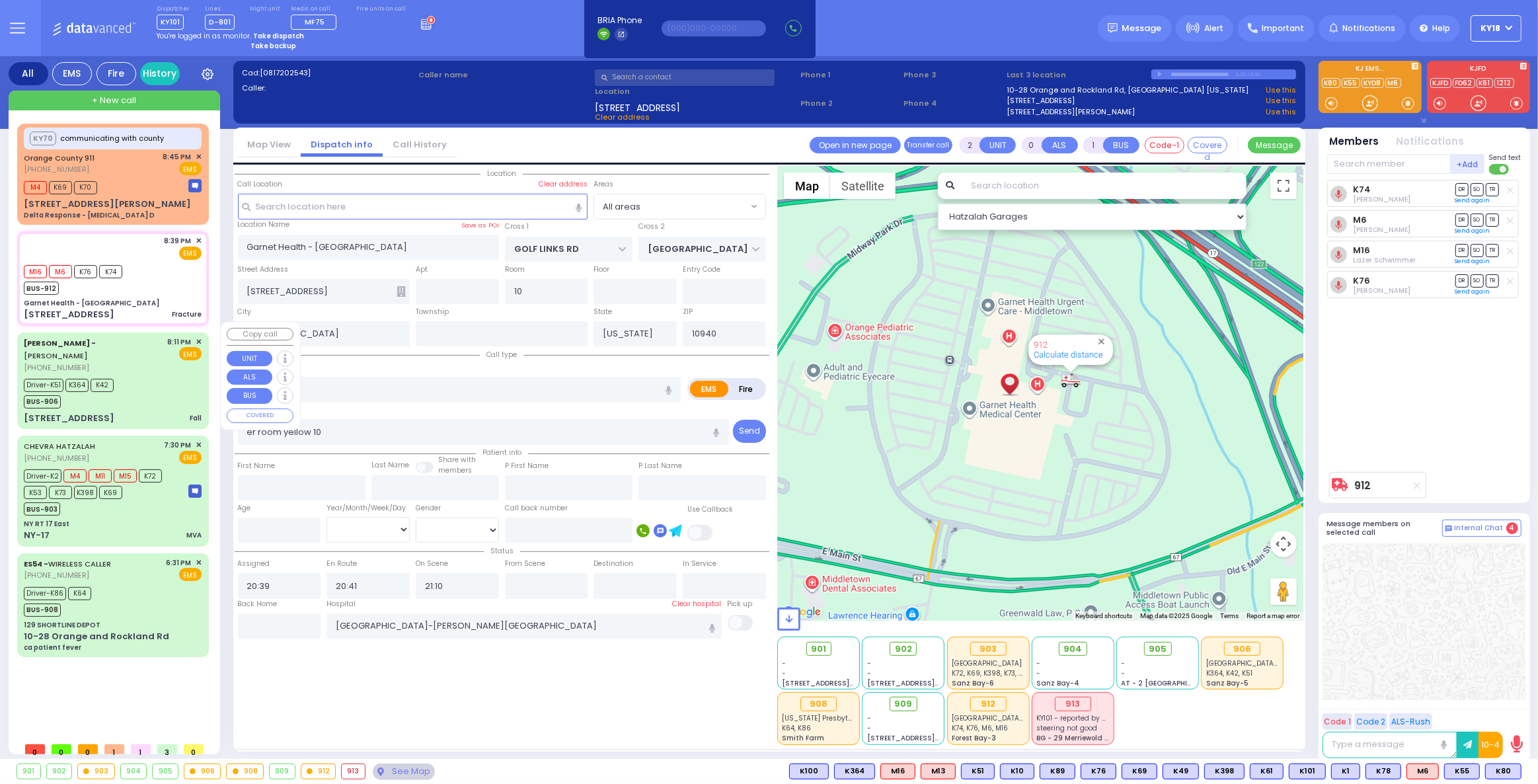
click at [111, 392] on div "BUS-906" at bounding box center [68, 400] width 89 height 17
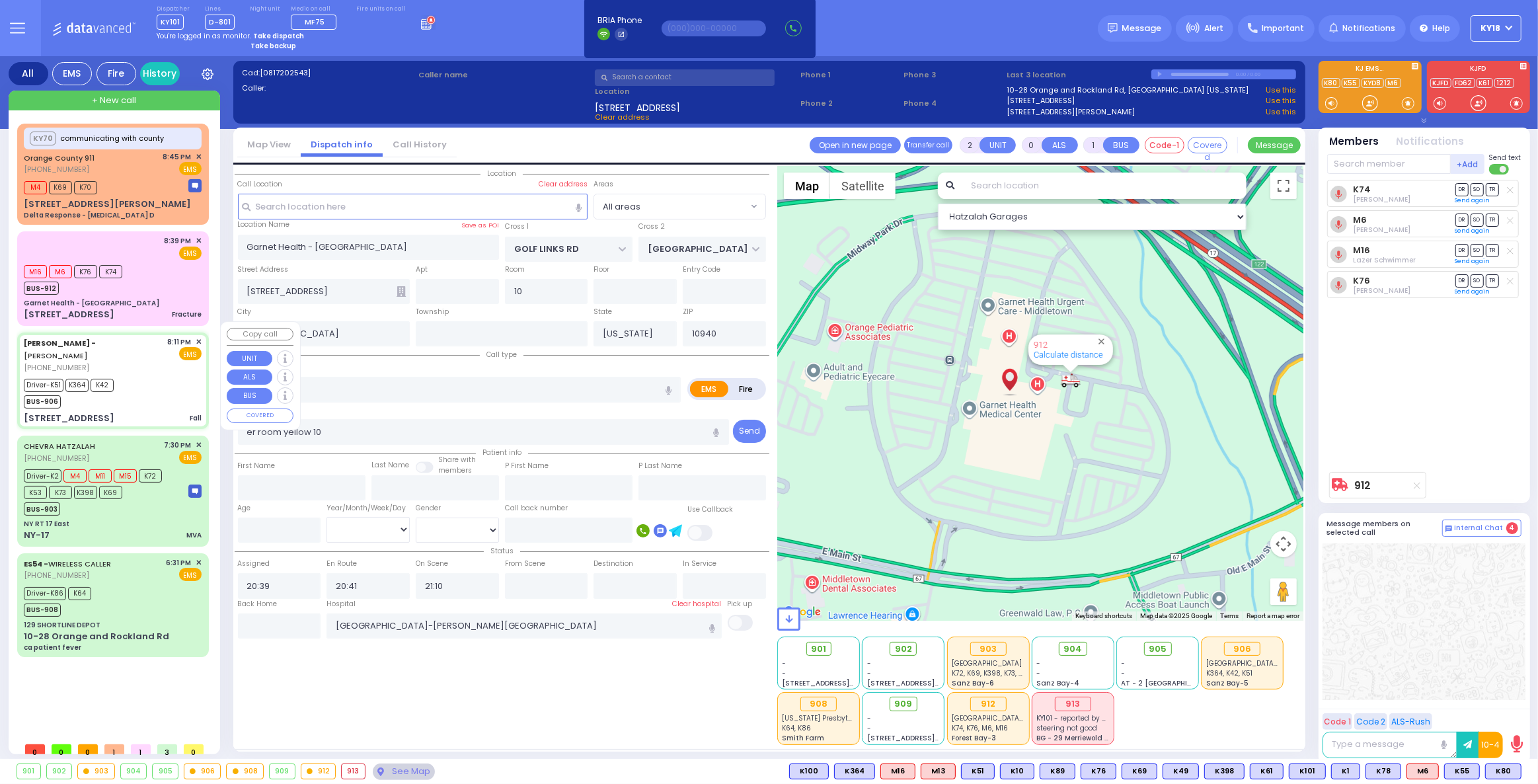
type input "6"
select select
type input "Fall"
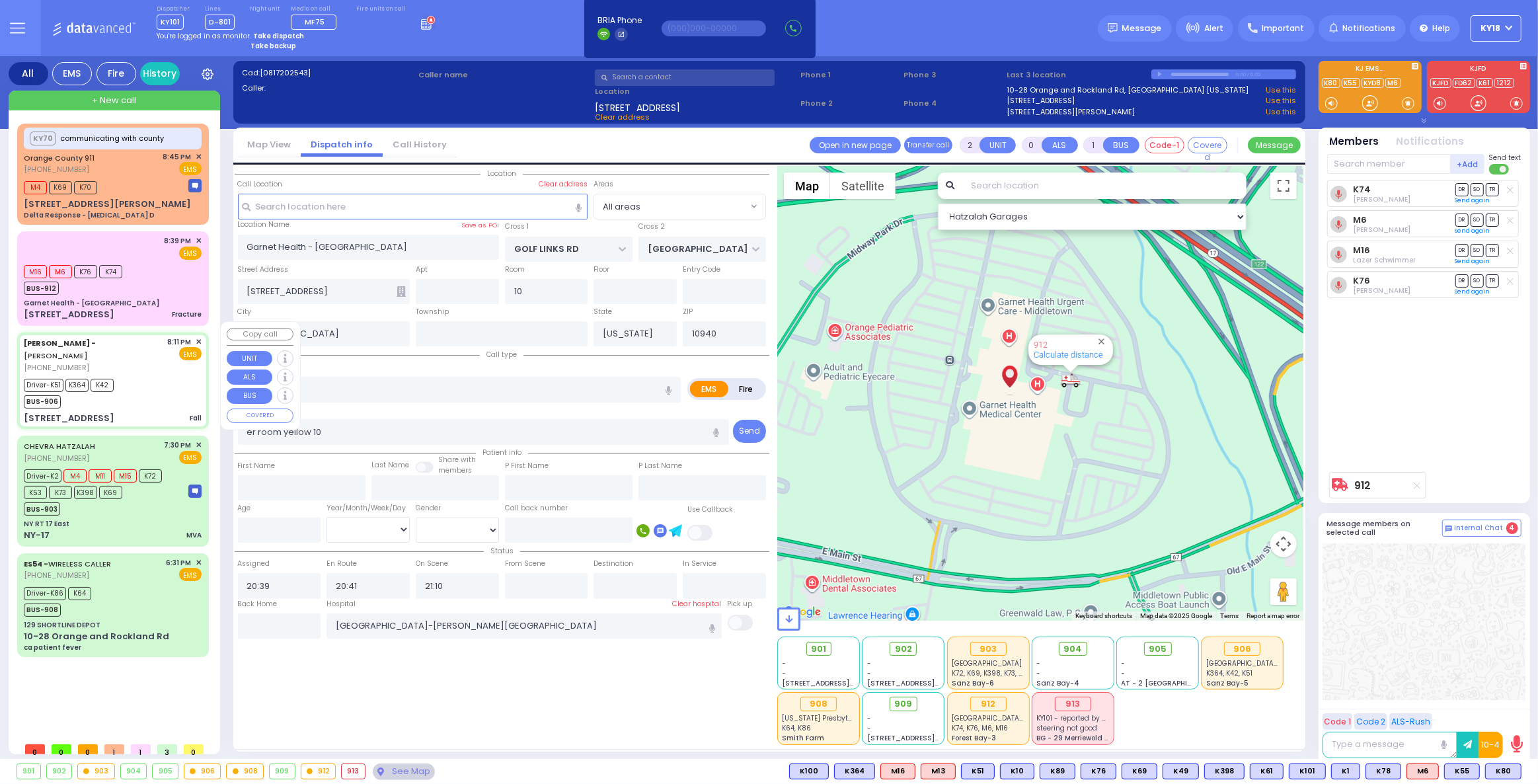
radio input "true"
type input "Shevi"
type input "[PERSON_NAME]"
type input "54"
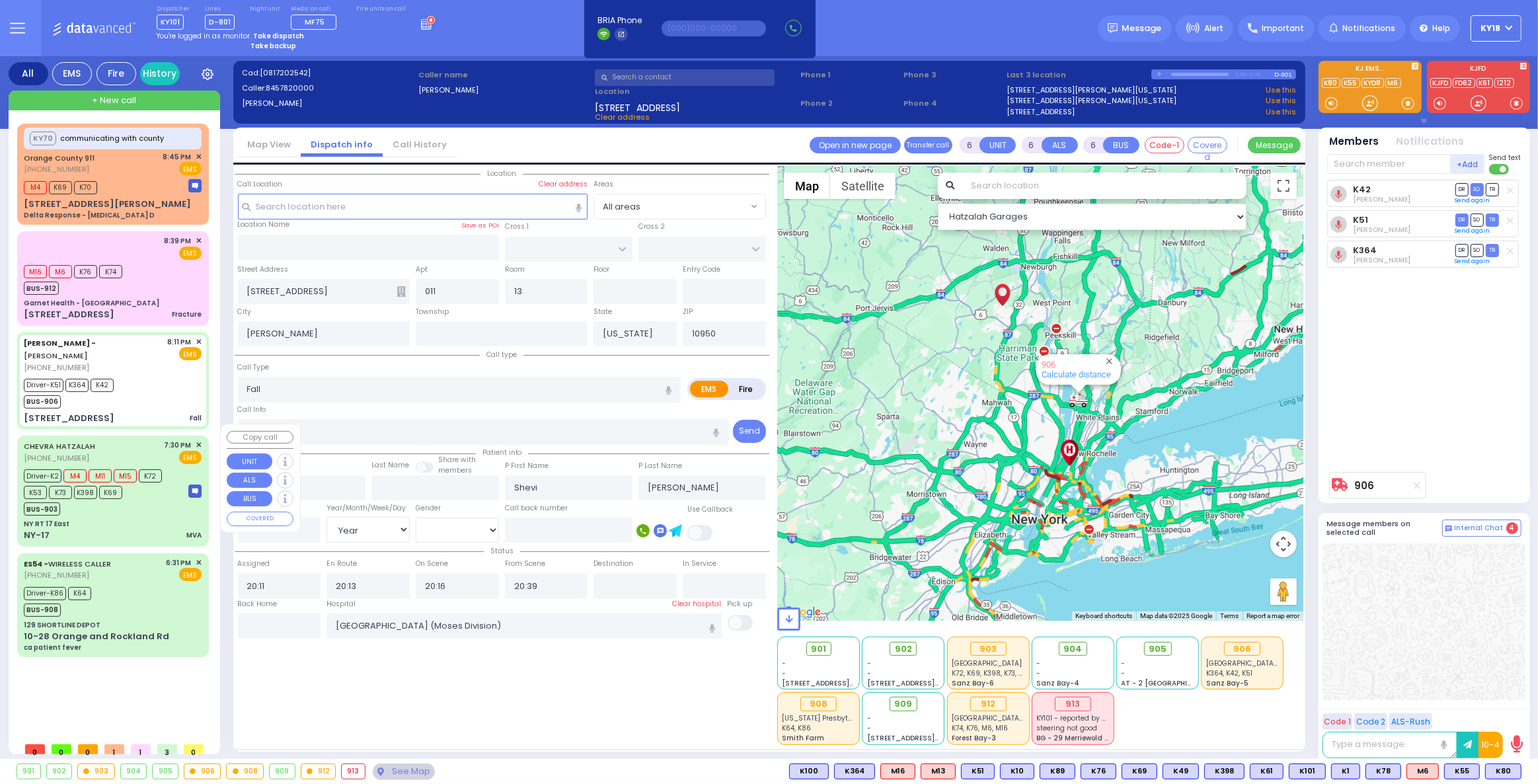
click at [139, 445] on div "CHEVRA HATZALAH [PHONE_NUMBER] 7:30 PM ✕ EMS" at bounding box center [112, 451] width 178 height 24
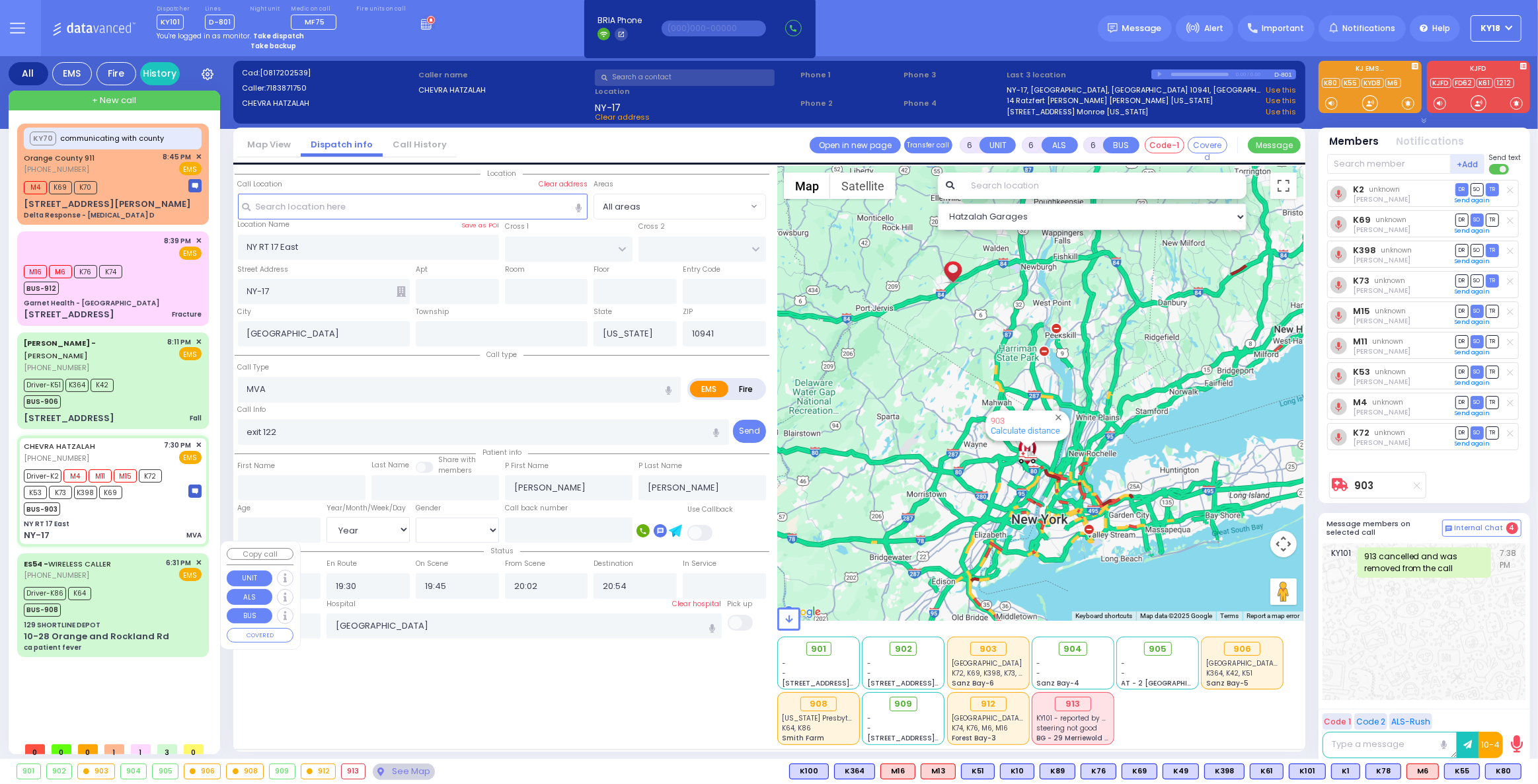
click at [148, 584] on div "Driver-K86 K64 BUS-908" at bounding box center [112, 600] width 178 height 33
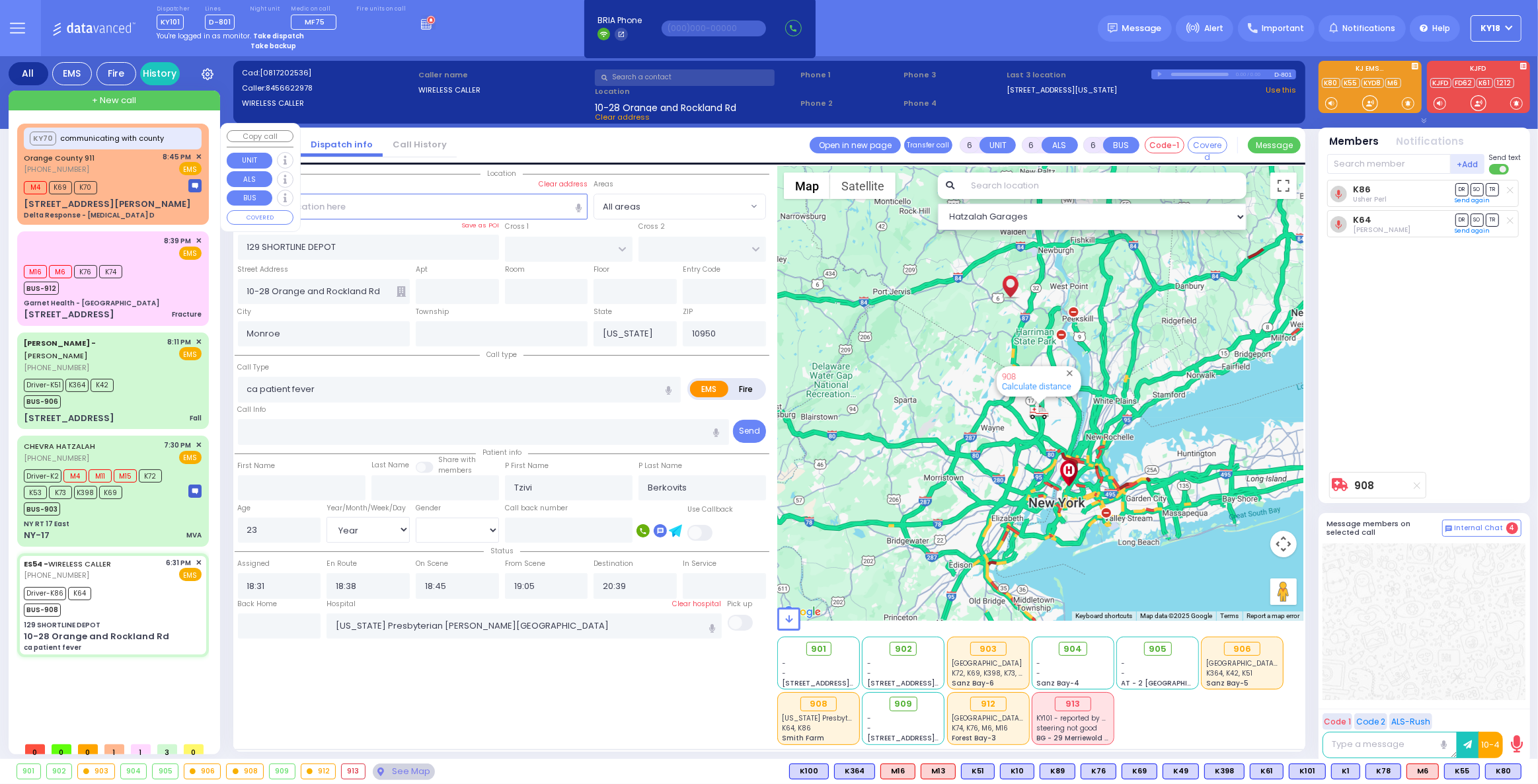
click at [122, 178] on div "M4 K69 K70" at bounding box center [112, 186] width 178 height 17
